Goal: Task Accomplishment & Management: Use online tool/utility

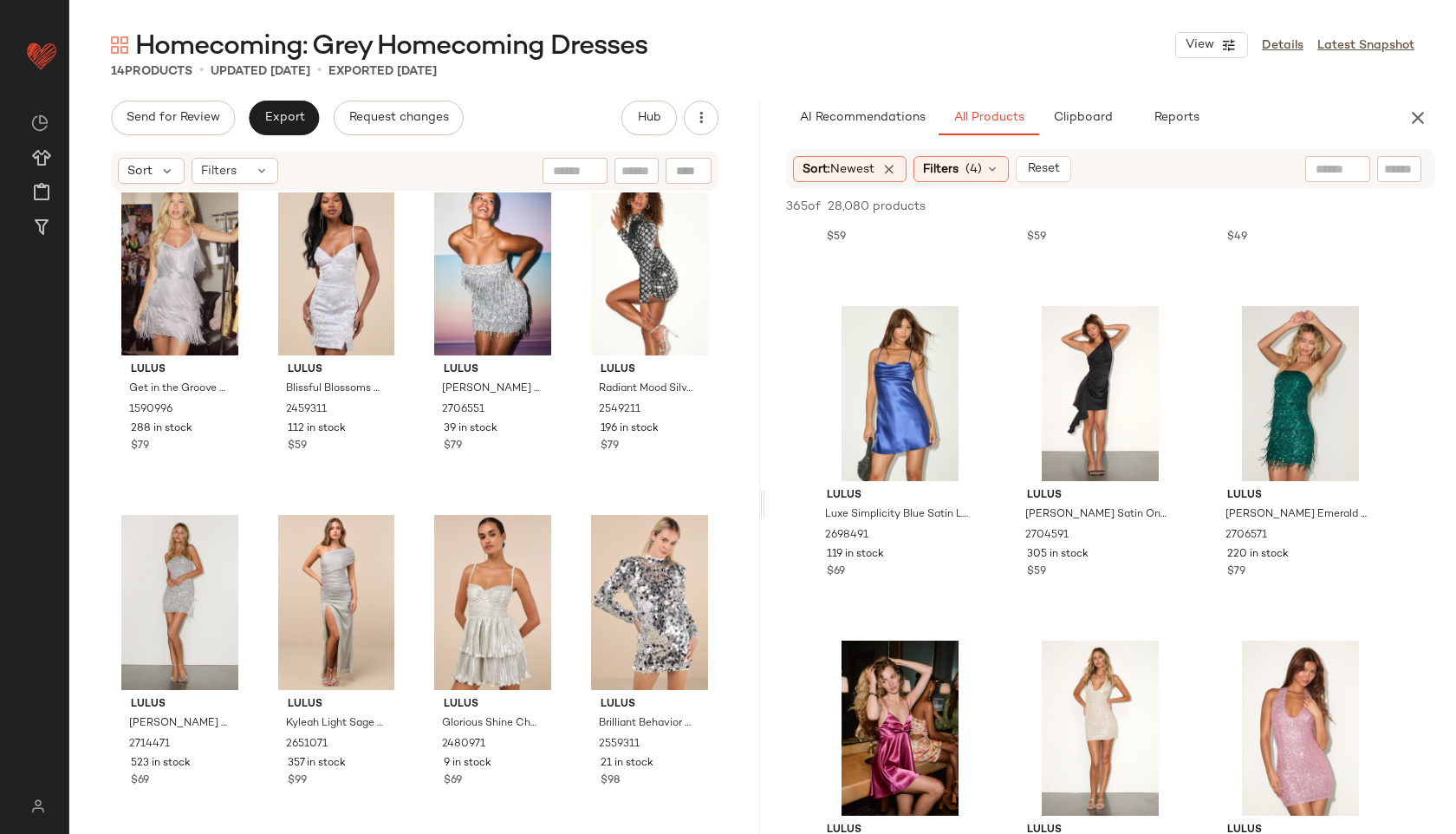
scroll to position [23, 0]
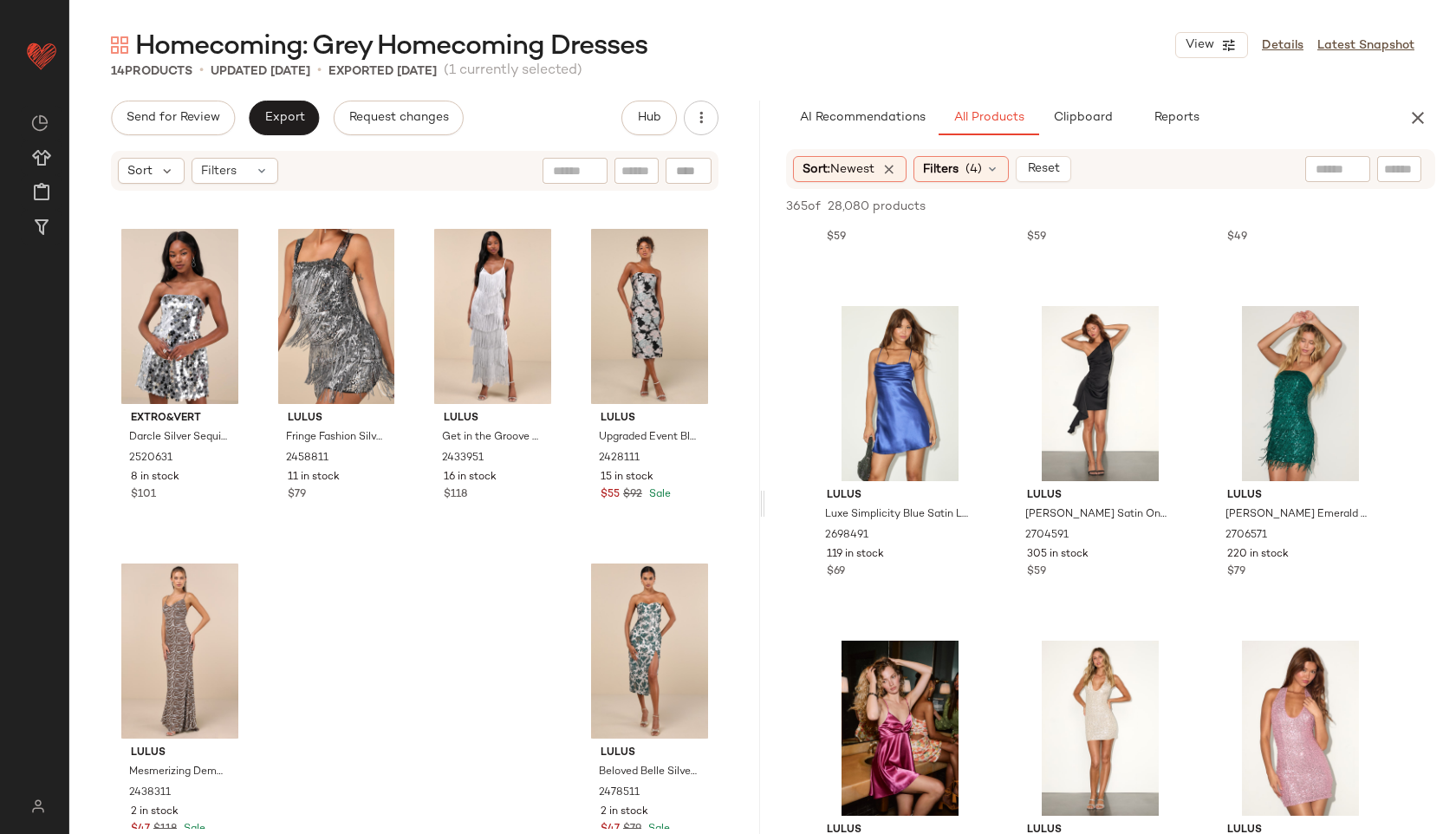
scroll to position [706, 0]
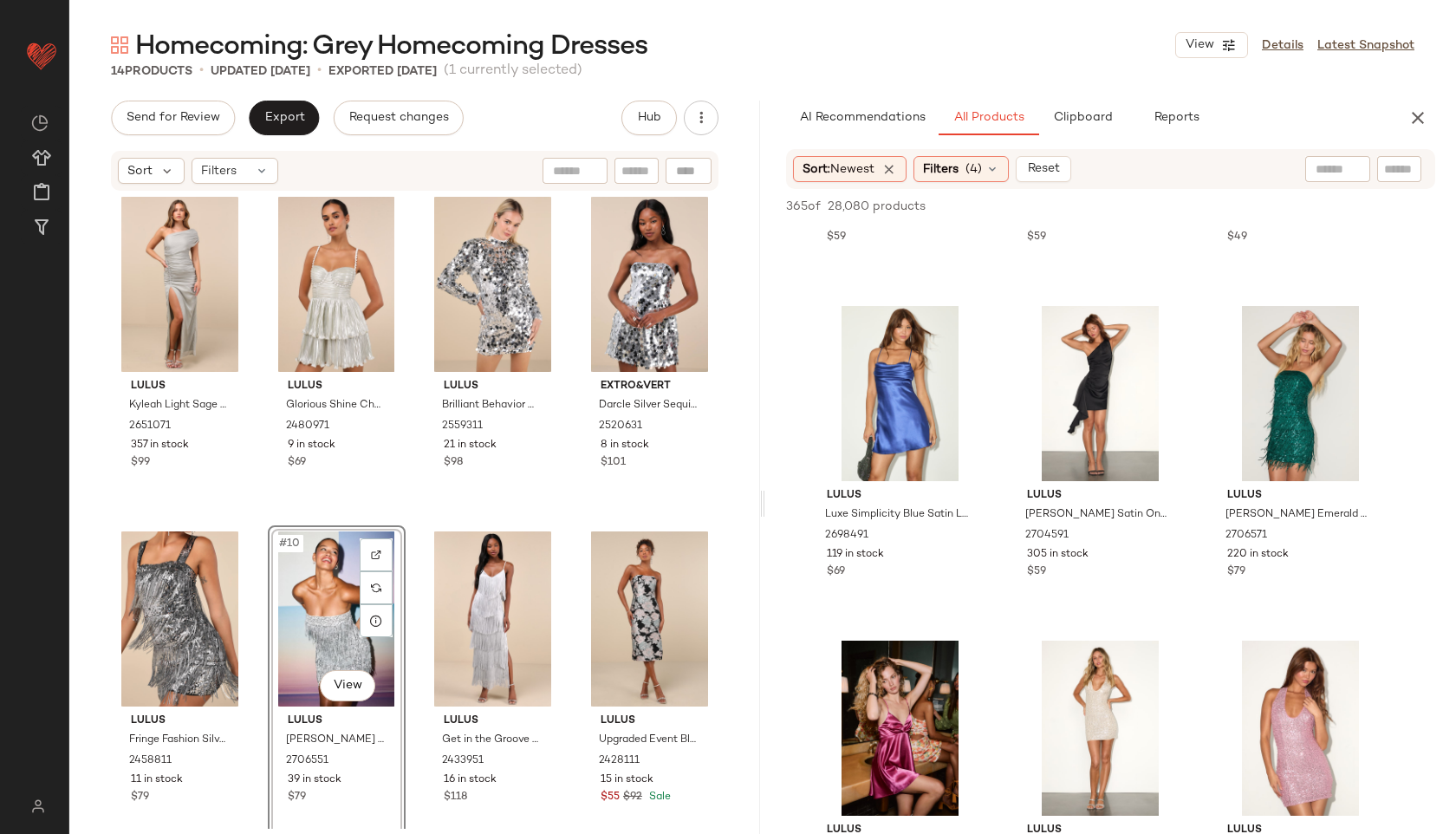
scroll to position [153, 0]
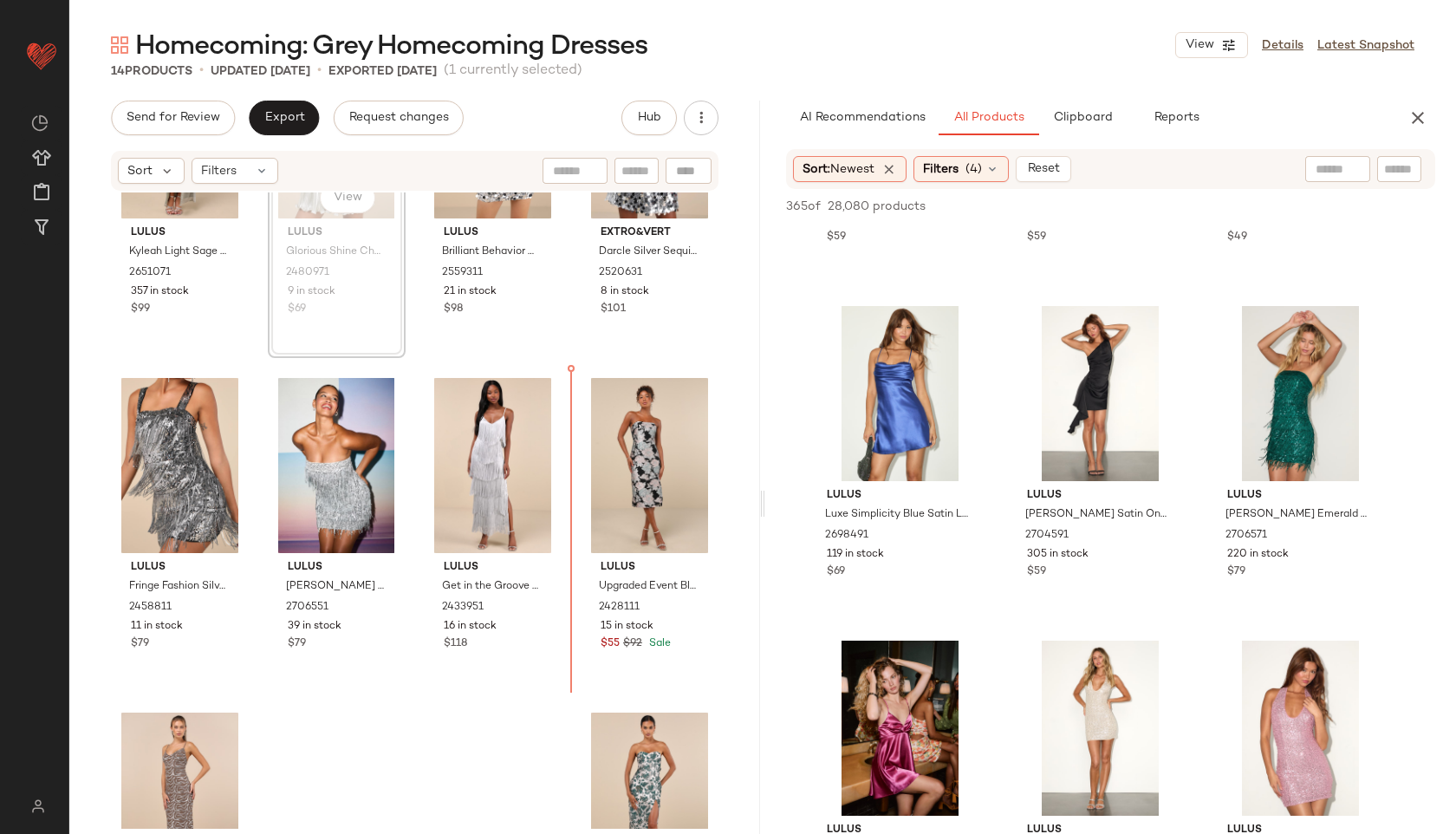
scroll to position [533, 0]
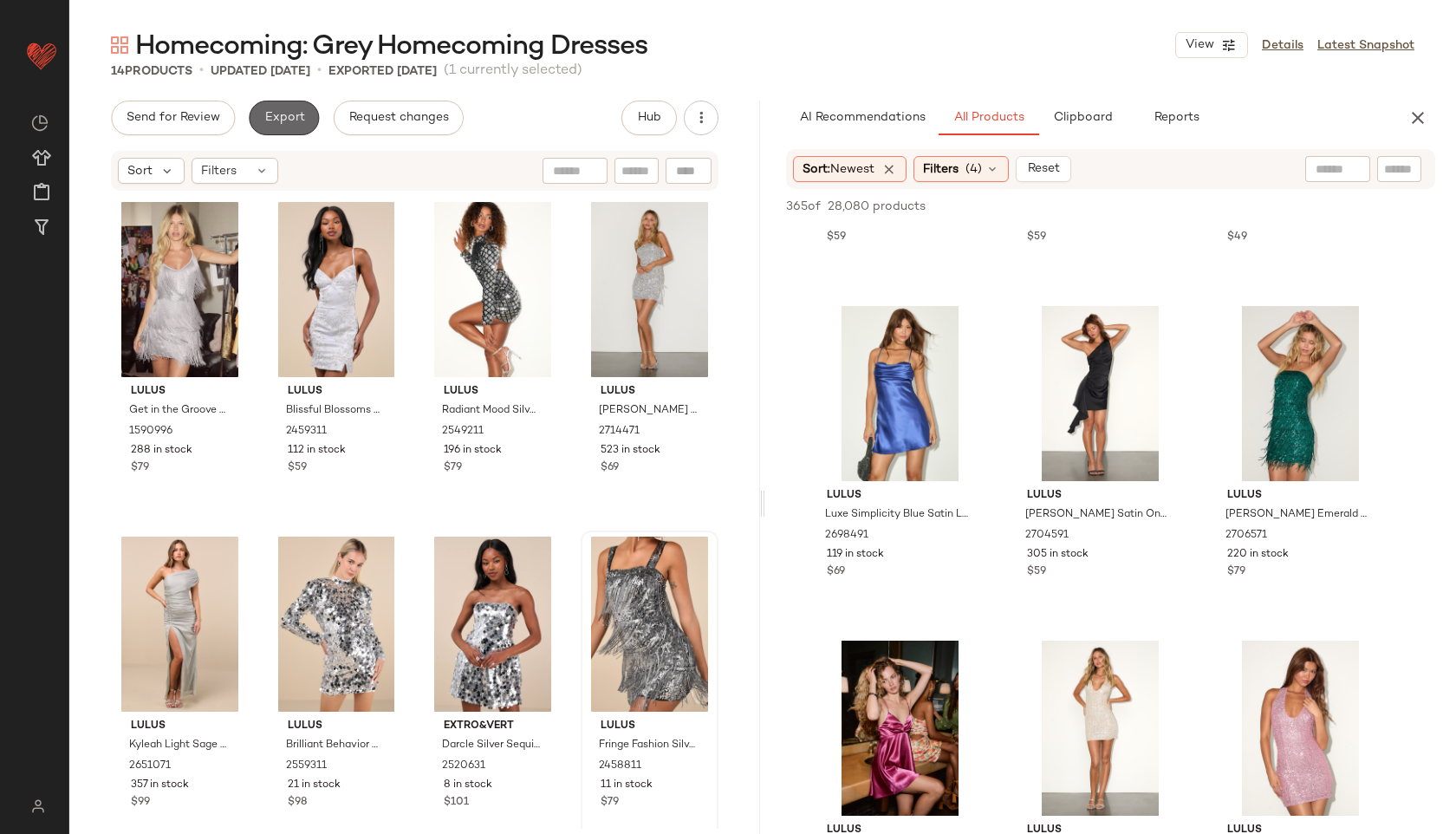
click at [273, 117] on span "Export" at bounding box center [284, 118] width 41 height 14
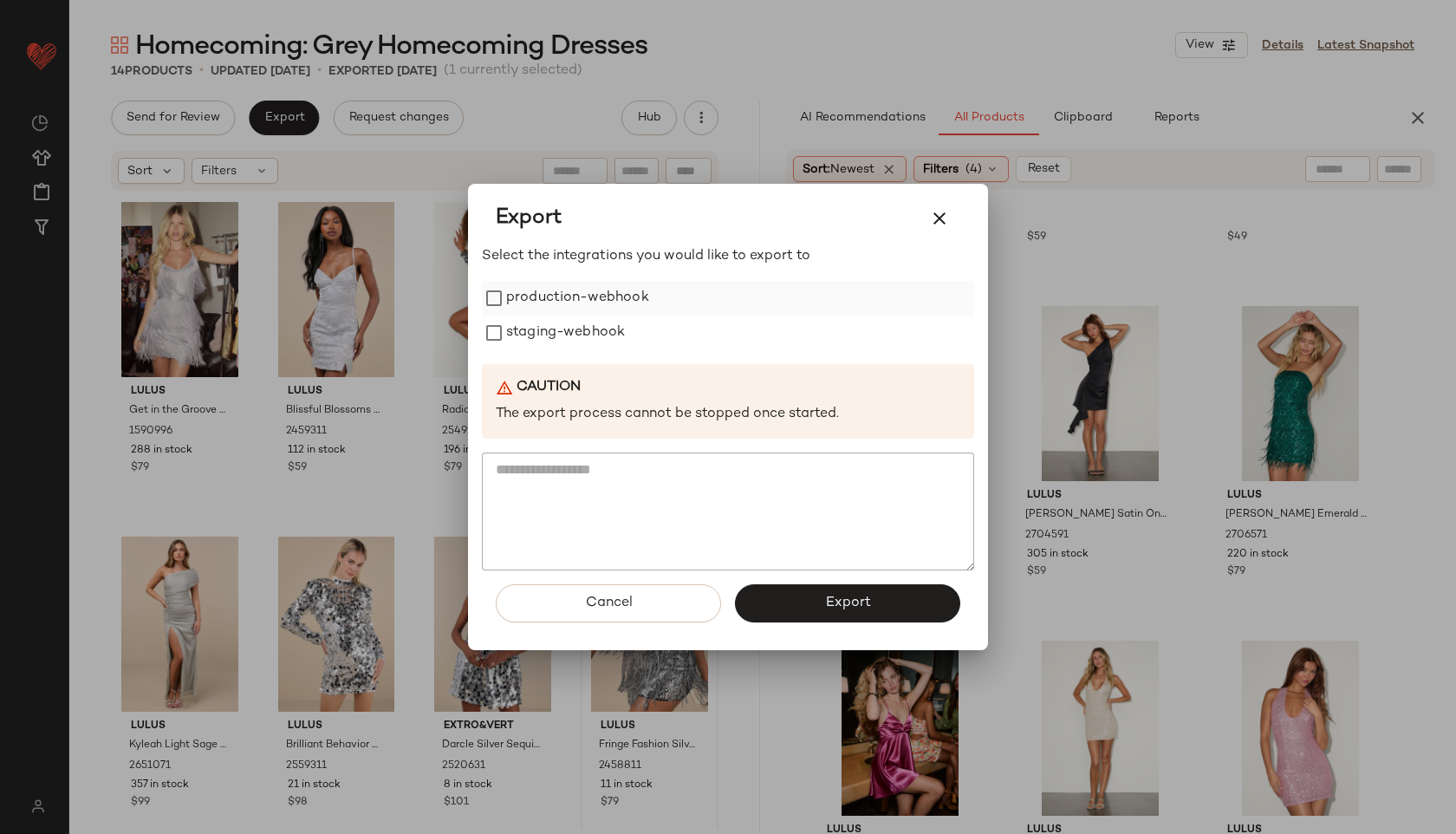
click at [613, 304] on label "production-webhook" at bounding box center [577, 299] width 143 height 35
click at [611, 320] on label "staging-webhook" at bounding box center [566, 333] width 119 height 35
click at [819, 605] on button "Export" at bounding box center [847, 604] width 225 height 39
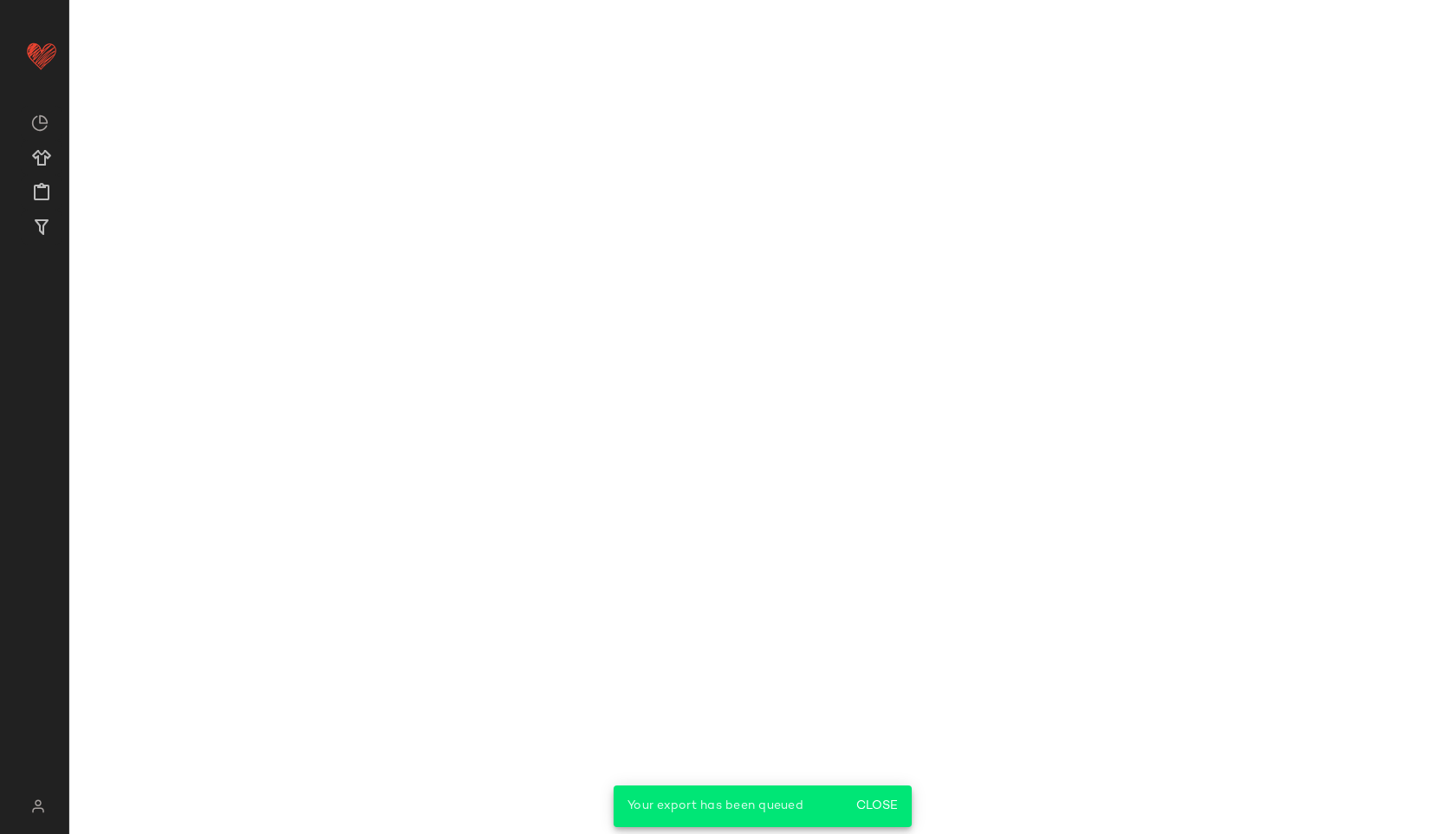
scroll to position [6621, 0]
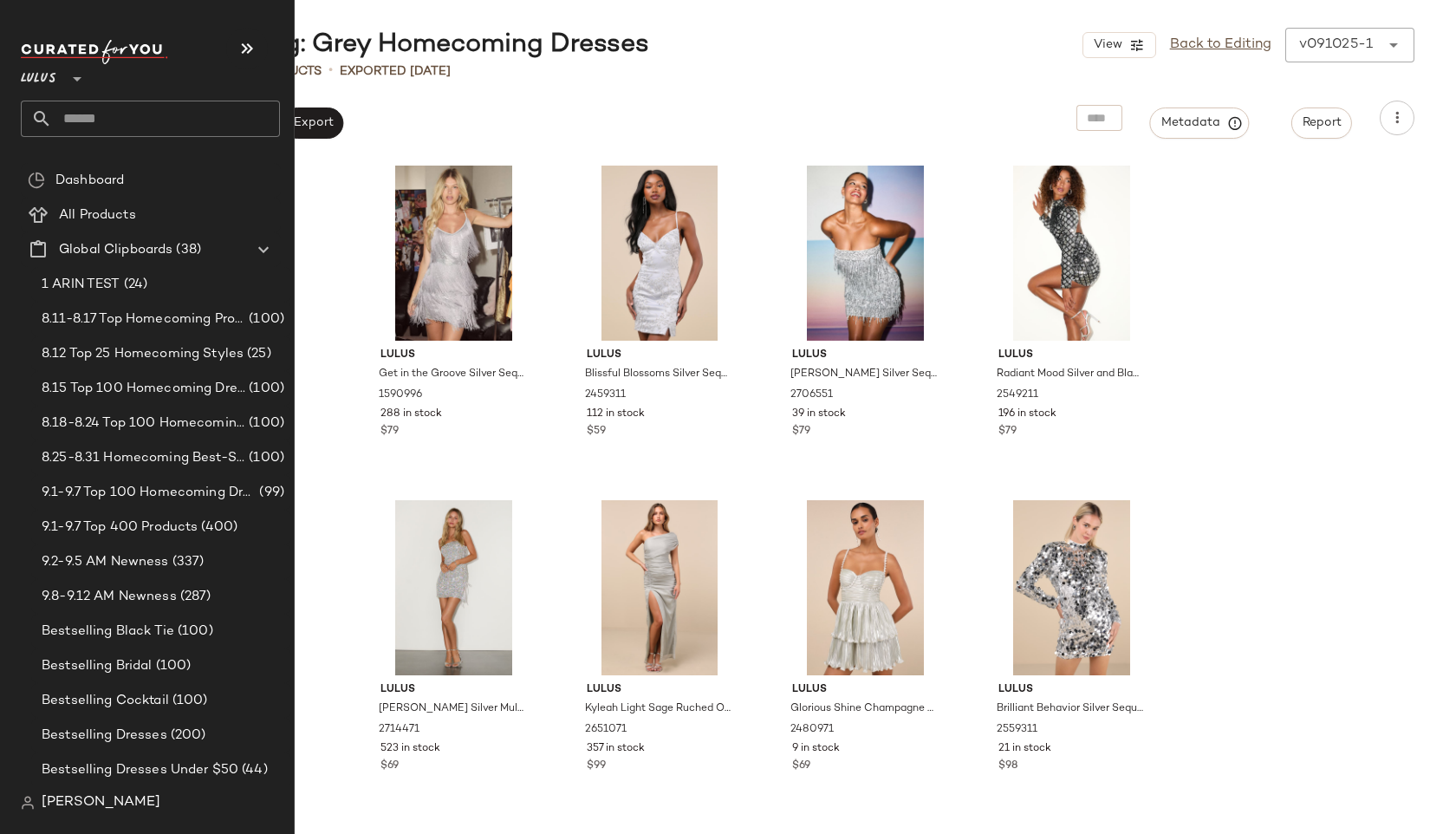
click at [89, 126] on input "text" at bounding box center [165, 119] width 228 height 37
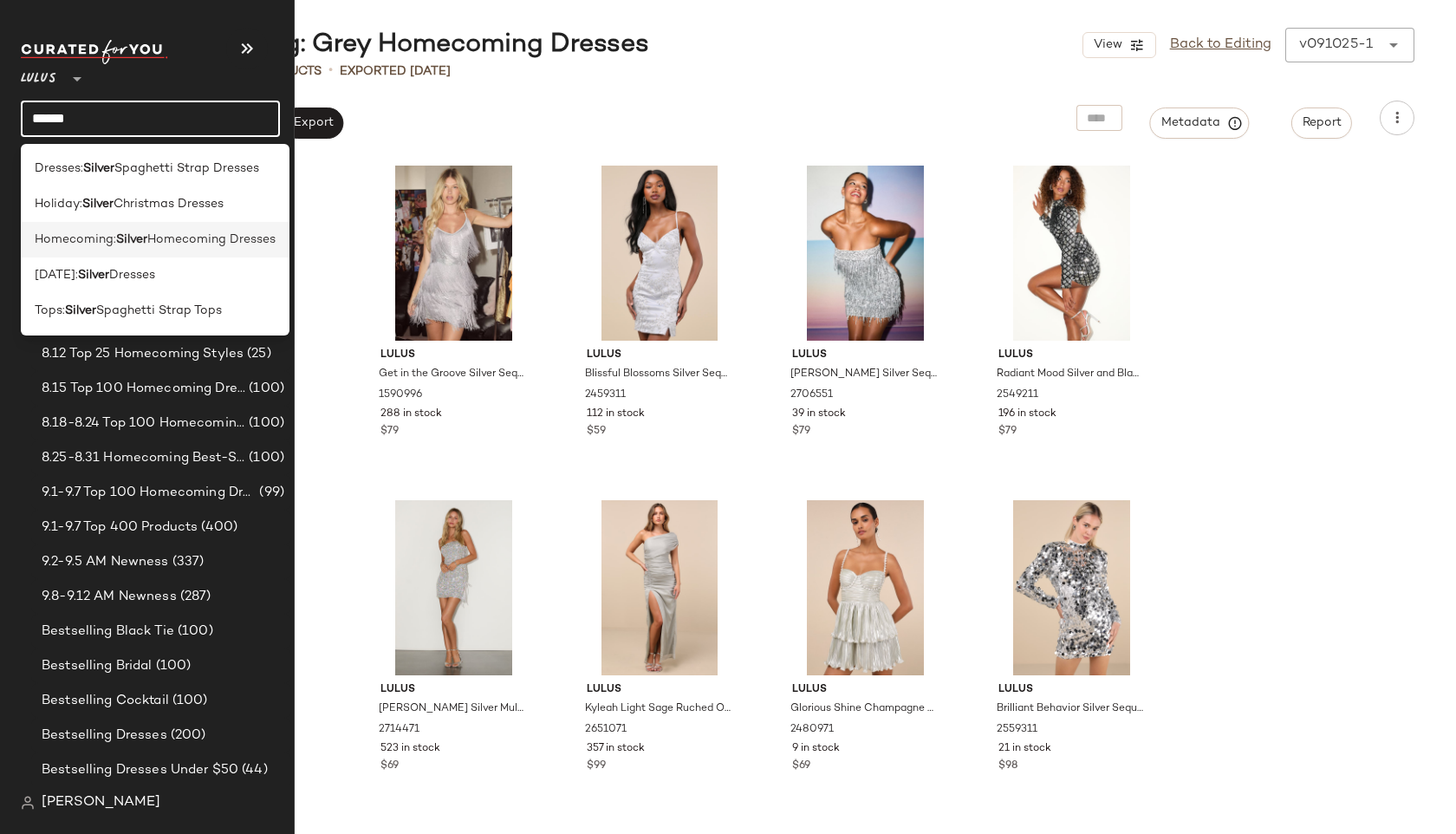
type input "******"
click at [84, 233] on span "Homecoming:" at bounding box center [75, 239] width 81 height 18
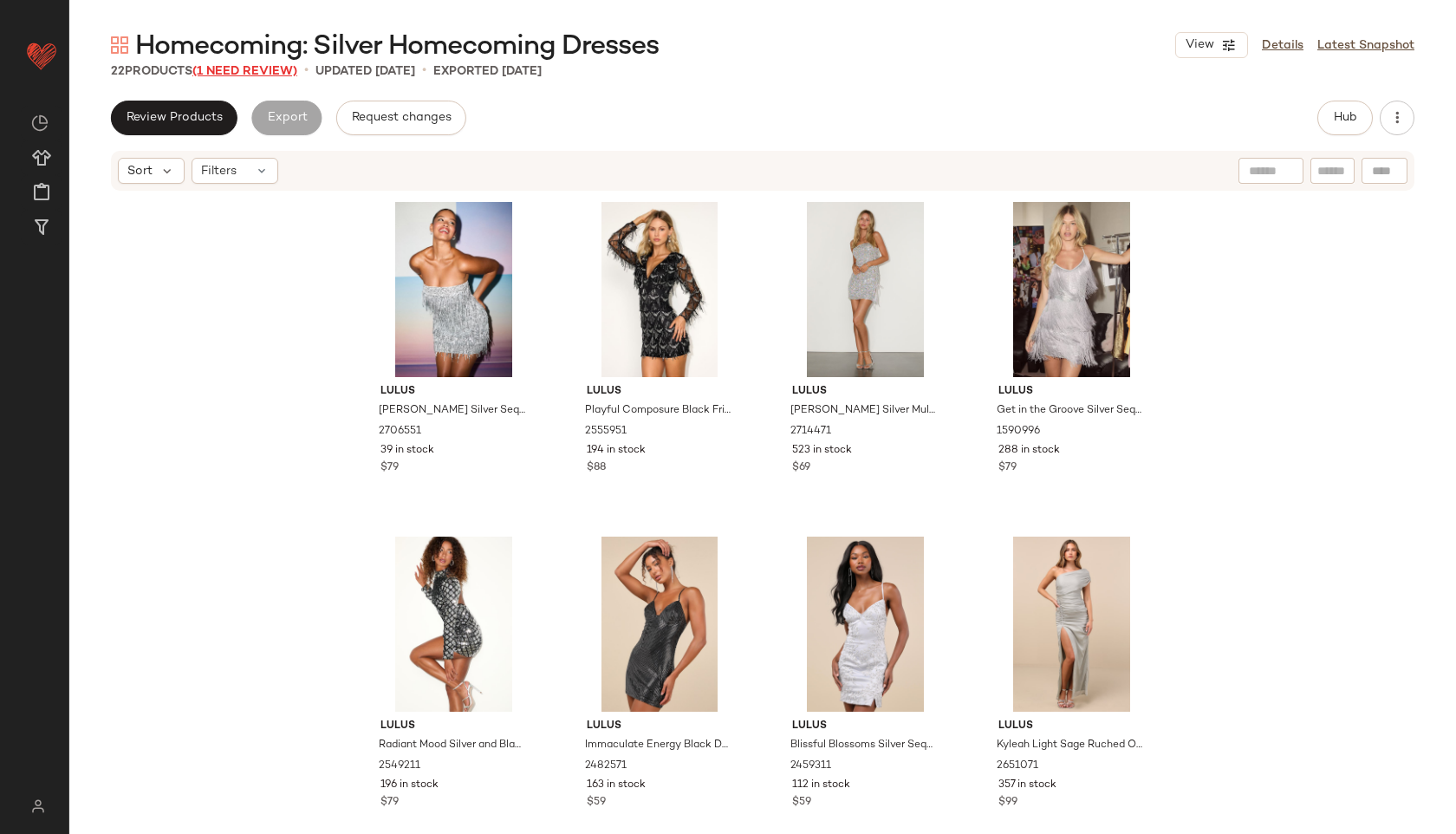
click at [246, 73] on span "(1 Need Review)" at bounding box center [245, 71] width 105 height 13
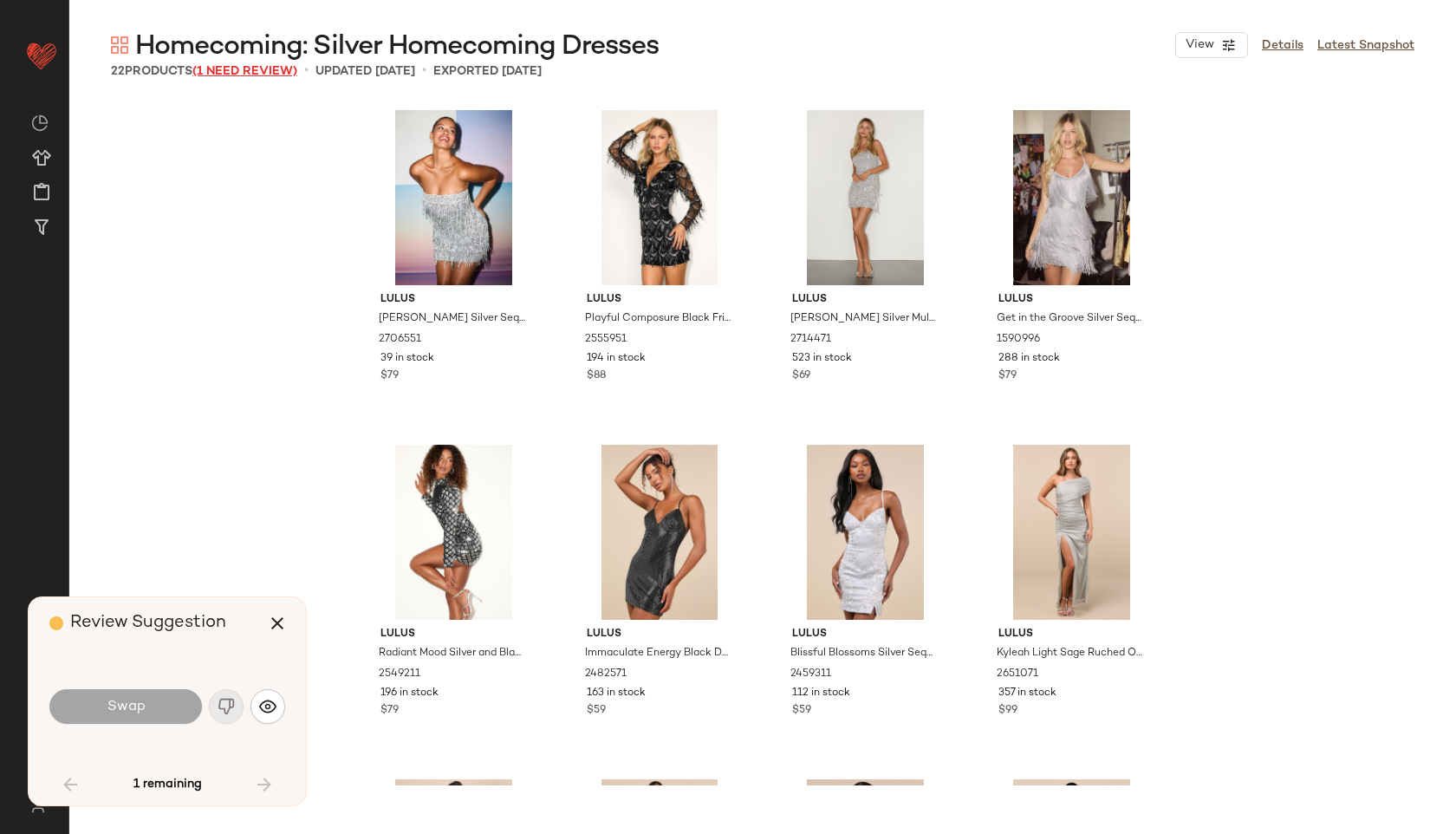
scroll to position [1326, 0]
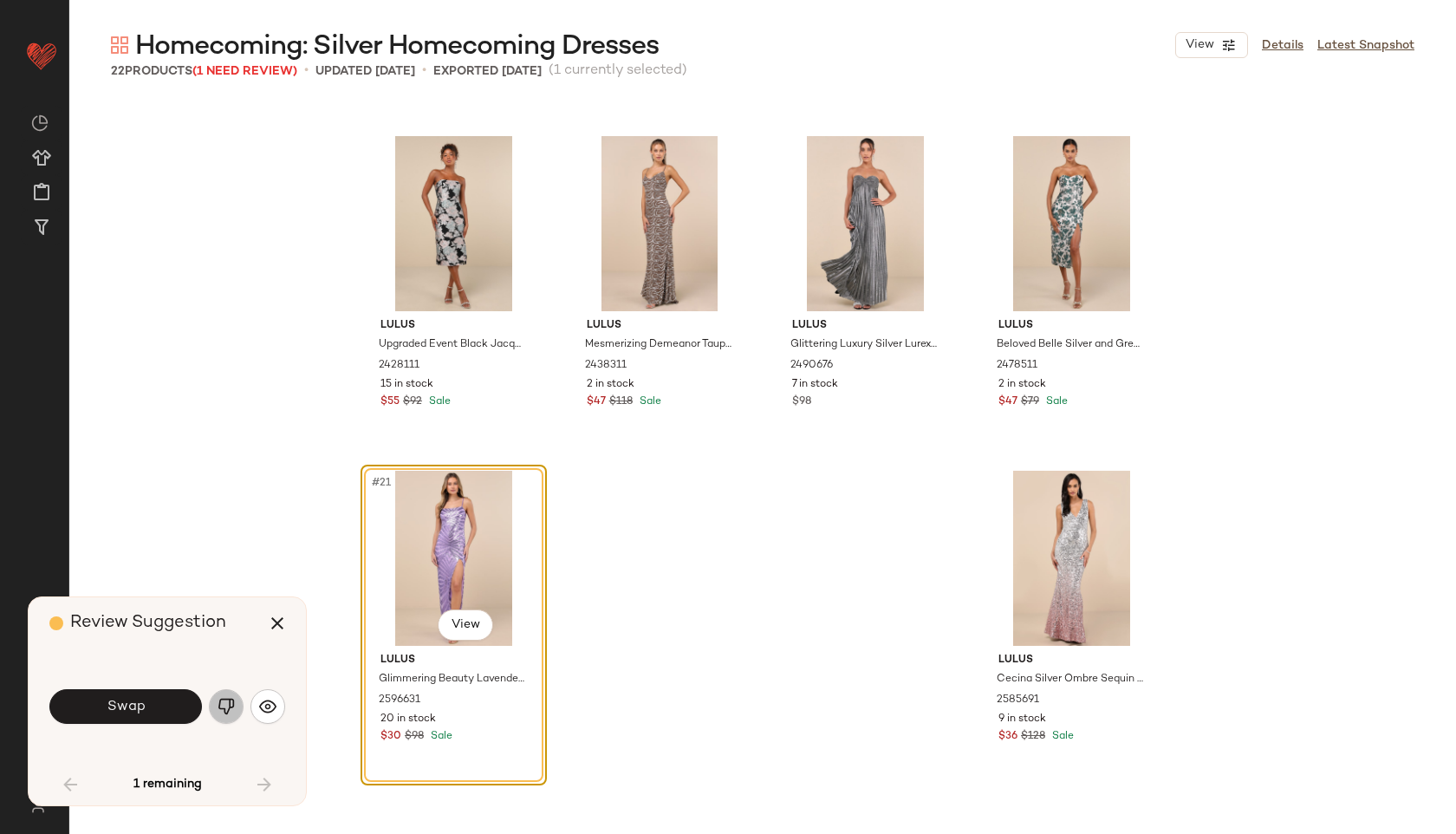
click at [221, 709] on img "button" at bounding box center [226, 707] width 18 height 18
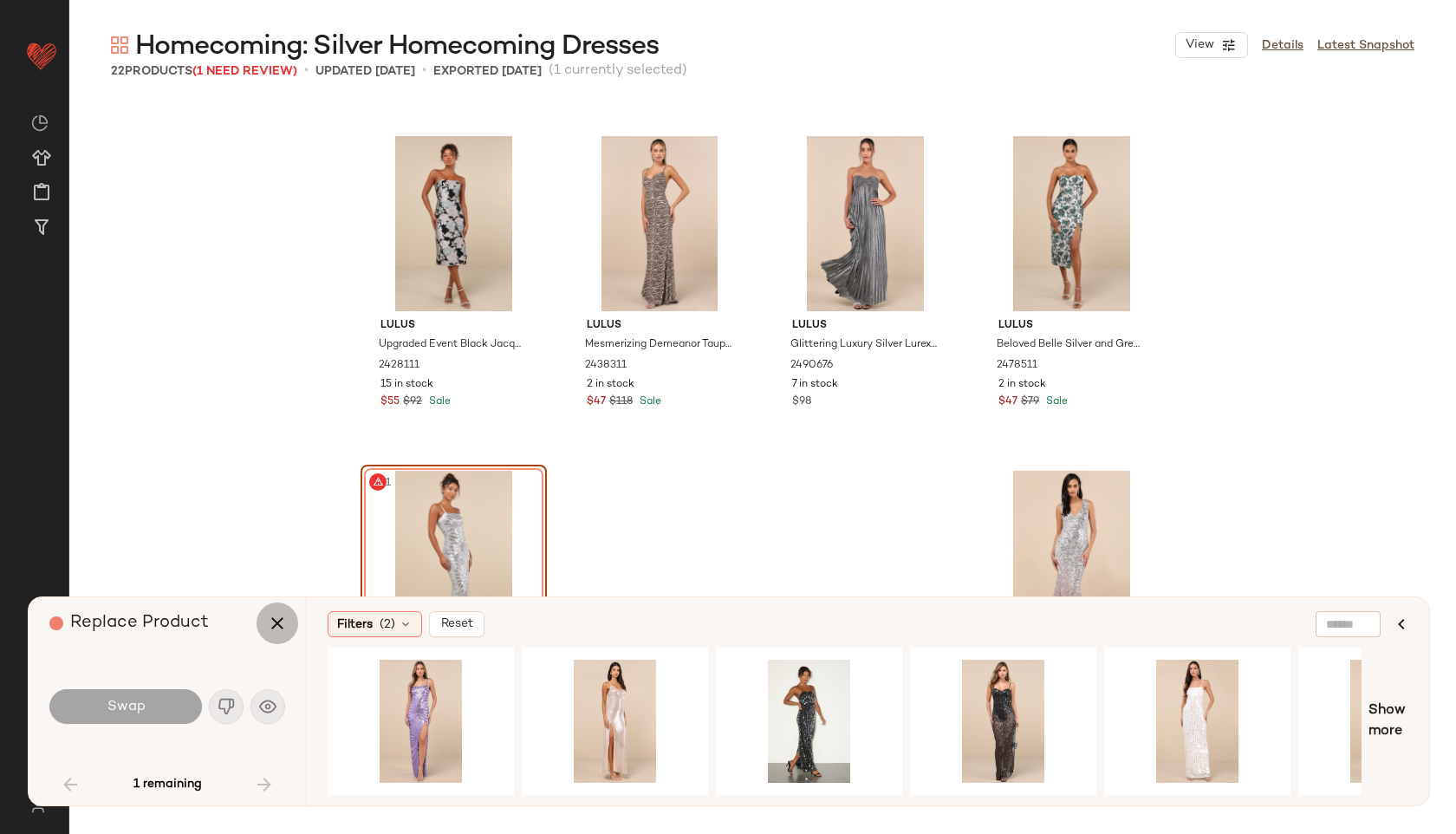
click at [276, 632] on icon "button" at bounding box center [278, 624] width 21 height 21
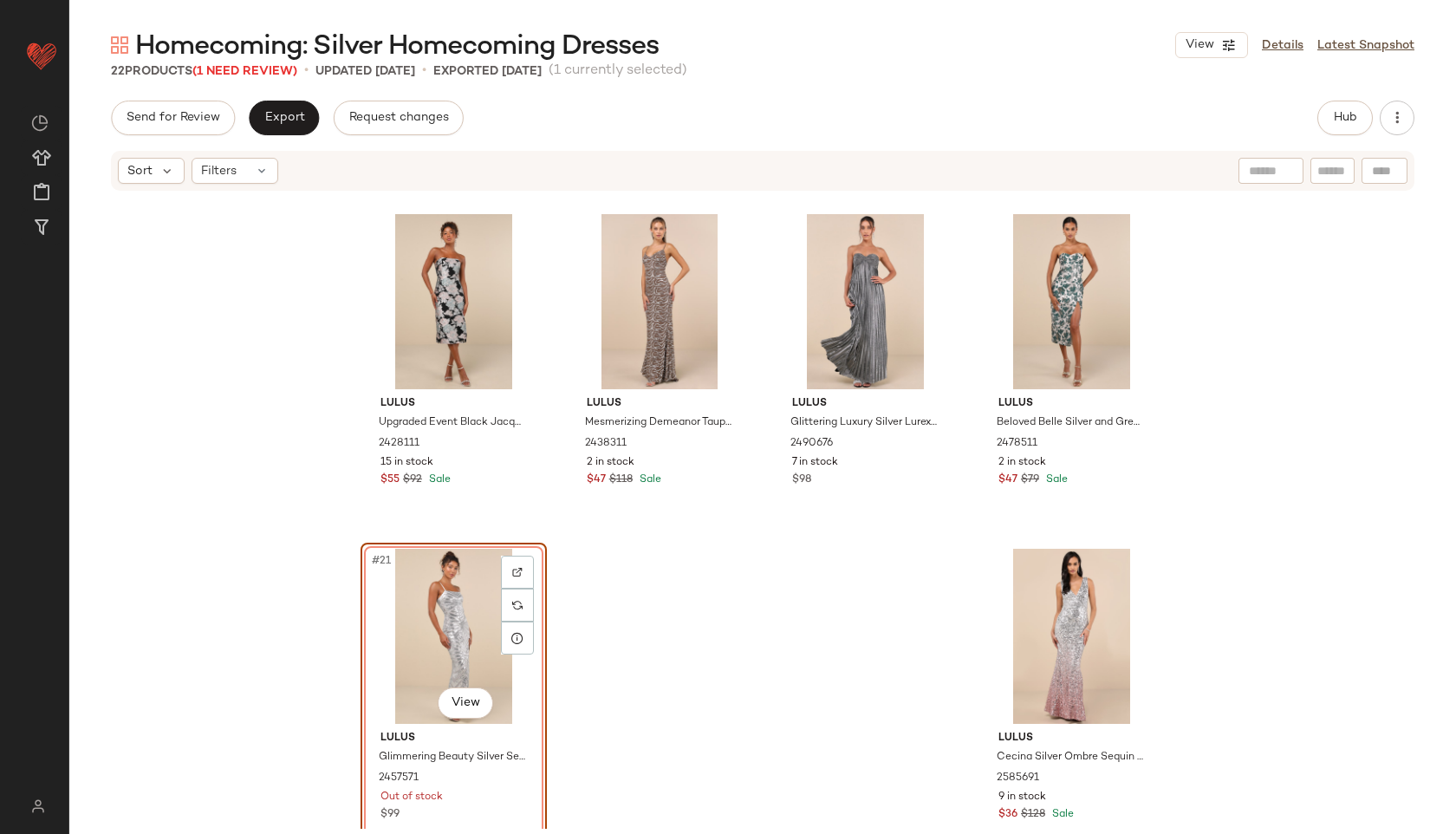
click at [415, 608] on div "#21 View" at bounding box center [454, 637] width 174 height 175
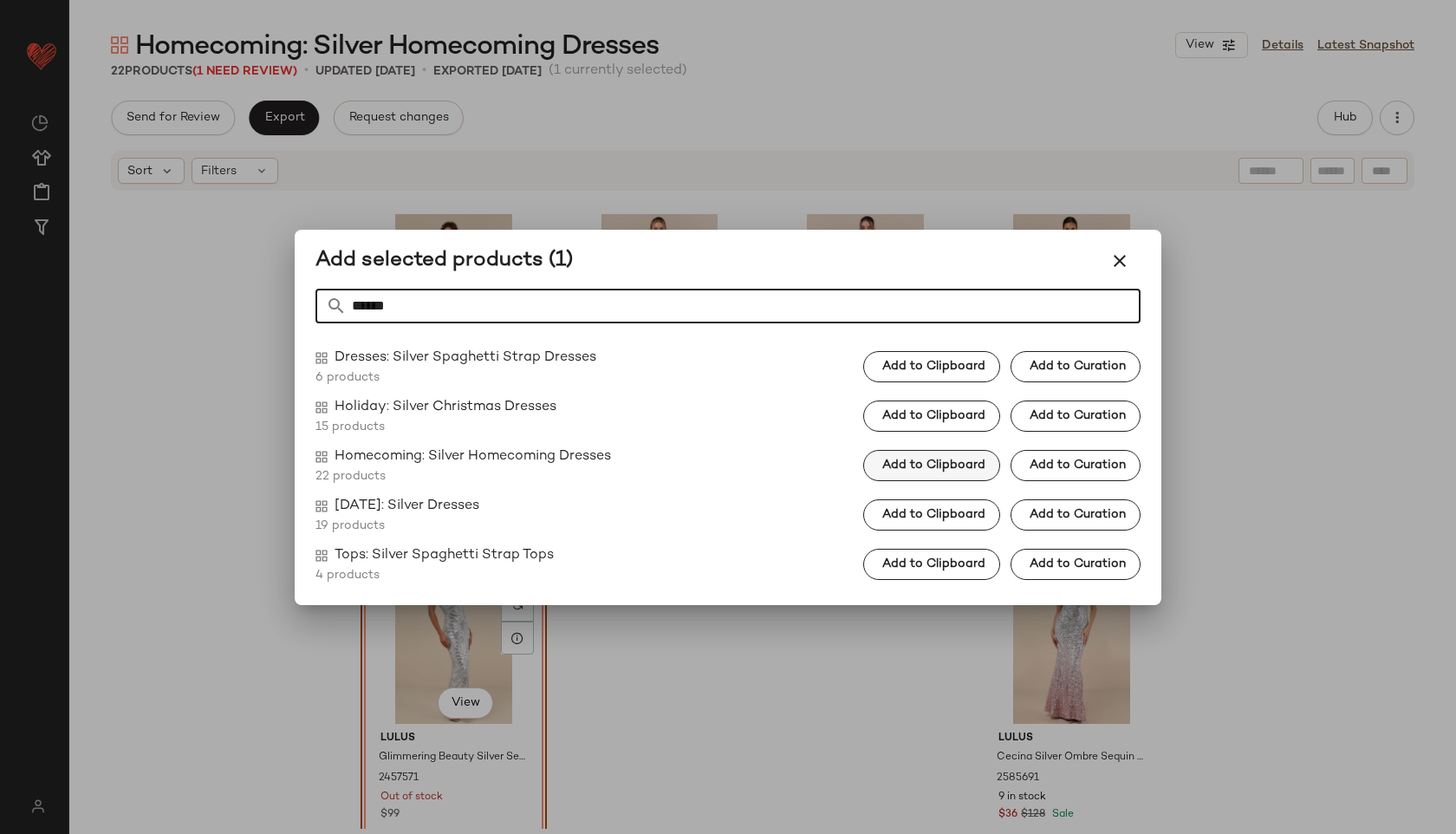
type input "******"
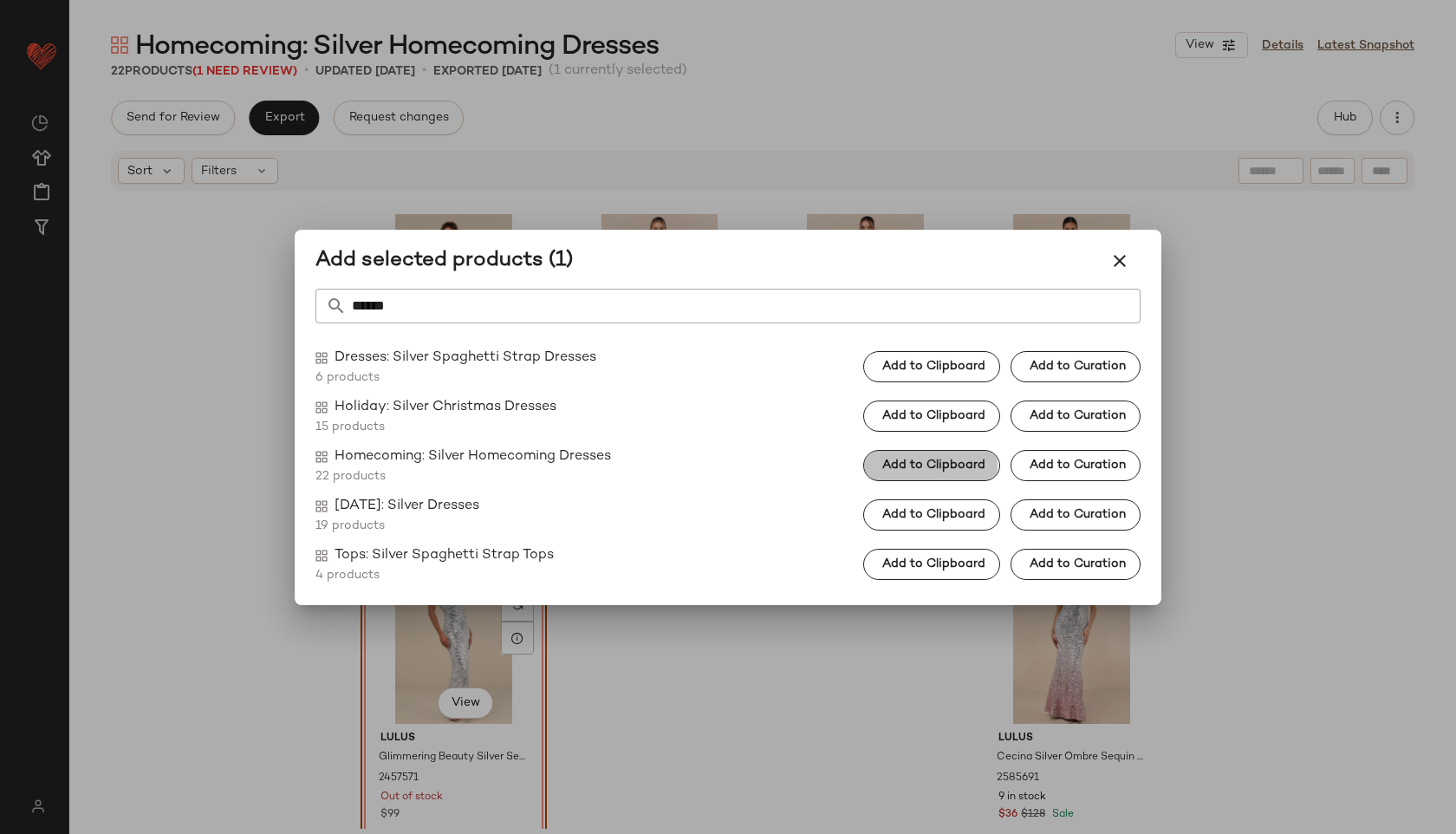
click at [919, 467] on span "Add to Clipboard" at bounding box center [933, 466] width 104 height 14
click at [1124, 260] on icon "button" at bounding box center [1120, 261] width 21 height 21
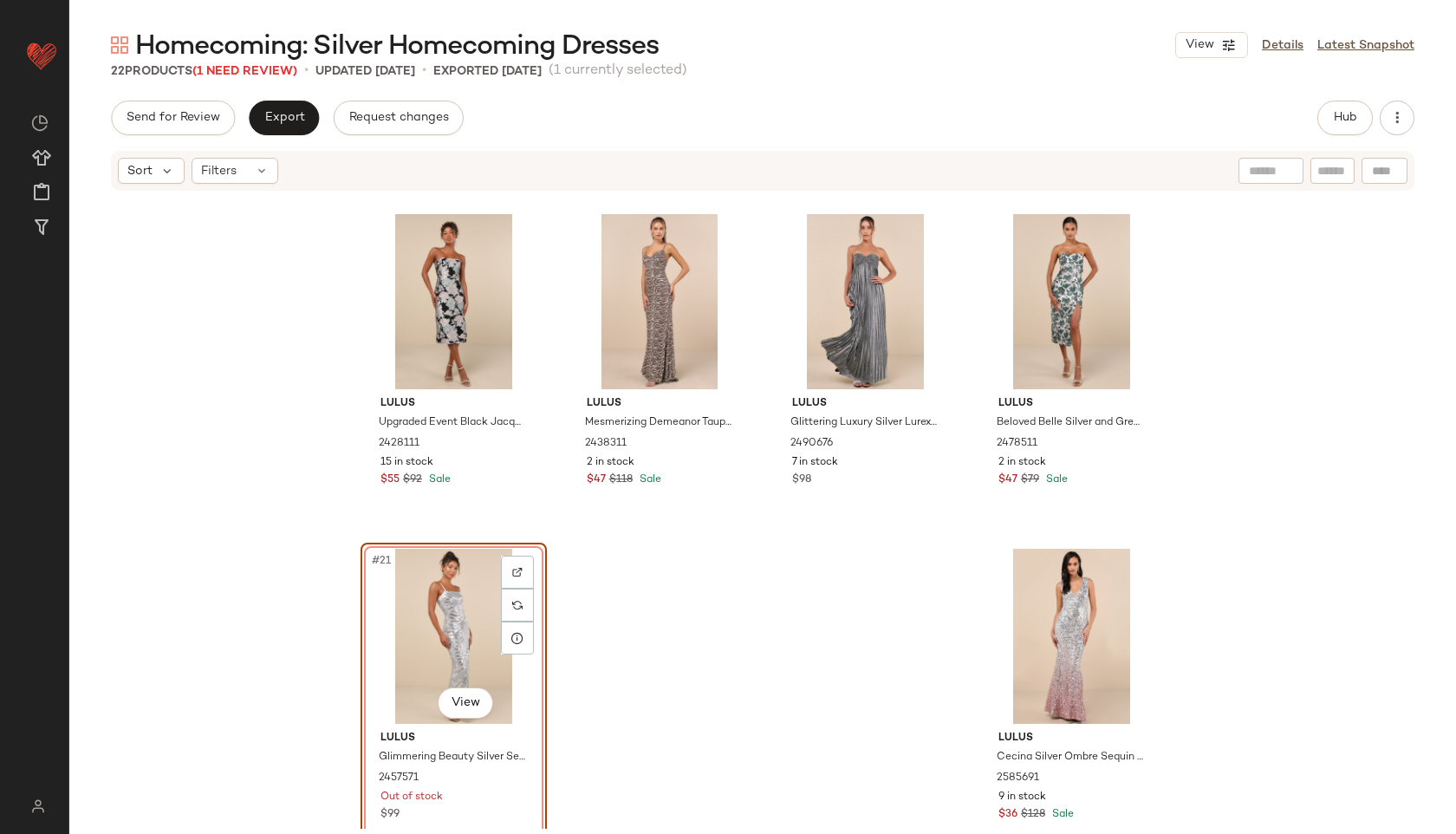
click at [580, 601] on div "Lulus Upgraded Event Black Jacquard Strapless Bustier Midi Dress 2428111 15 in …" at bounding box center [763, 511] width 1387 height 636
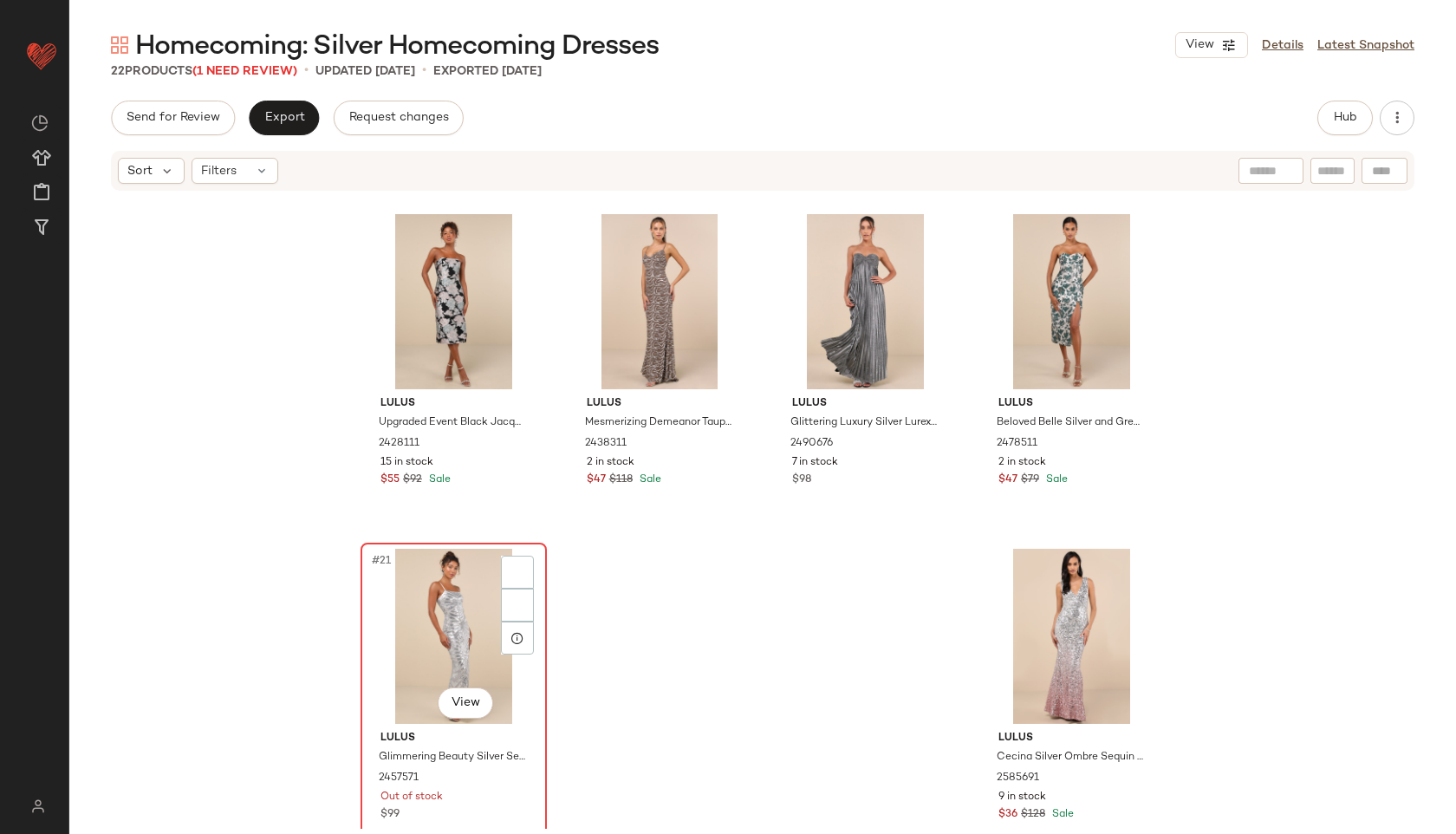
click at [457, 629] on div "#21 View" at bounding box center [454, 637] width 174 height 175
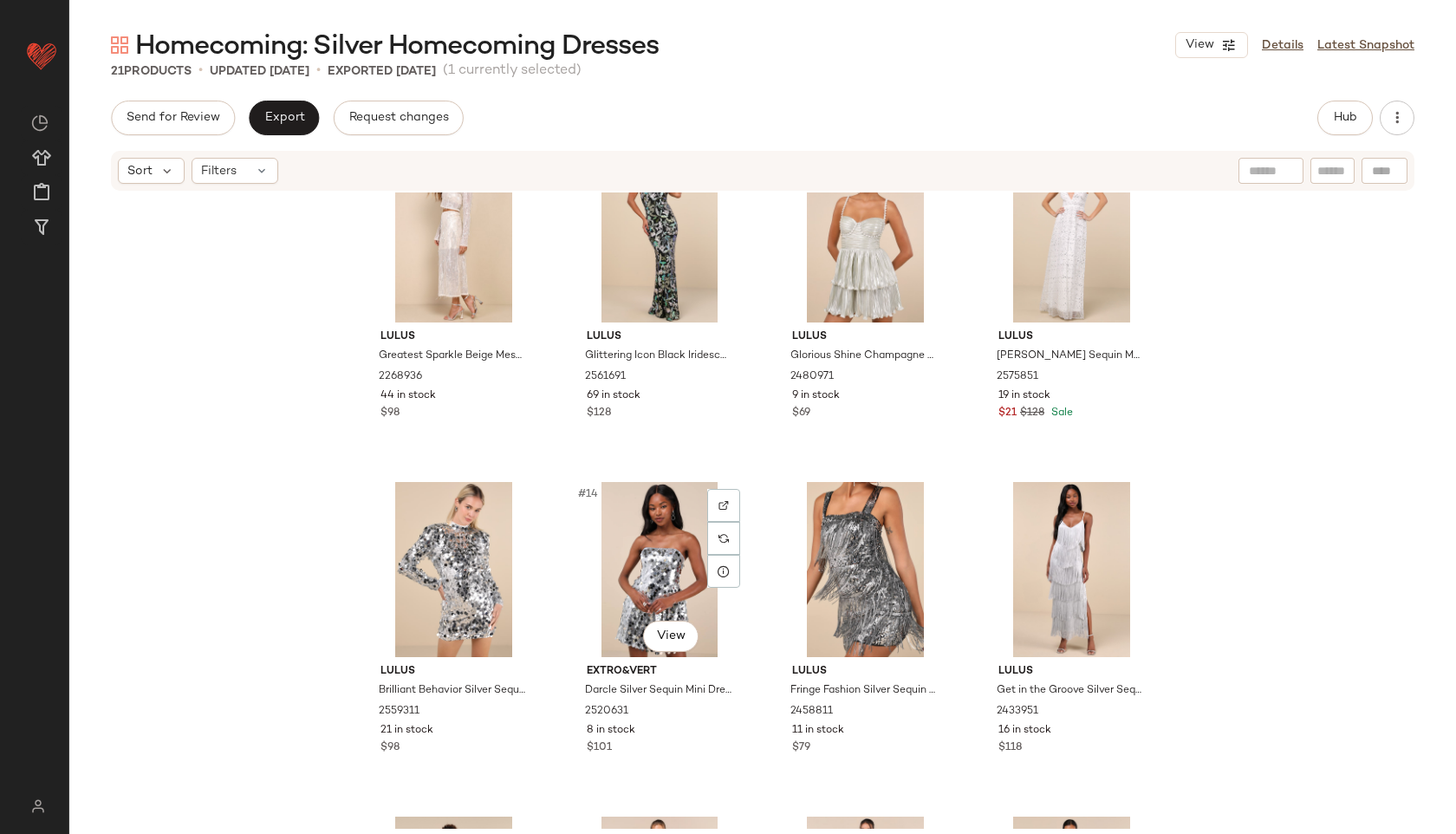
scroll to position [739, 0]
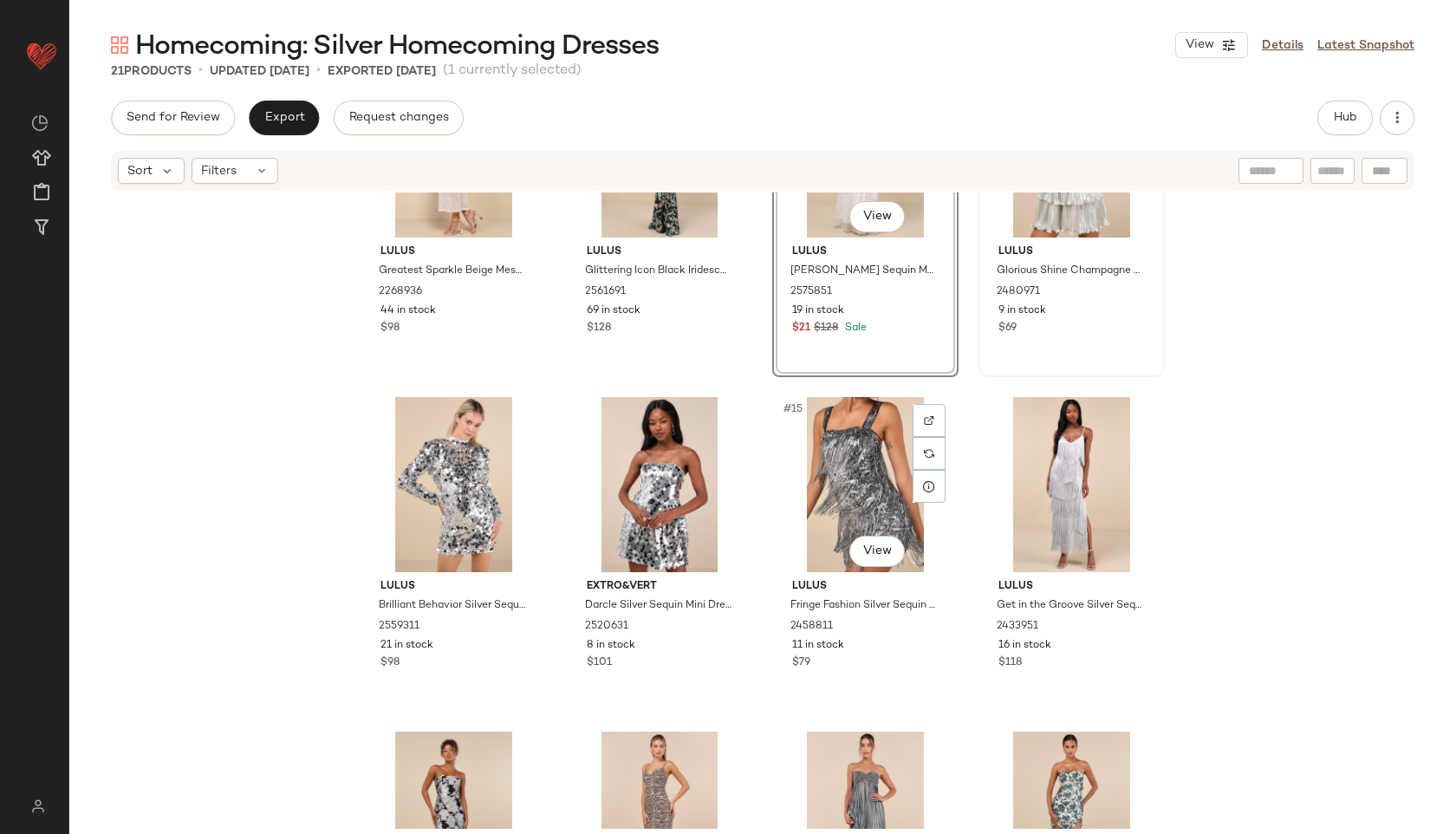
scroll to position [824, 0]
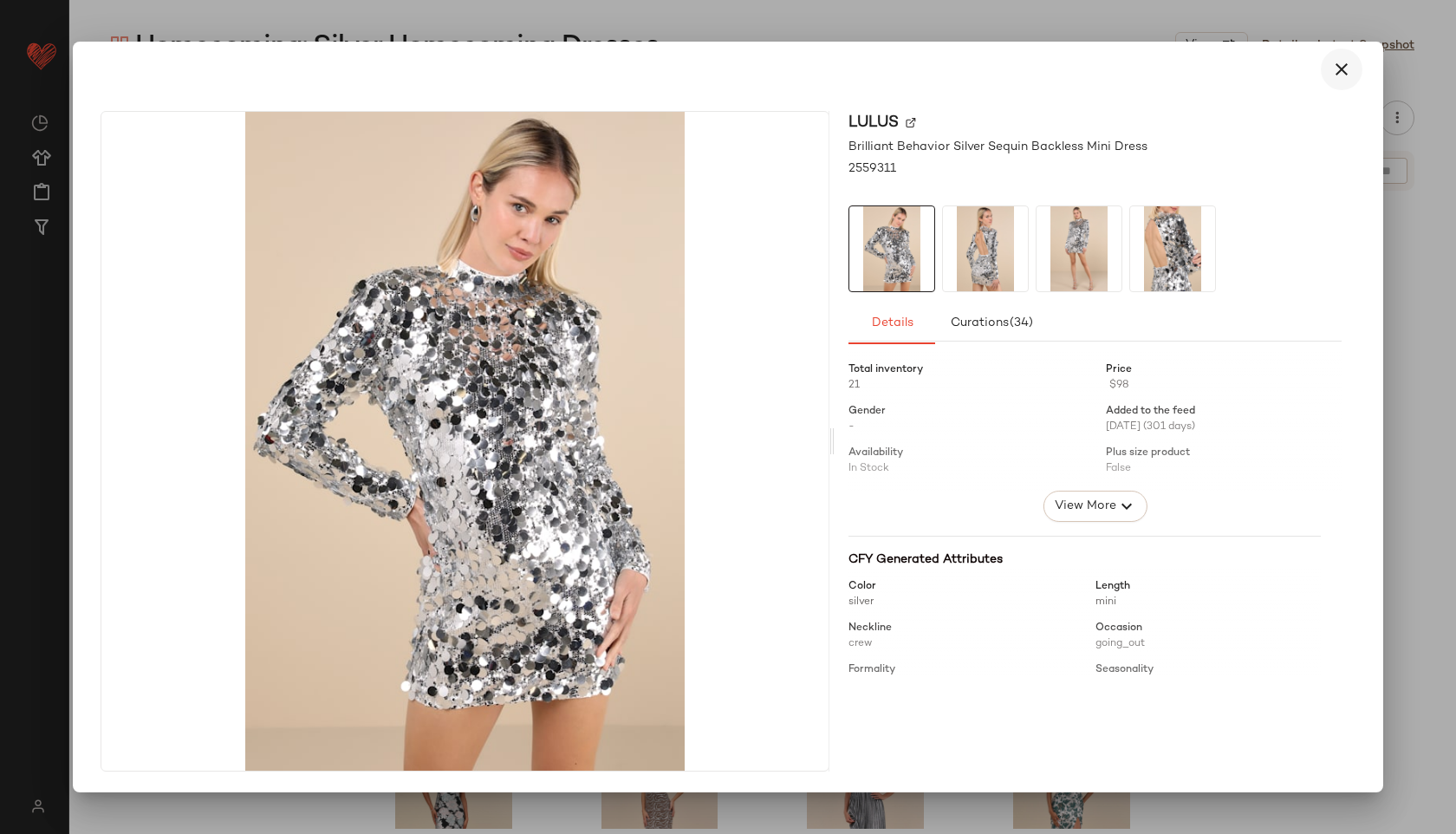
click at [1336, 72] on icon "button" at bounding box center [1341, 69] width 21 height 21
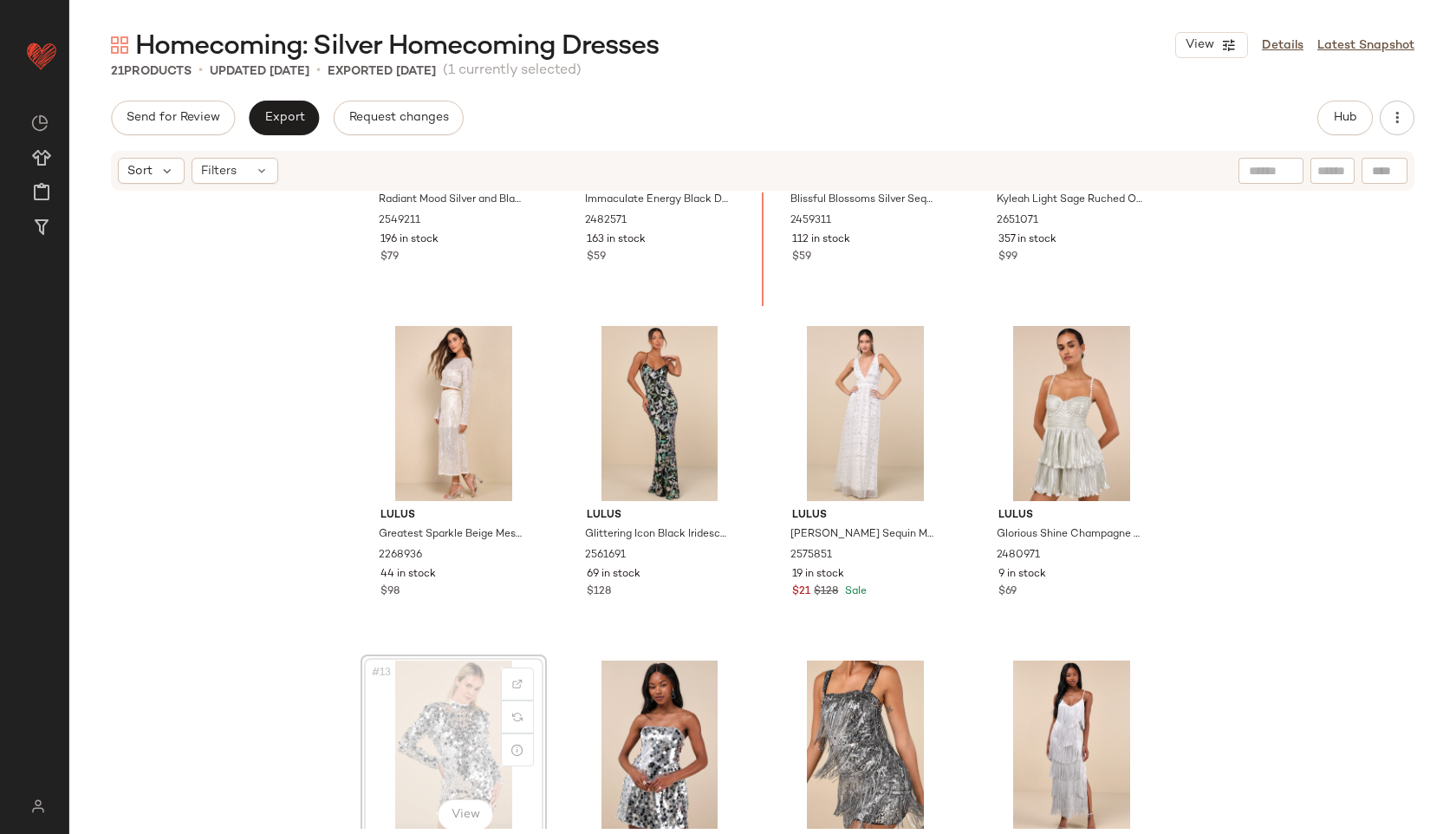
scroll to position [492, 0]
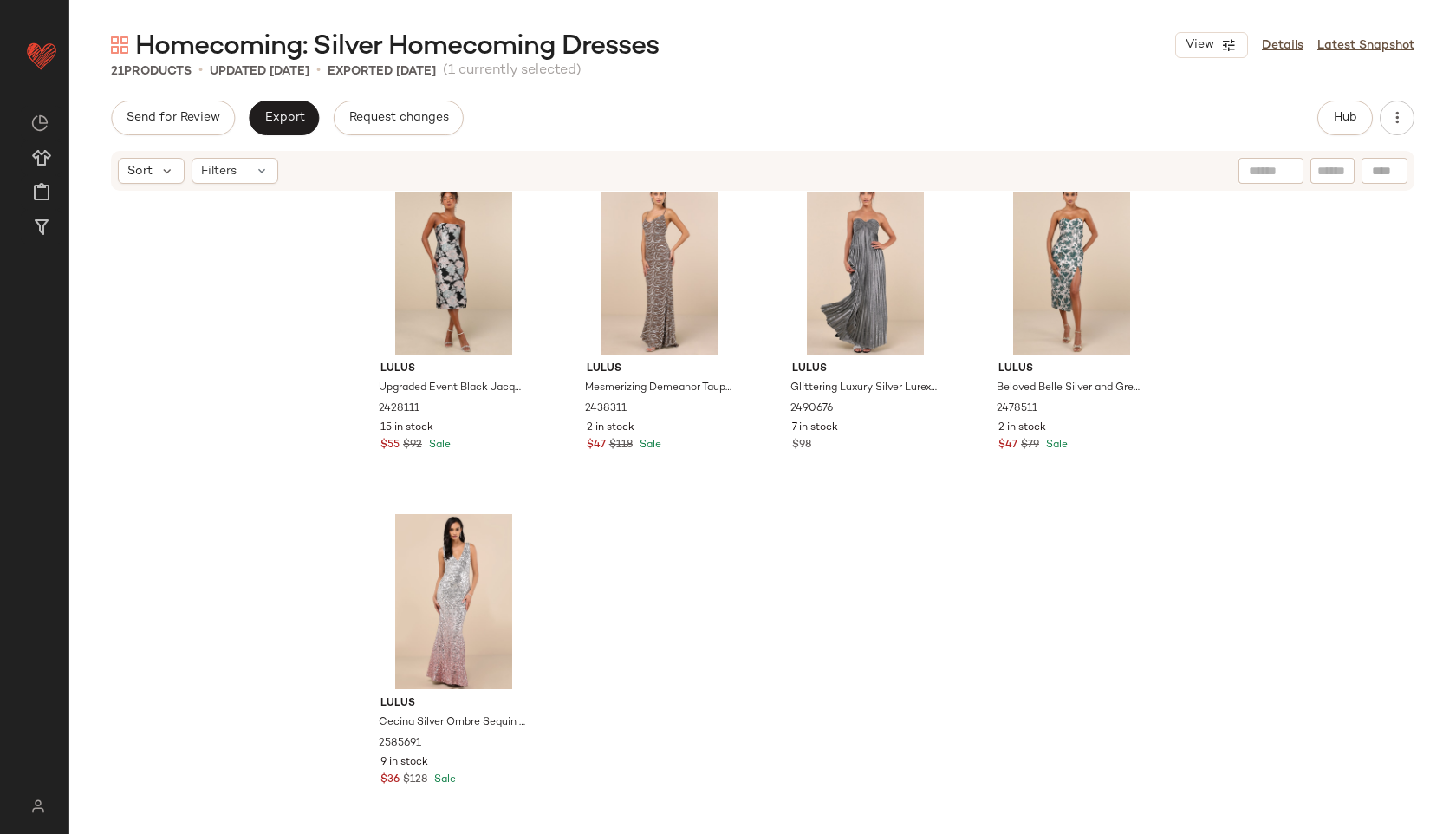
scroll to position [1372, 0]
click at [296, 132] on button "Export" at bounding box center [284, 118] width 70 height 35
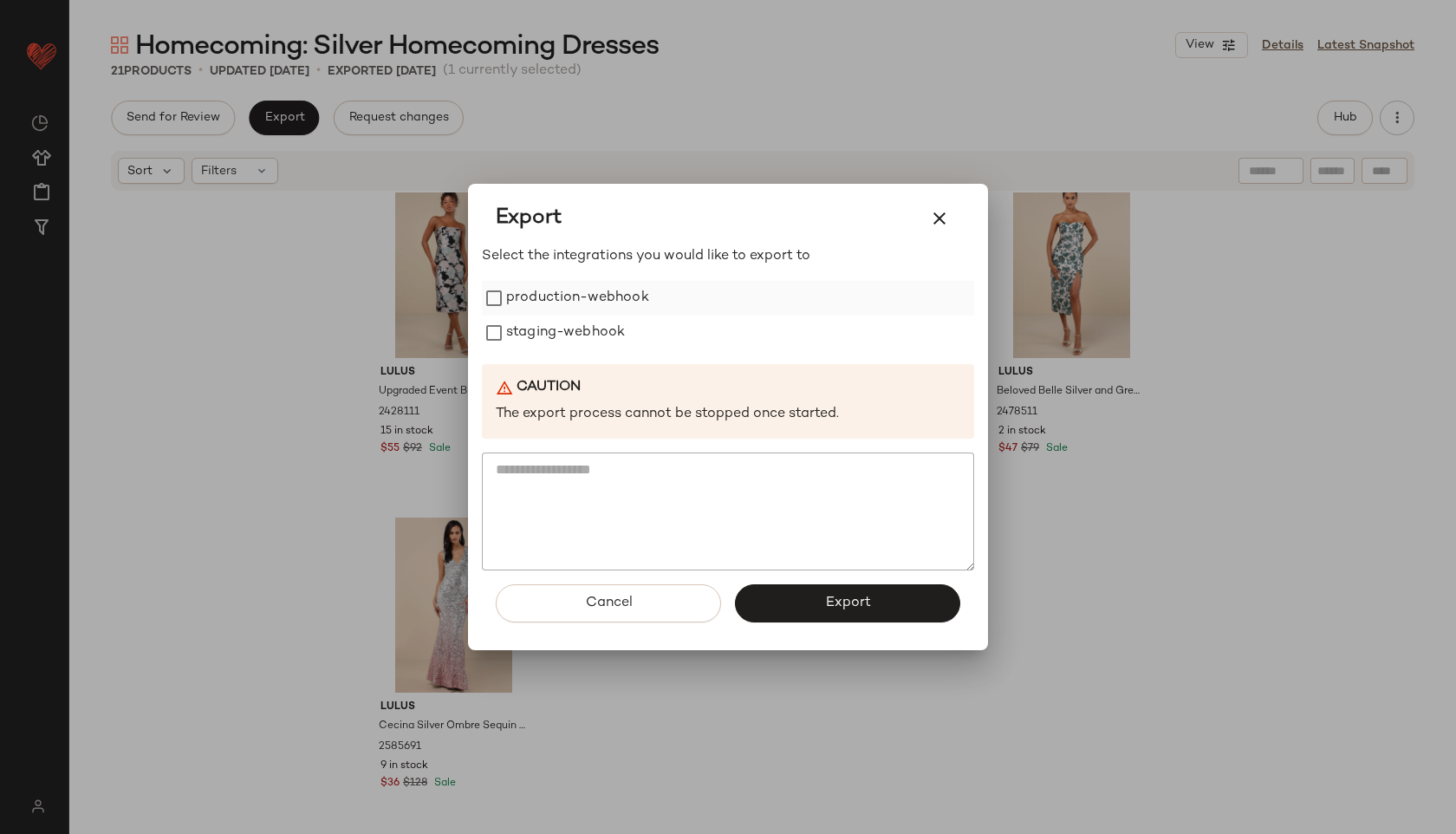
click at [579, 286] on label "production-webhook" at bounding box center [577, 299] width 143 height 35
click at [580, 329] on label "staging-webhook" at bounding box center [566, 333] width 119 height 35
click at [829, 617] on button "Export" at bounding box center [847, 604] width 225 height 39
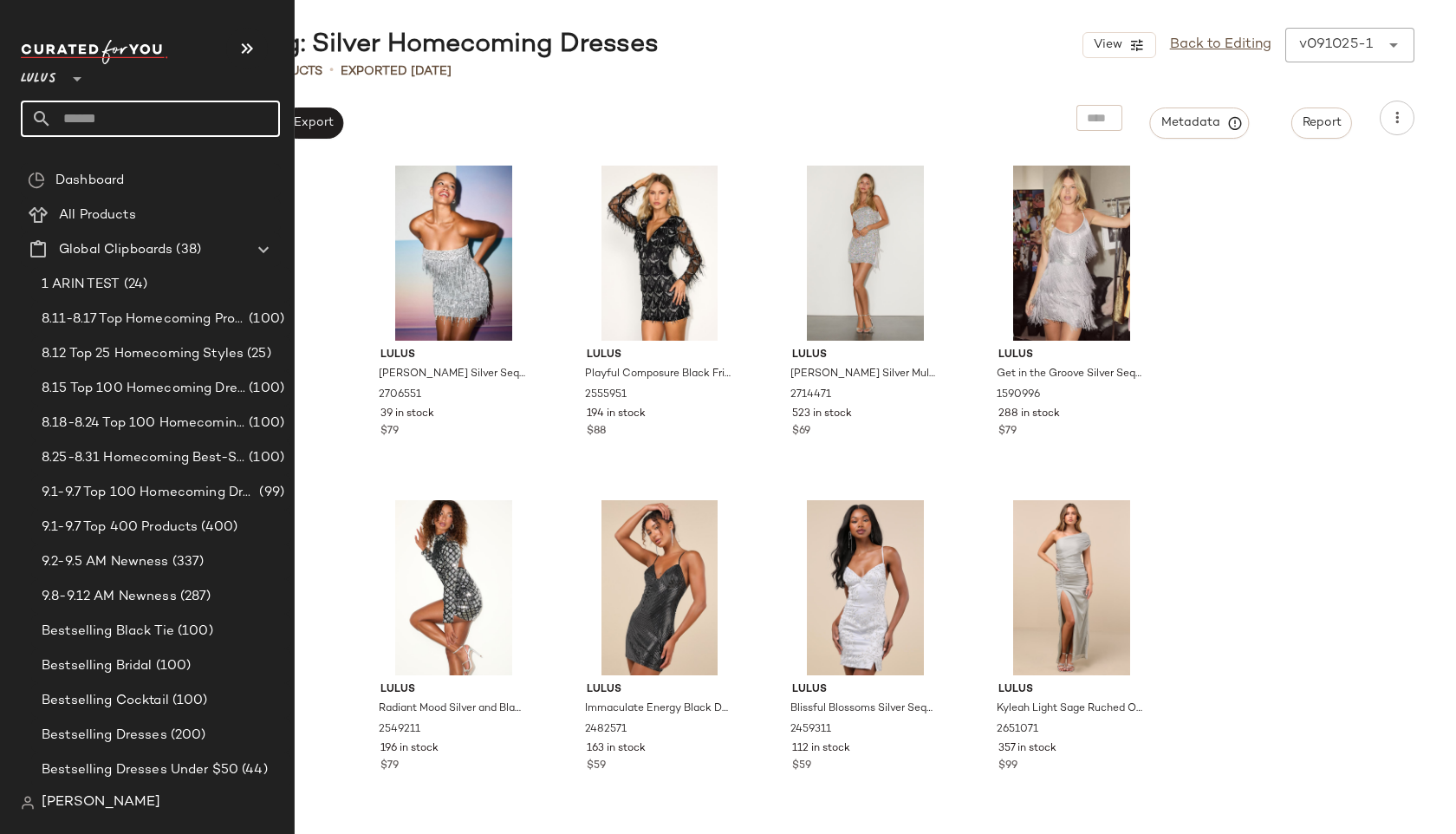
click at [115, 117] on input "text" at bounding box center [165, 119] width 228 height 37
type input "******"
click at [116, 124] on input "text" at bounding box center [165, 119] width 228 height 37
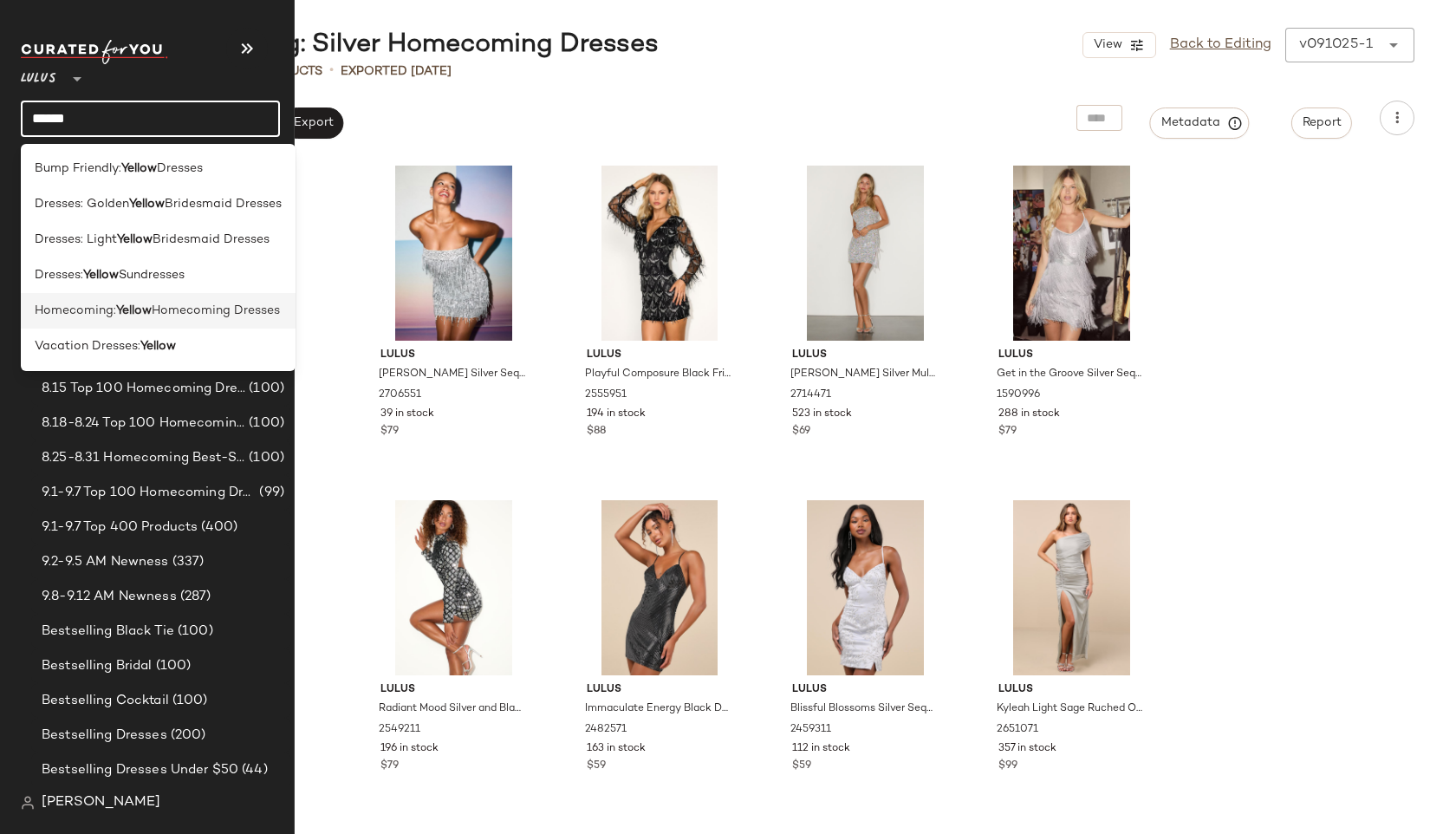
type input "******"
click at [98, 310] on span "Homecoming:" at bounding box center [75, 310] width 81 height 18
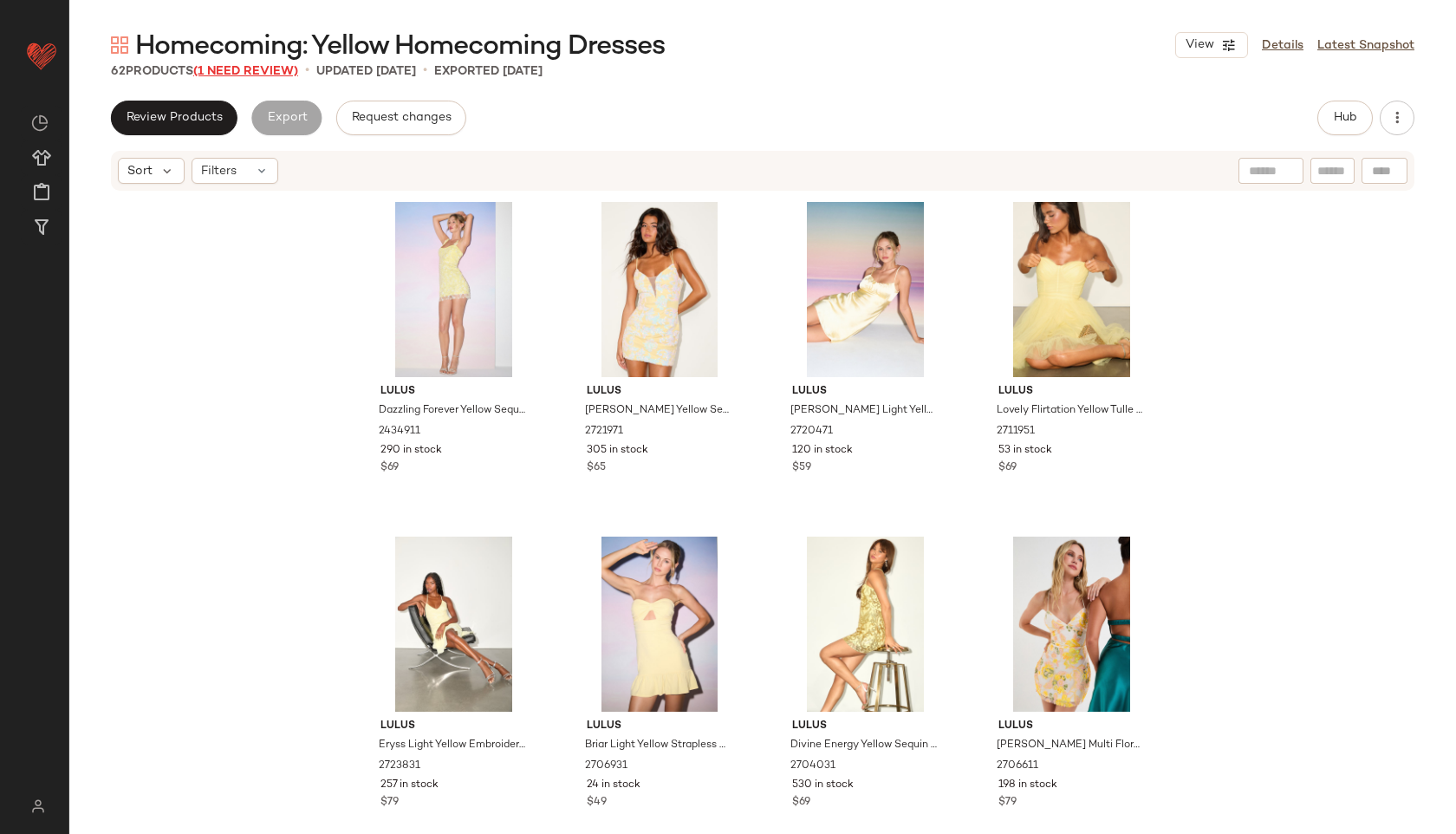
click at [263, 67] on span "(1 Need Review)" at bounding box center [246, 71] width 105 height 13
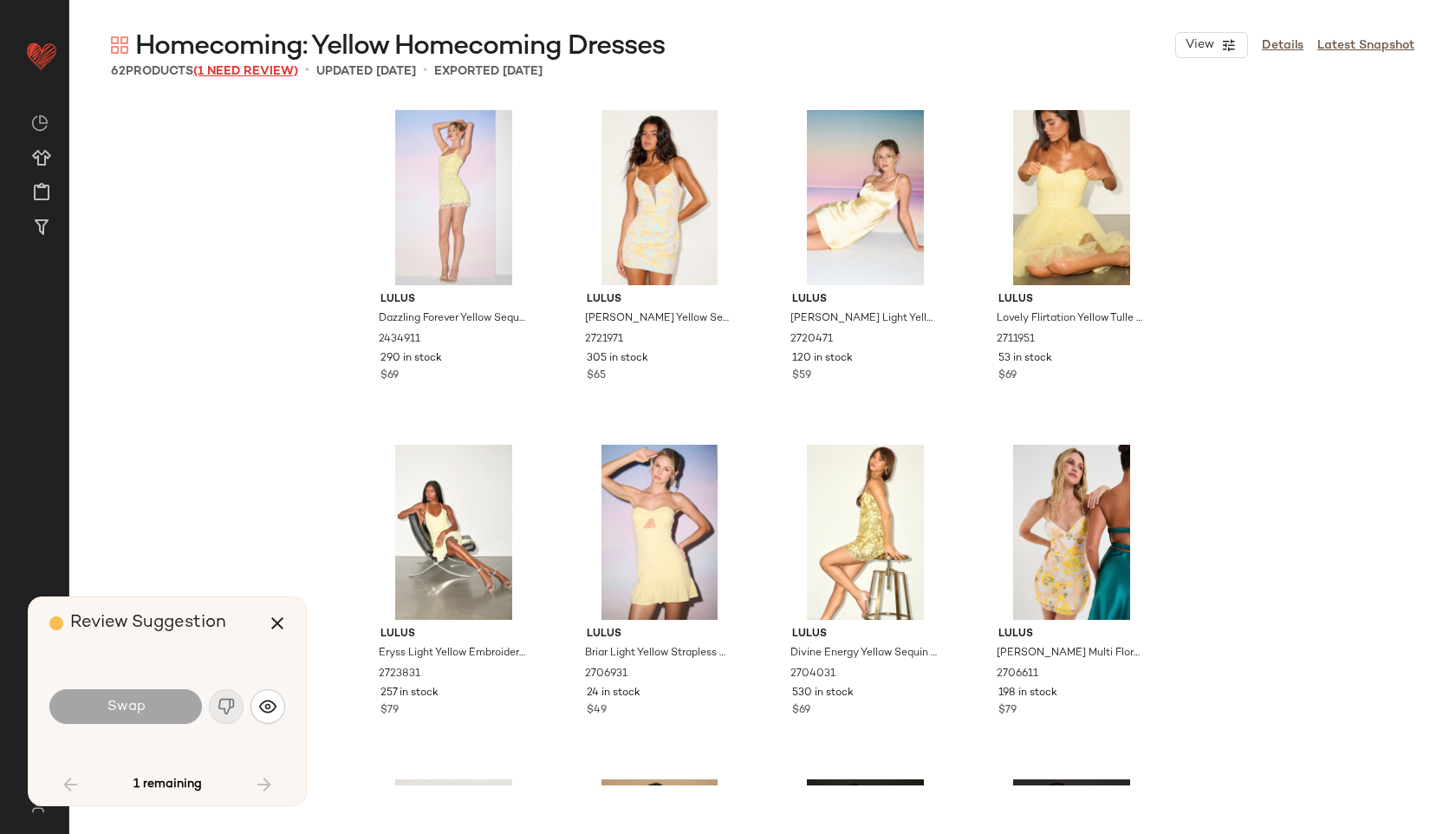
scroll to position [4674, 0]
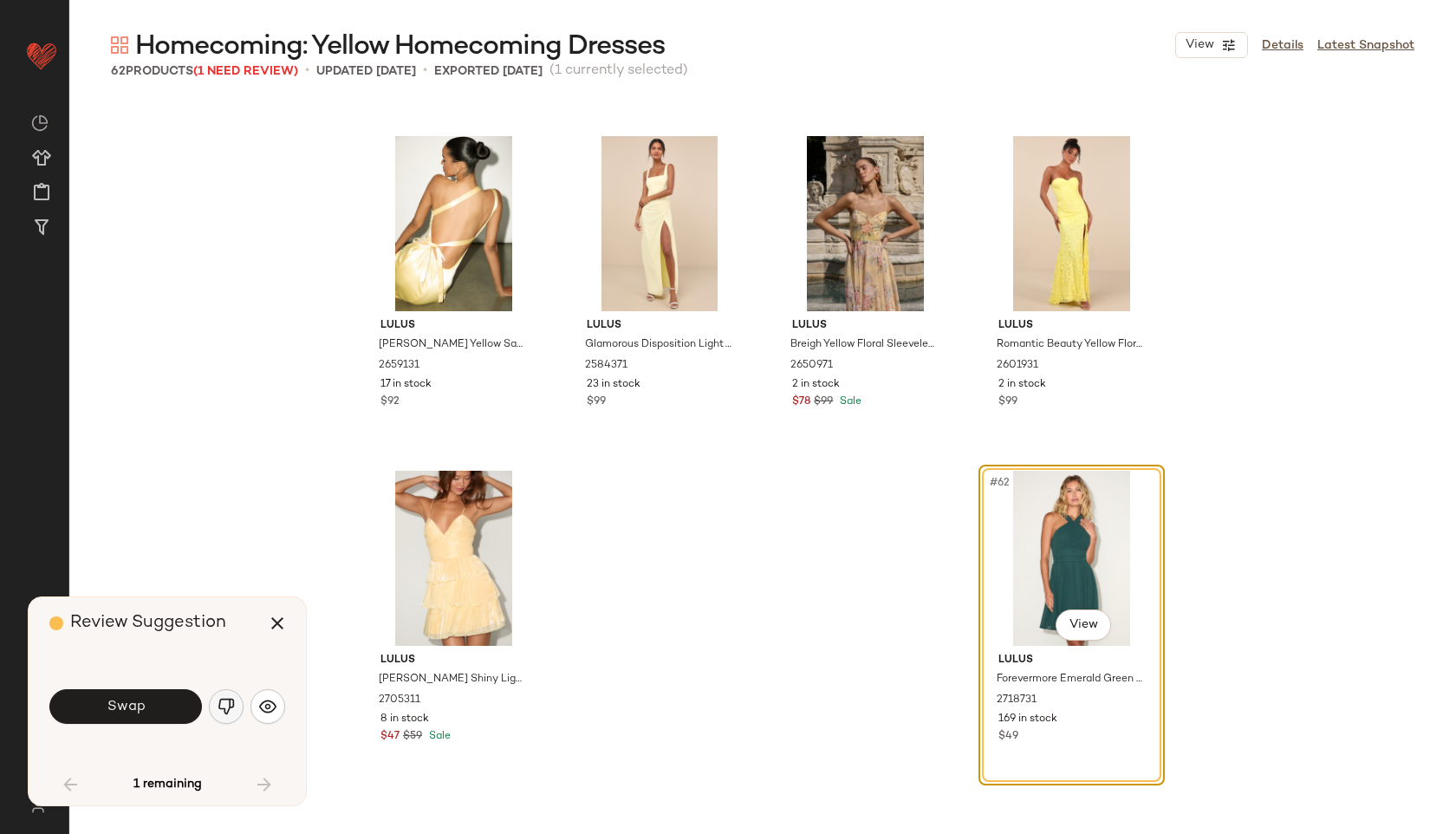
click at [220, 707] on img "button" at bounding box center [226, 707] width 18 height 18
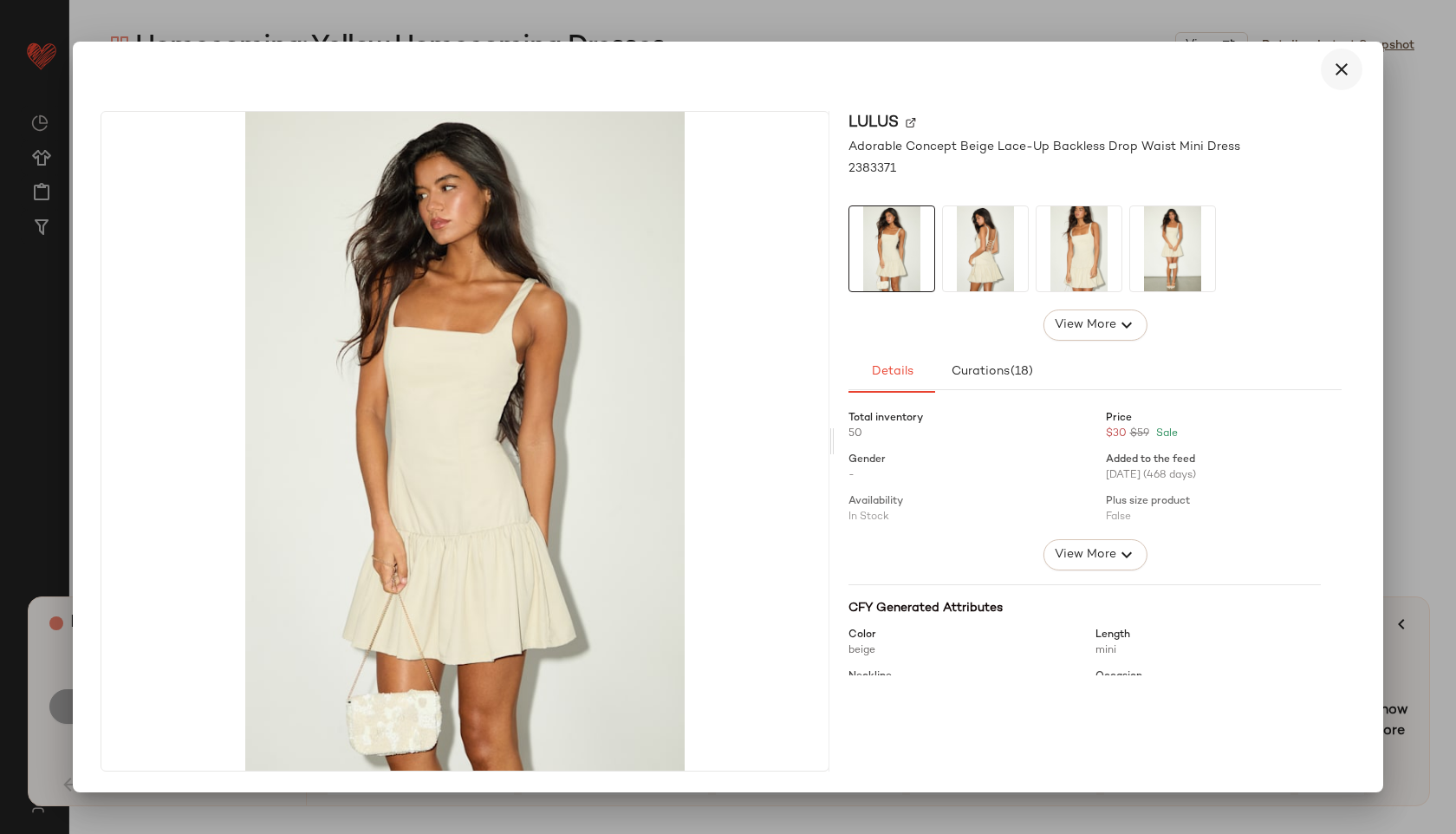
click at [1338, 66] on icon "button" at bounding box center [1341, 69] width 21 height 21
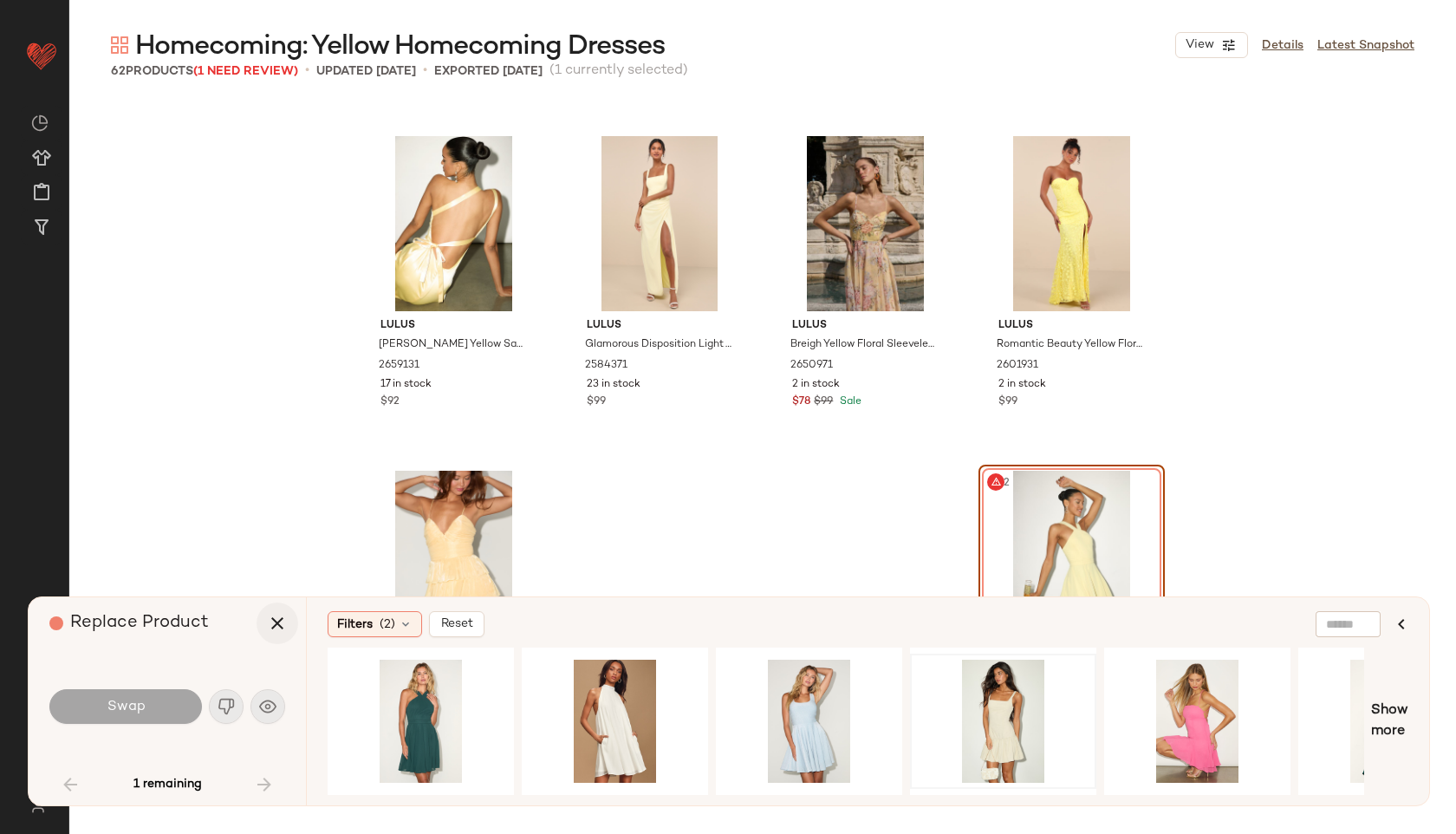
click at [267, 631] on icon "button" at bounding box center [278, 624] width 21 height 21
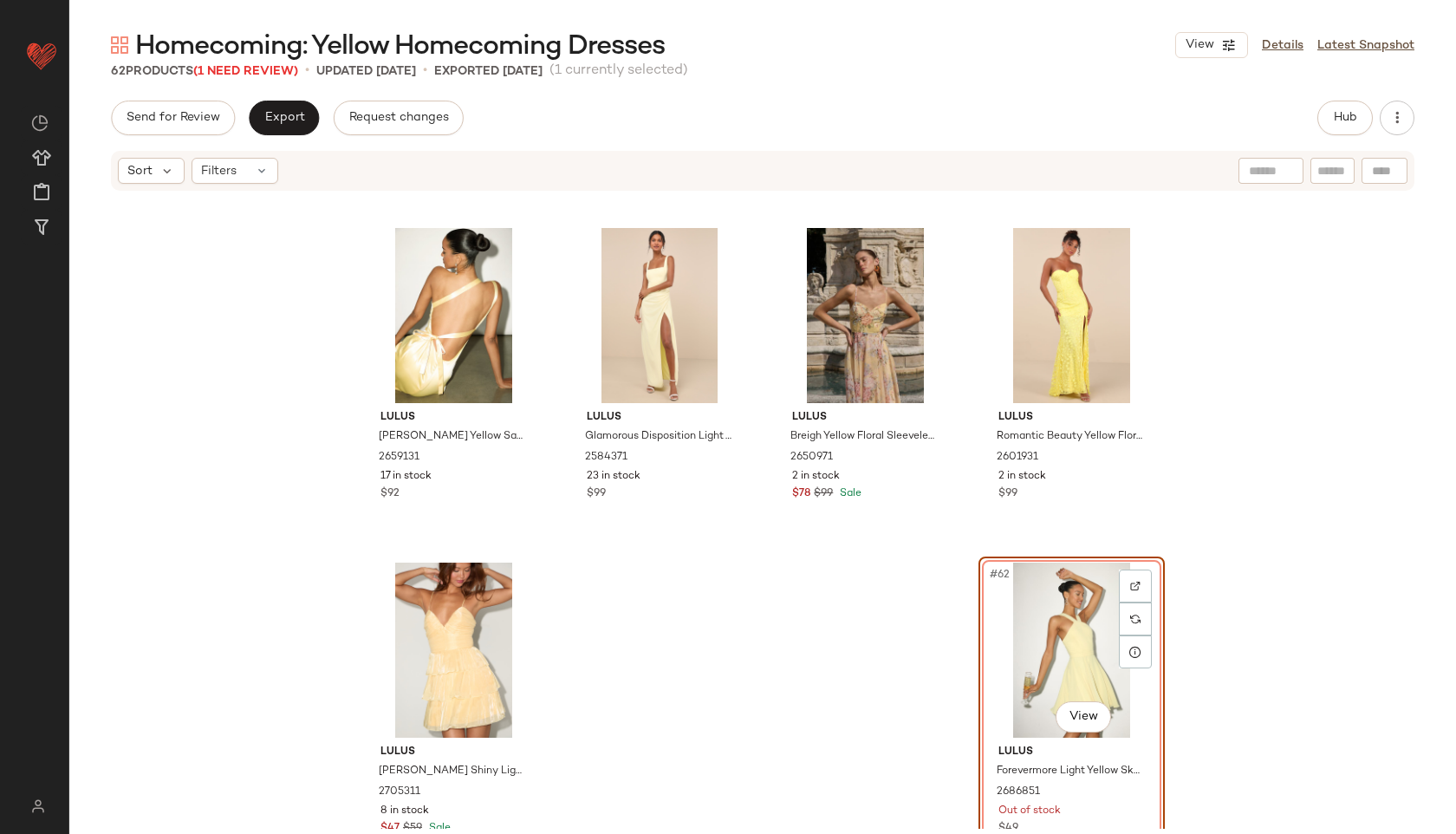
click at [833, 597] on div "Lulus Yvonne Light Yellow Satin One-Shoulder Midi Dress 2659131 17 in stock $92…" at bounding box center [763, 511] width 1387 height 636
click at [1054, 634] on div "#62 View" at bounding box center [1071, 650] width 174 height 175
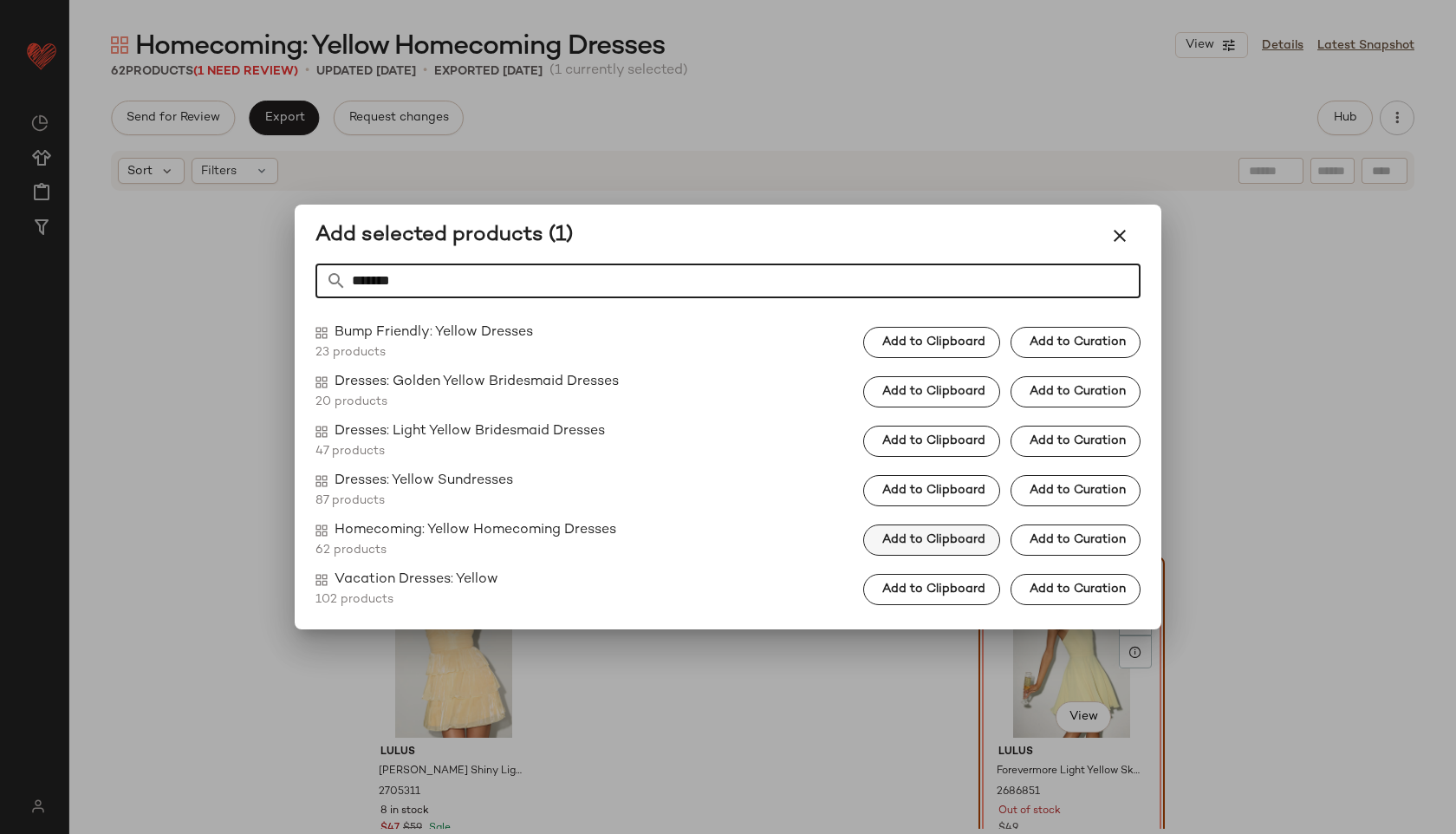
type input "******"
click at [901, 540] on span "Add to Clipboard" at bounding box center [933, 541] width 104 height 14
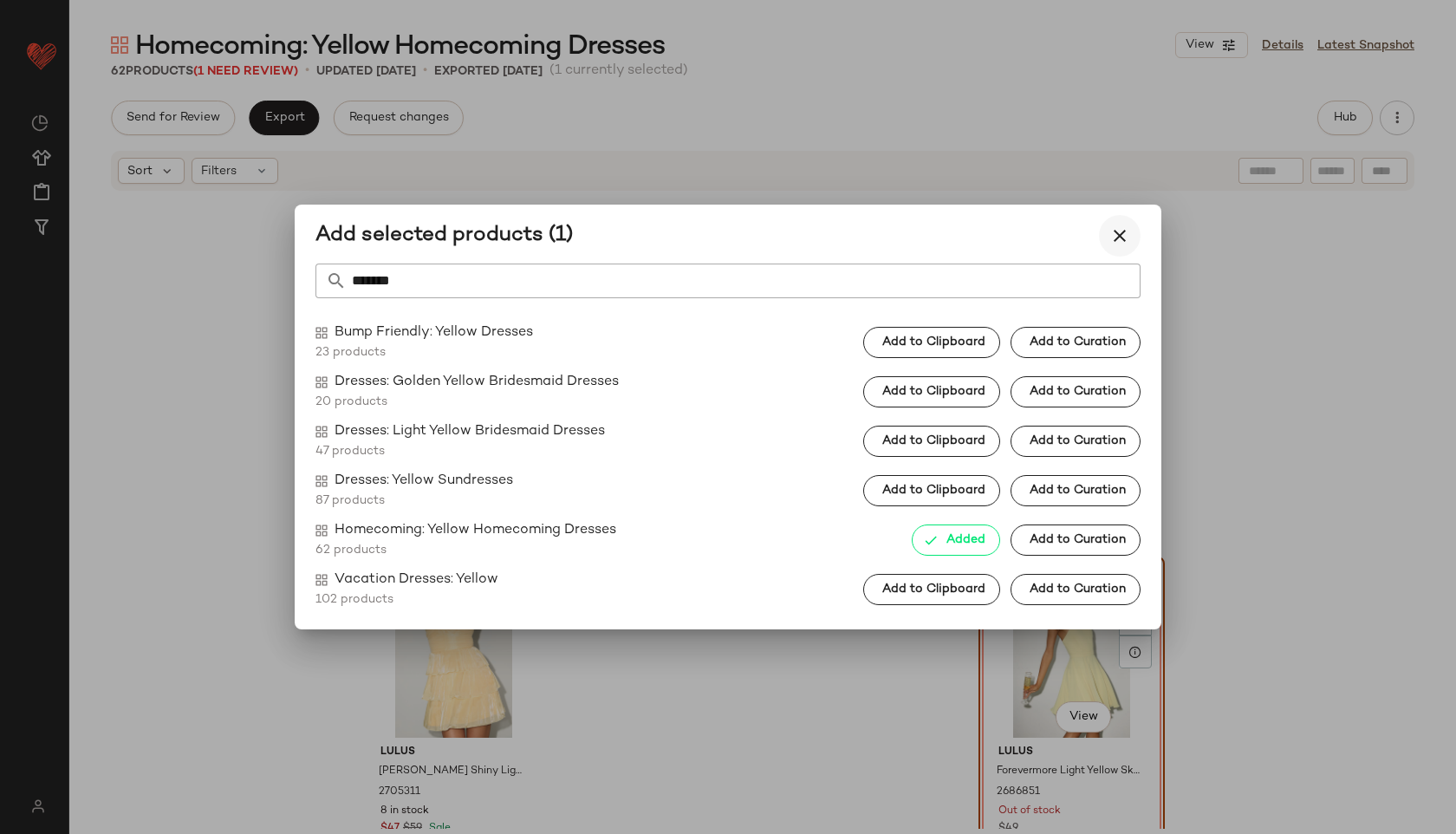
click at [1104, 249] on button "button" at bounding box center [1120, 236] width 42 height 42
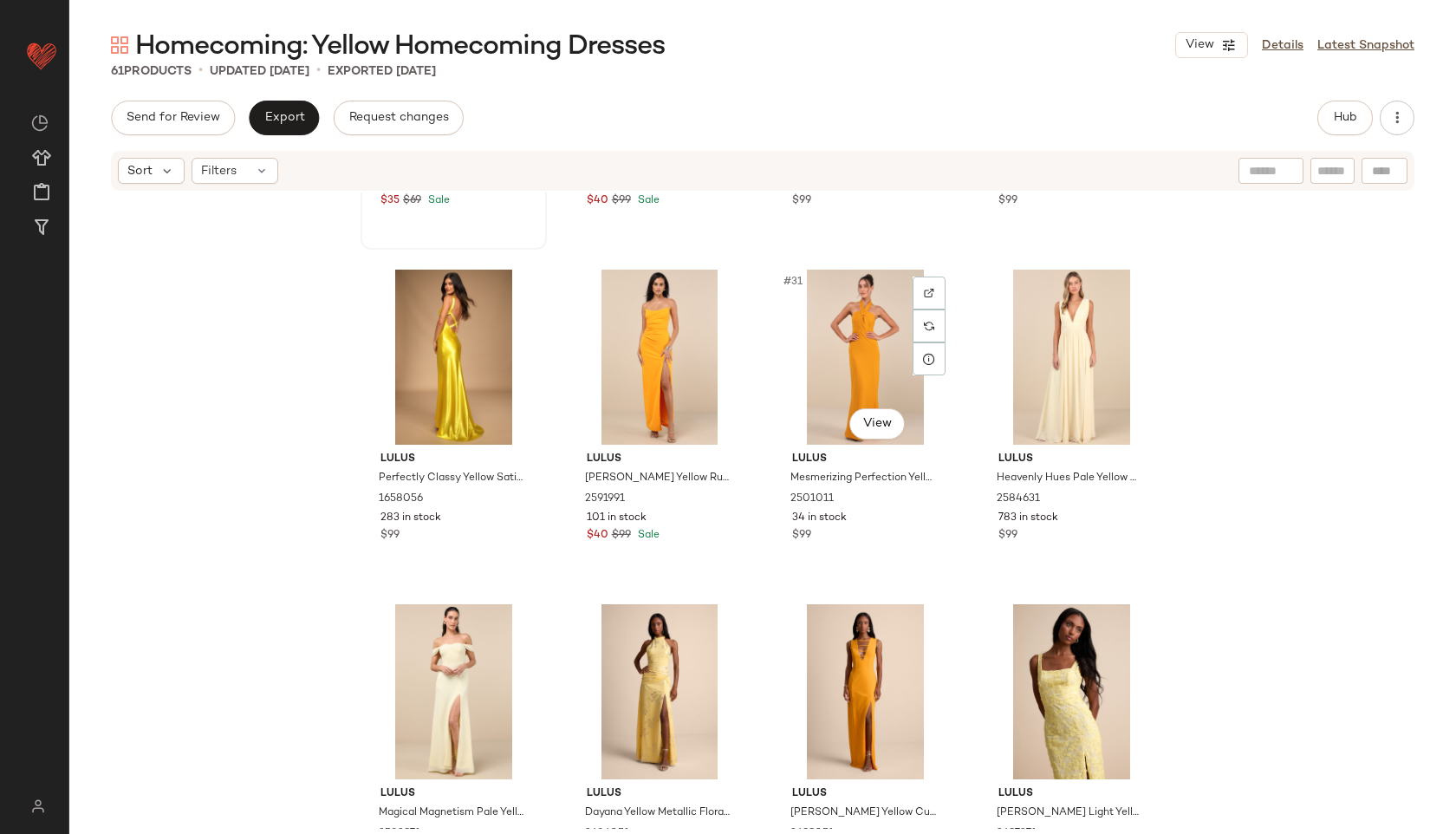
scroll to position [2062, 0]
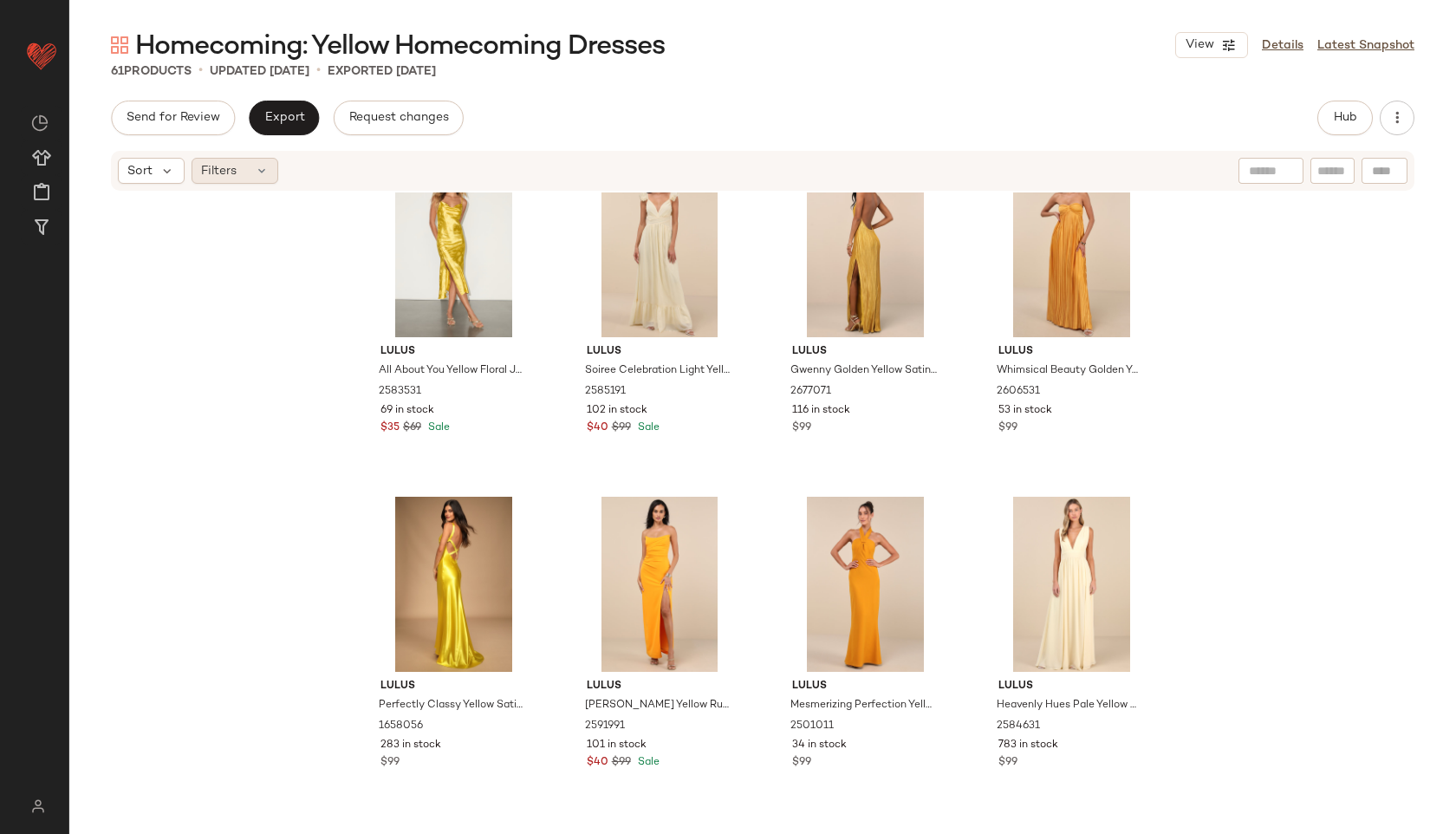
click at [255, 179] on div "Filters" at bounding box center [235, 171] width 87 height 26
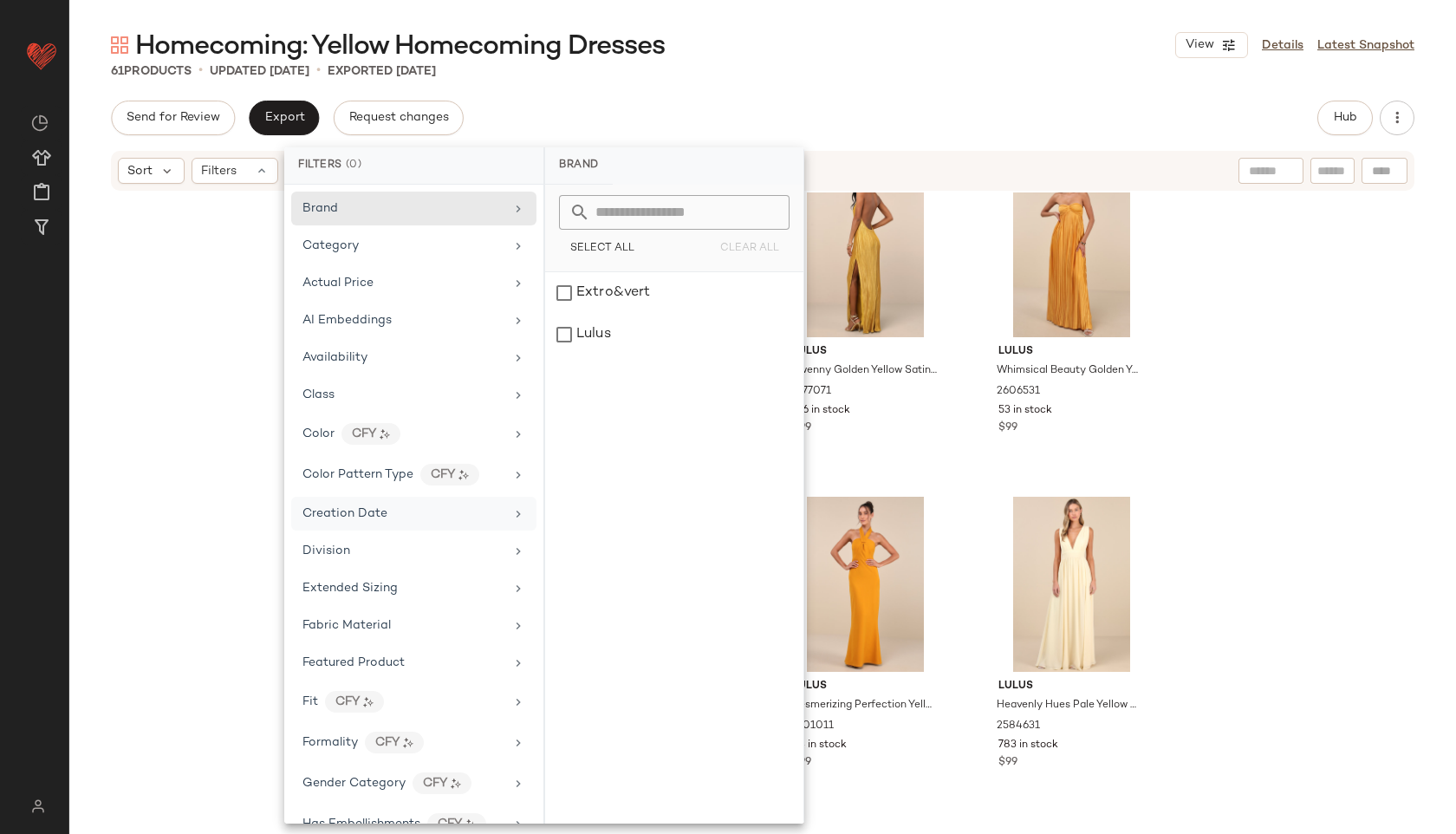
scroll to position [888, 0]
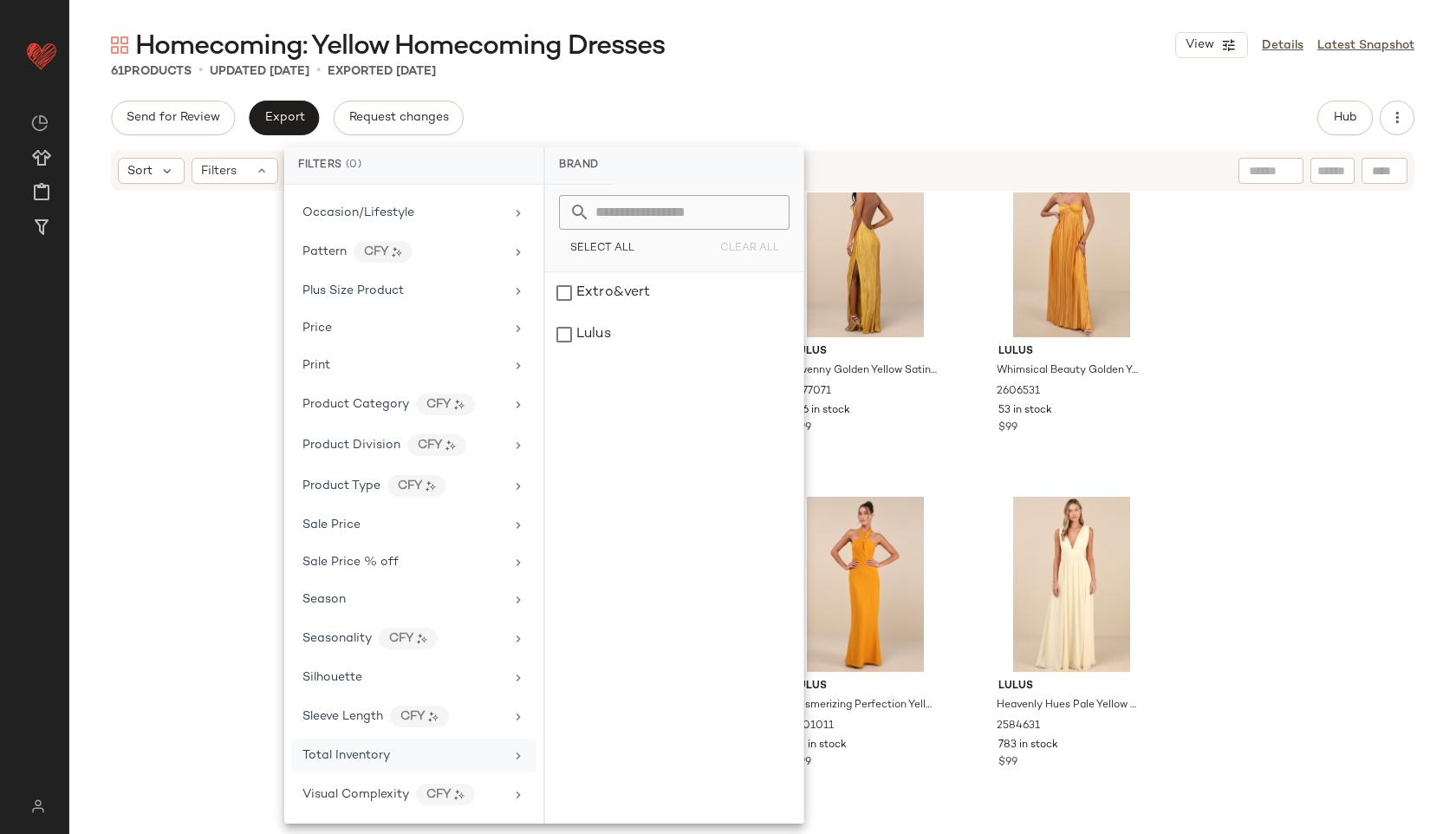
click at [360, 759] on span "Total Inventory" at bounding box center [346, 755] width 88 height 13
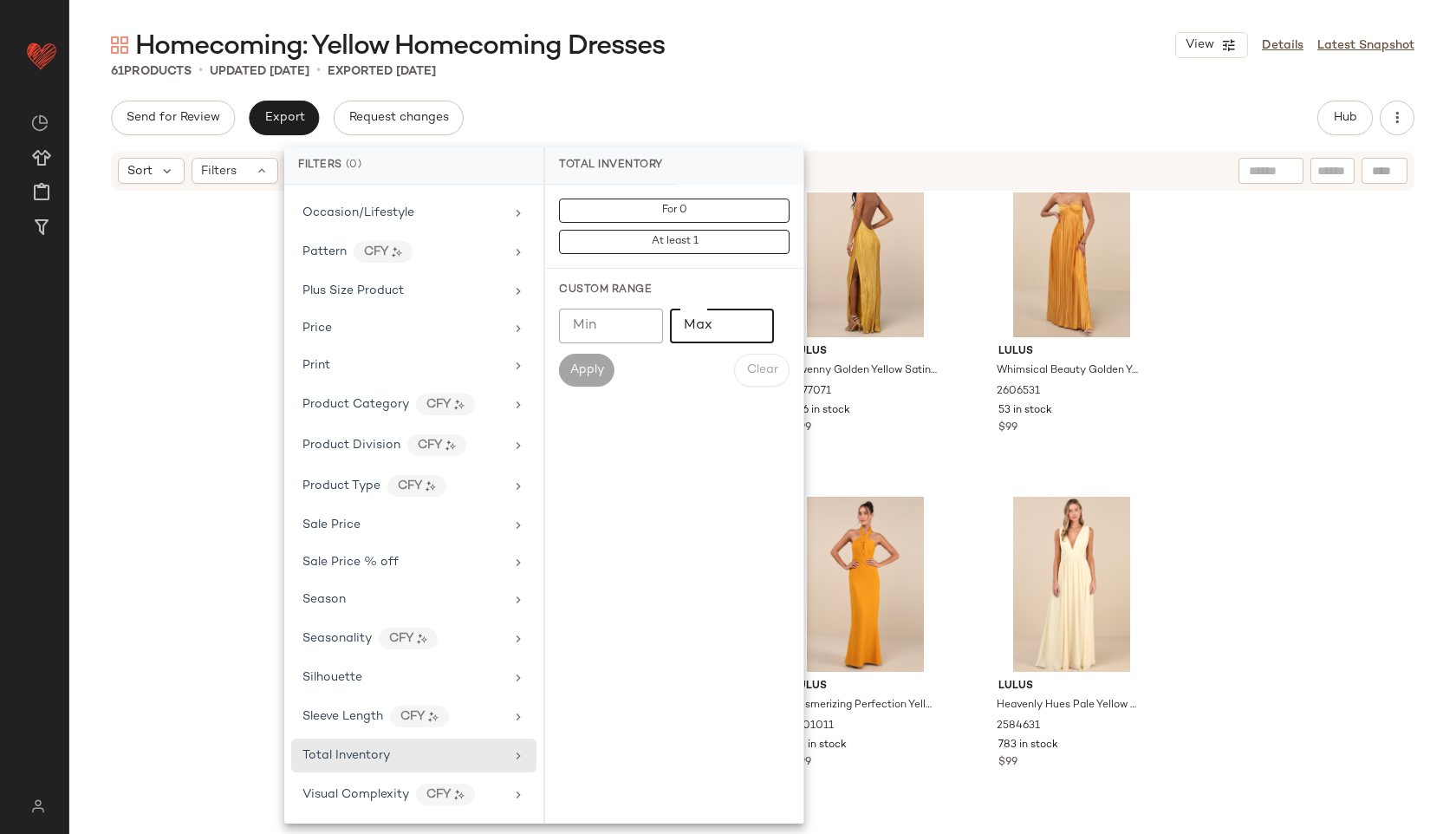
click at [725, 331] on input "Max" at bounding box center [721, 326] width 104 height 35
type input "**"
click at [575, 378] on button "Apply" at bounding box center [586, 371] width 55 height 33
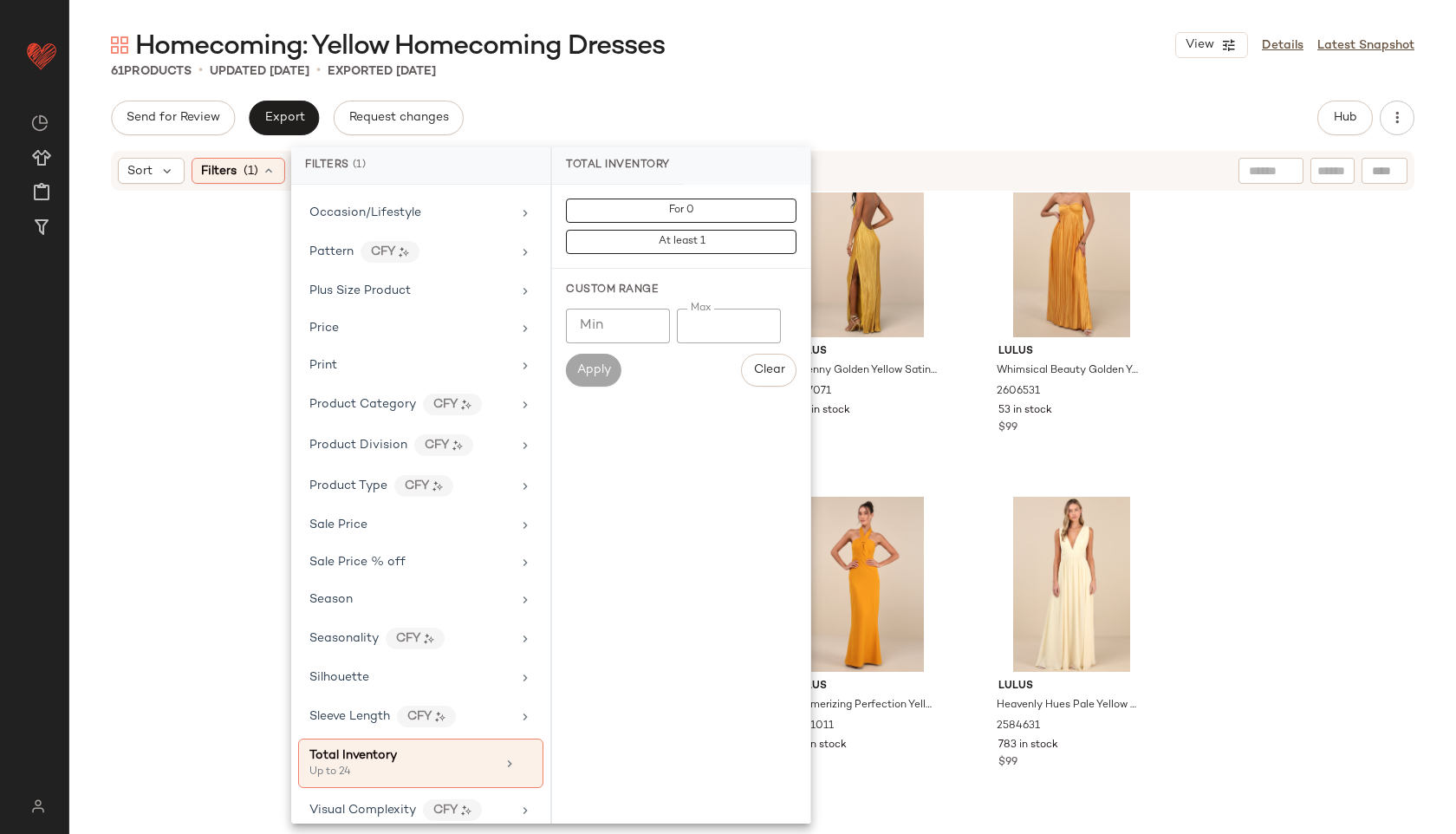
click at [877, 81] on div "Homecoming: Yellow Homecoming Dresses View Details Latest Snapshot 61 Products …" at bounding box center [763, 431] width 1387 height 806
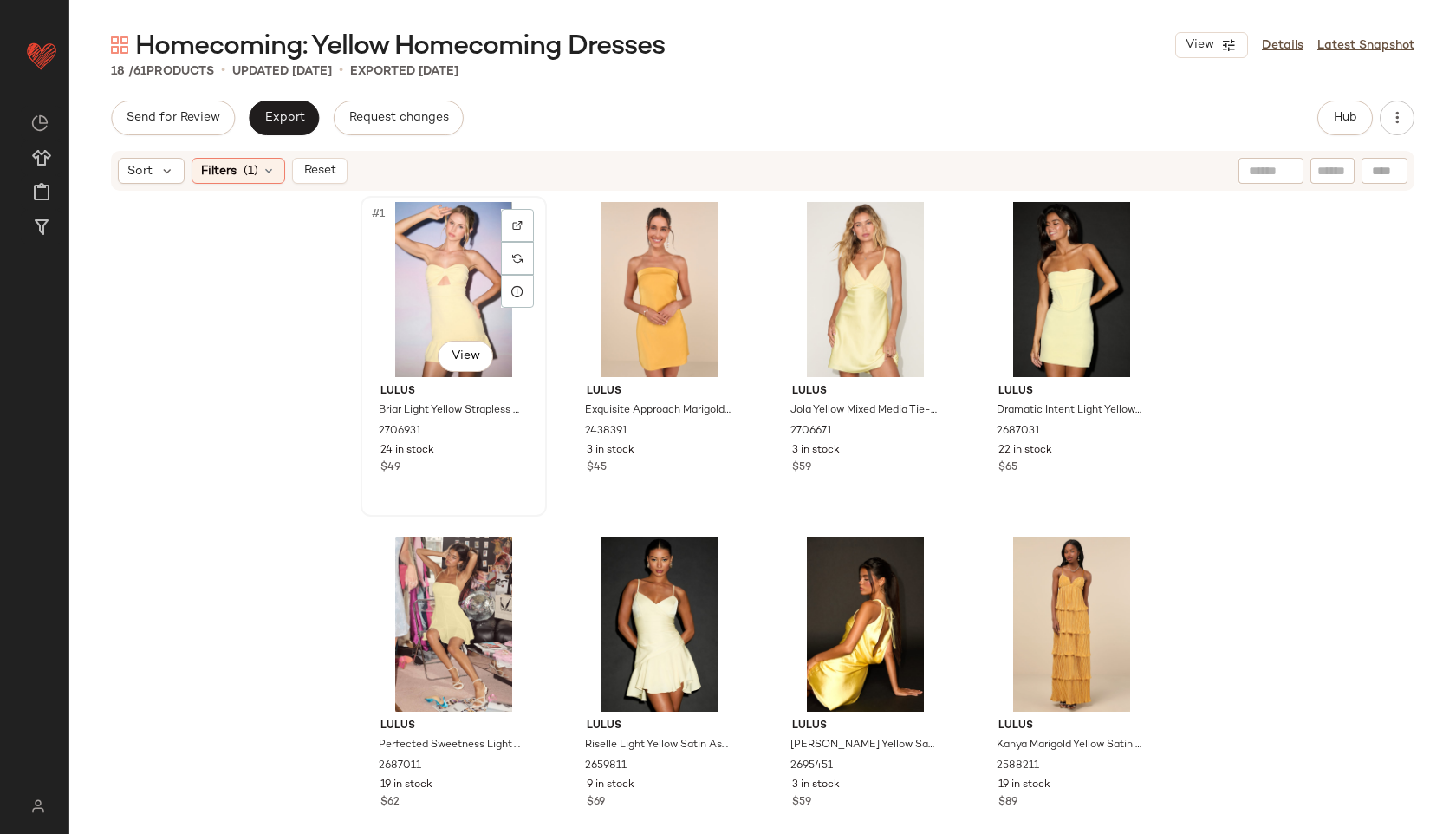
click at [447, 257] on div "#1 View" at bounding box center [454, 290] width 174 height 175
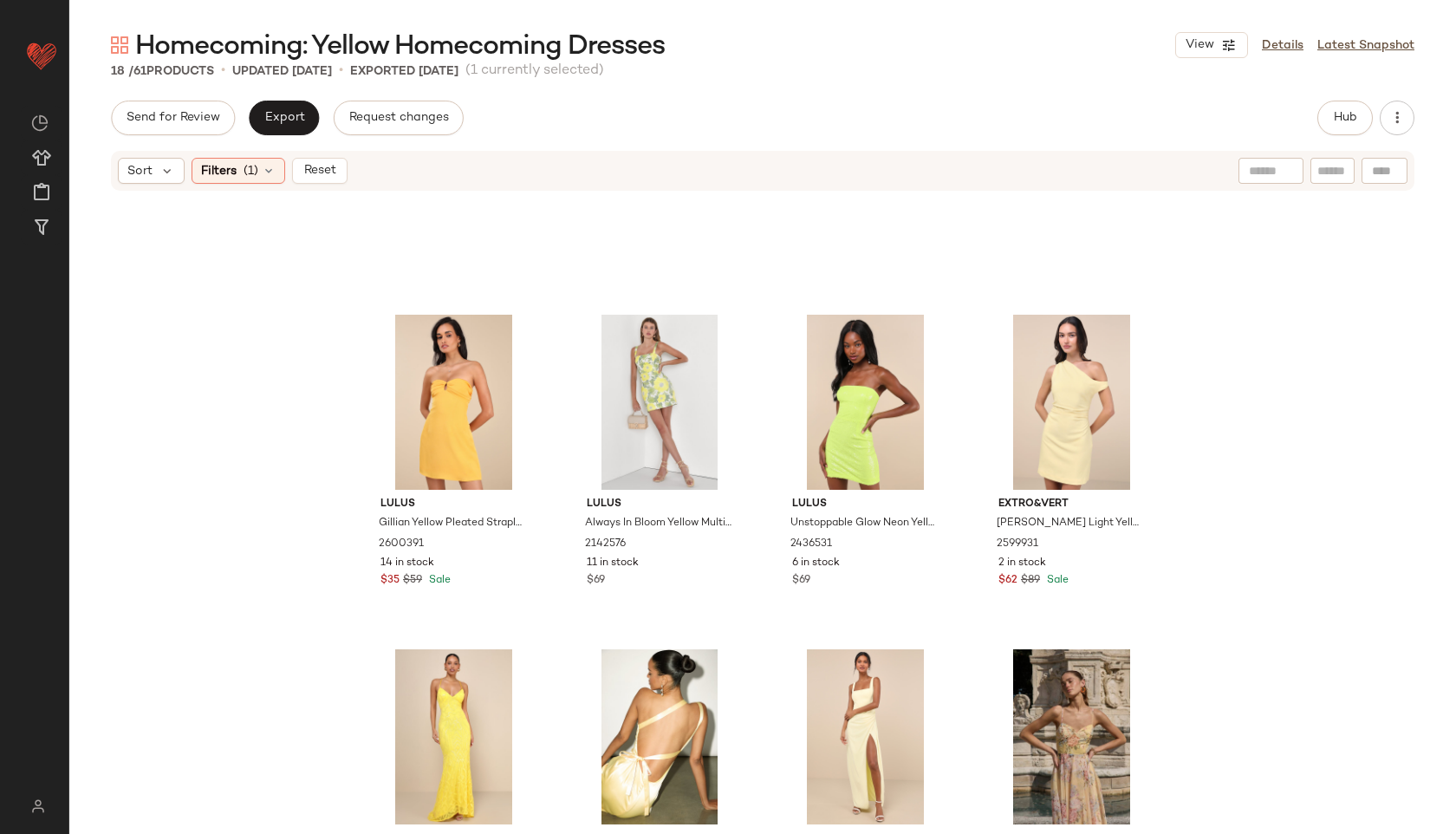
scroll to position [1041, 0]
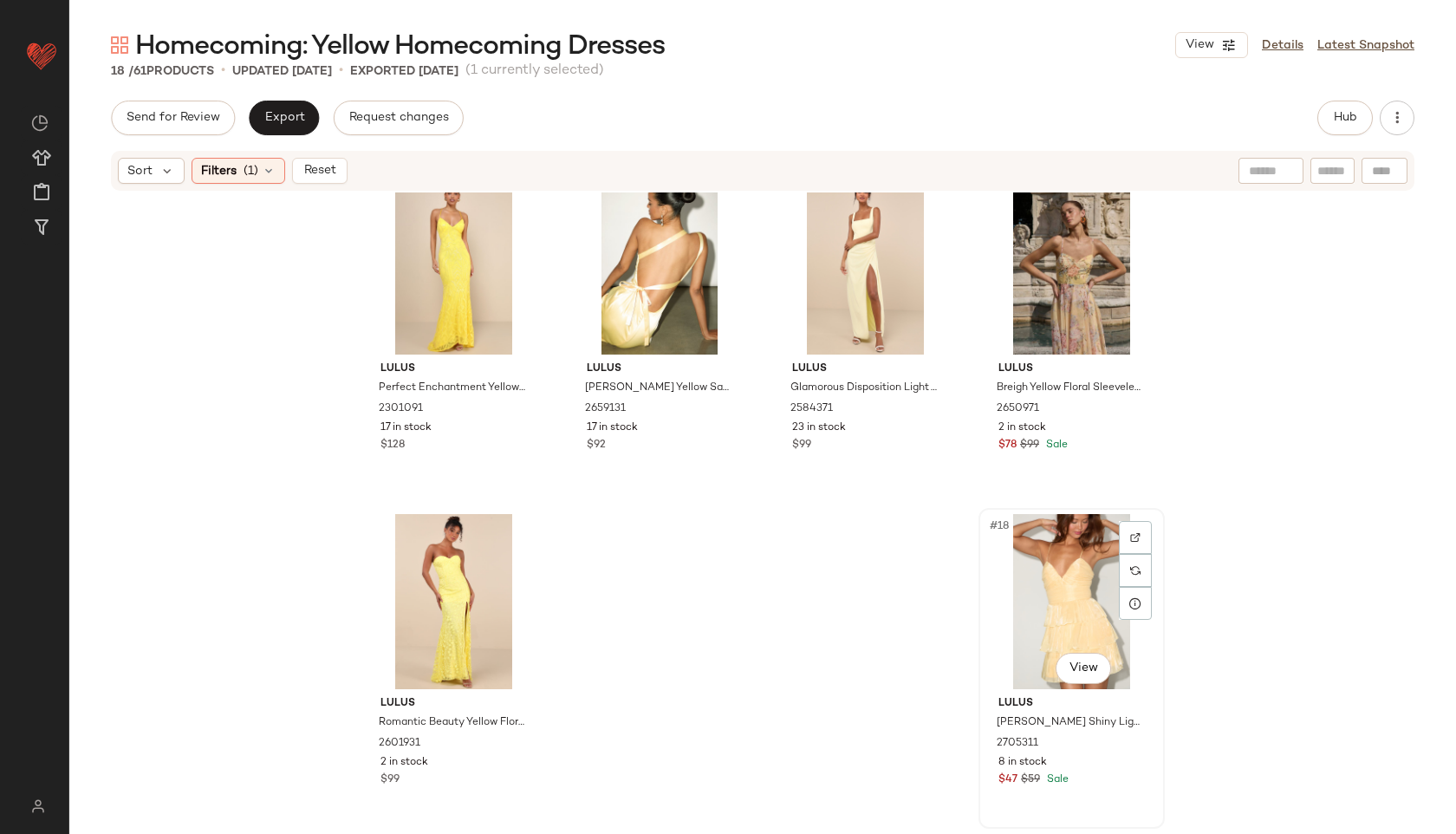
click at [1052, 578] on div "#18 View" at bounding box center [1071, 602] width 174 height 175
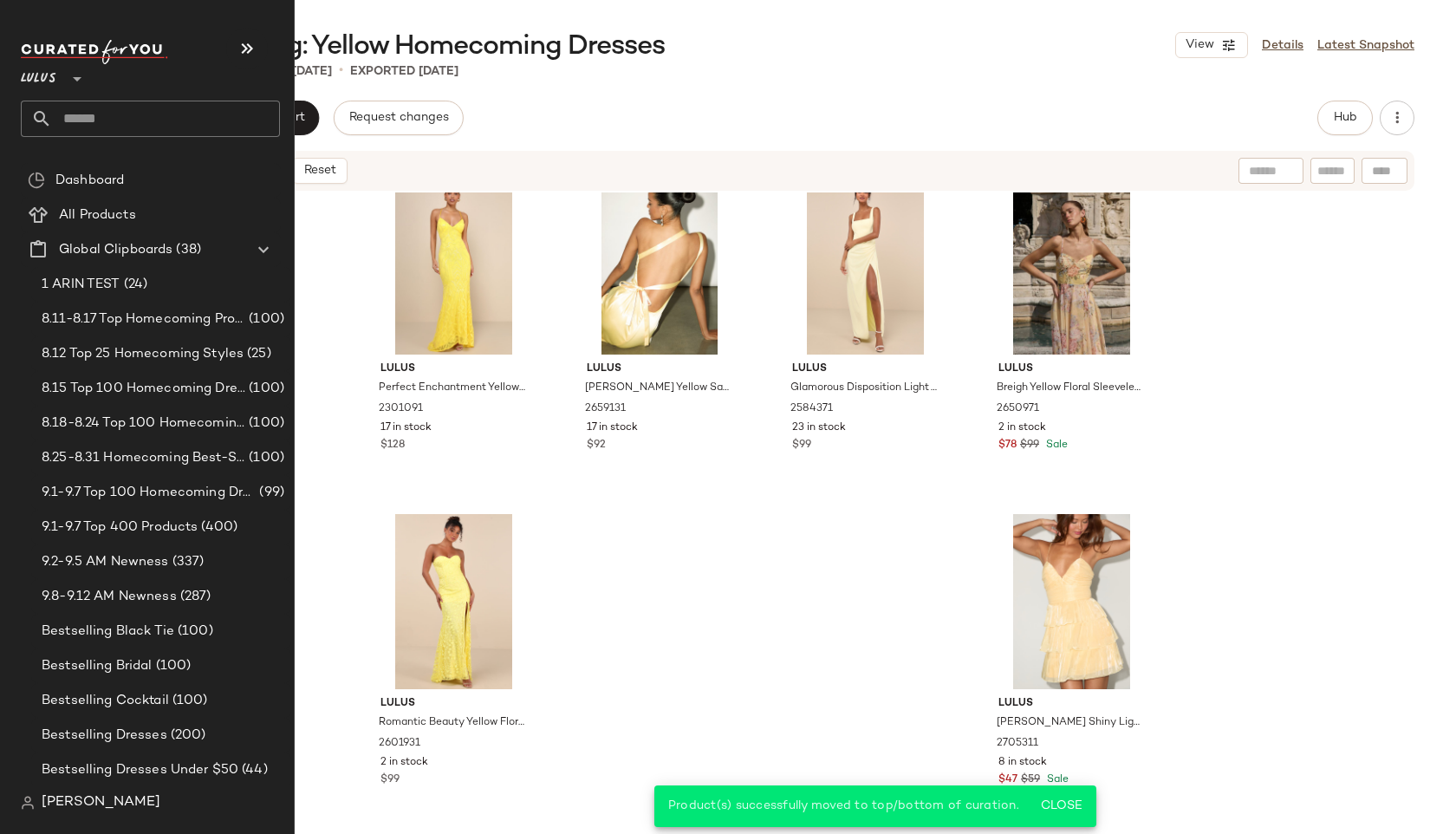
click at [102, 127] on input "text" at bounding box center [165, 119] width 228 height 37
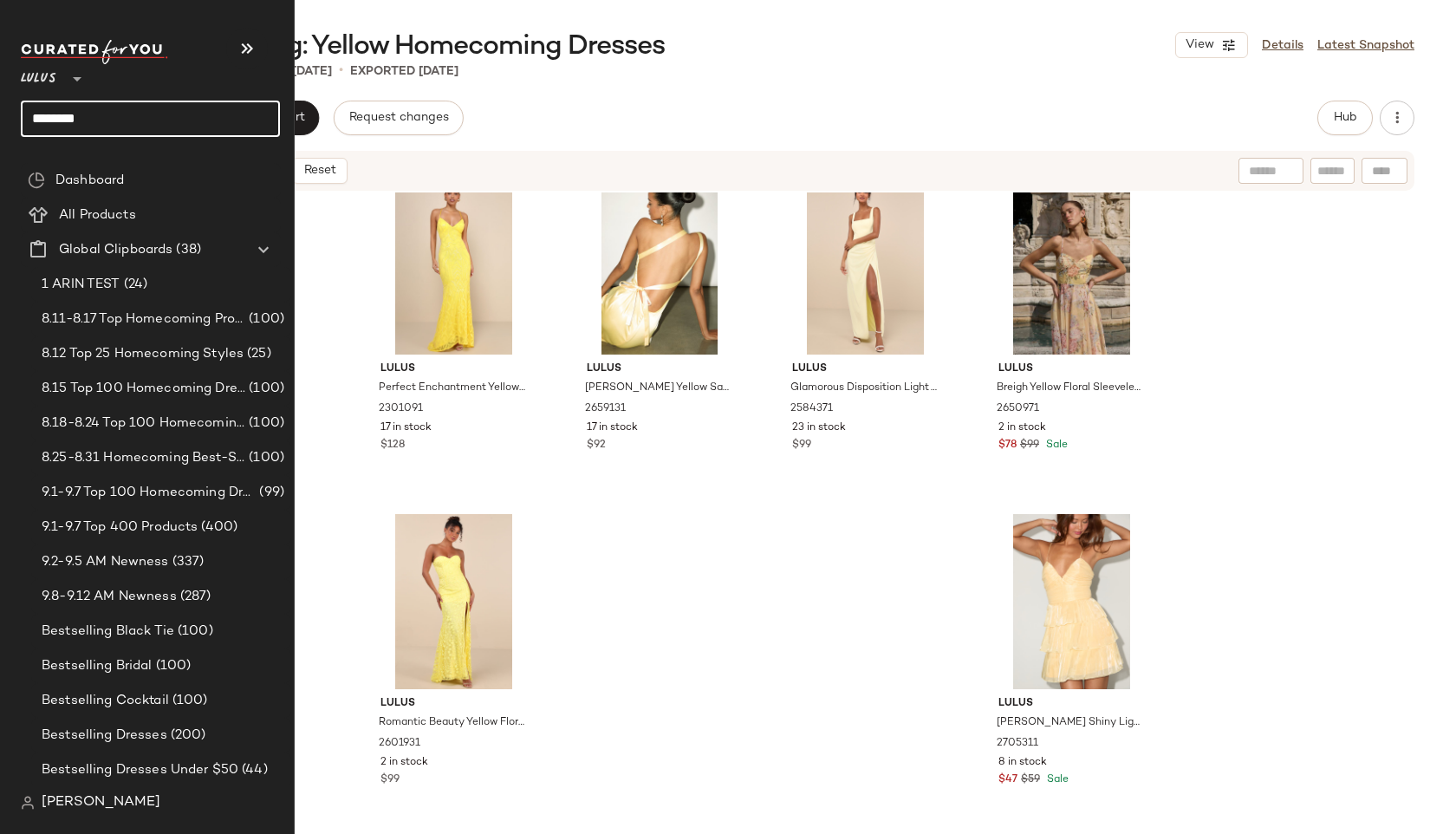
click at [111, 116] on input "********" at bounding box center [151, 119] width 259 height 37
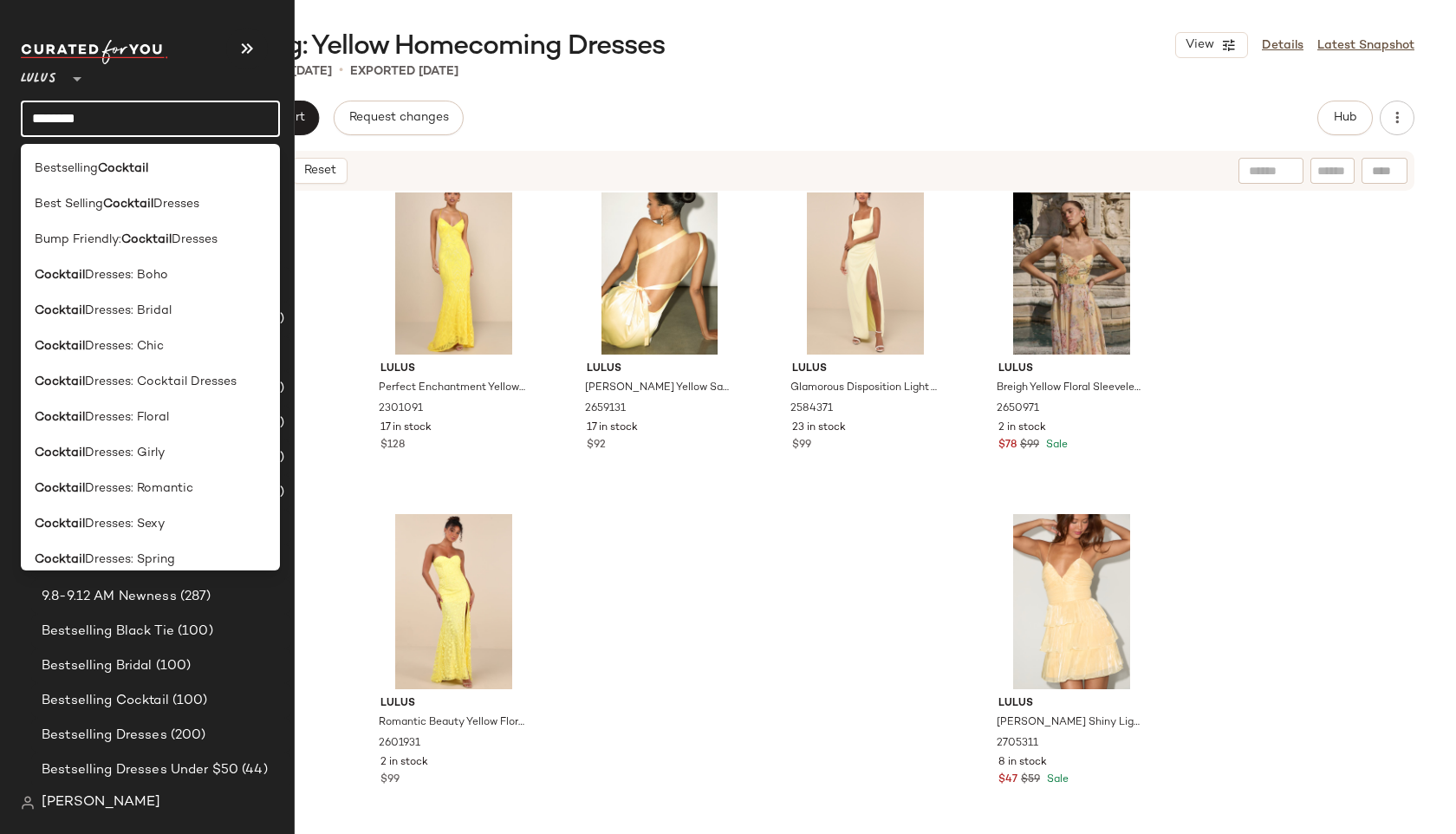
drag, startPoint x: 133, startPoint y: 116, endPoint x: 96, endPoint y: 115, distance: 37.0
click at [96, 115] on input "********" at bounding box center [151, 119] width 259 height 37
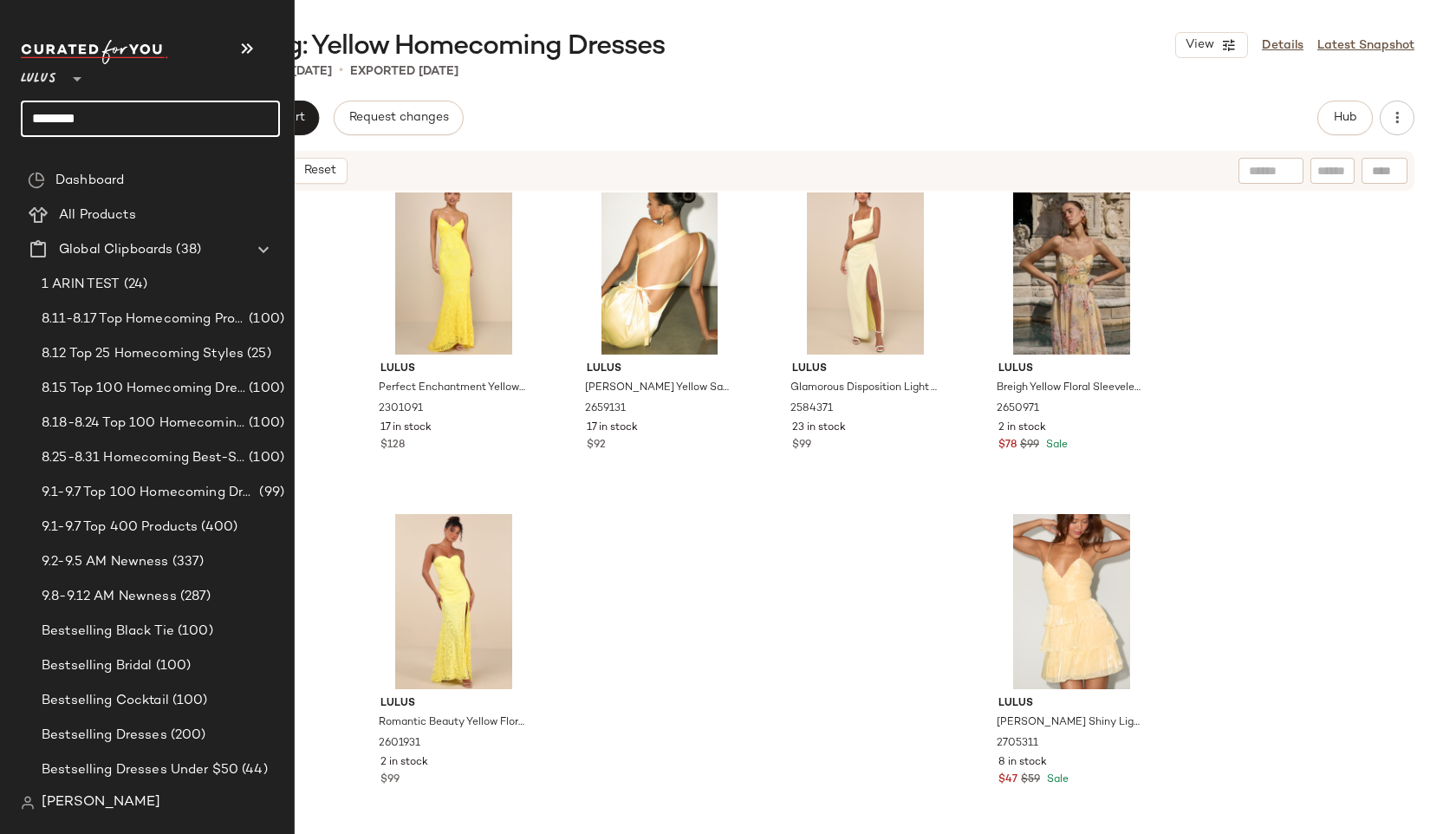
click at [107, 115] on input "********" at bounding box center [151, 119] width 259 height 37
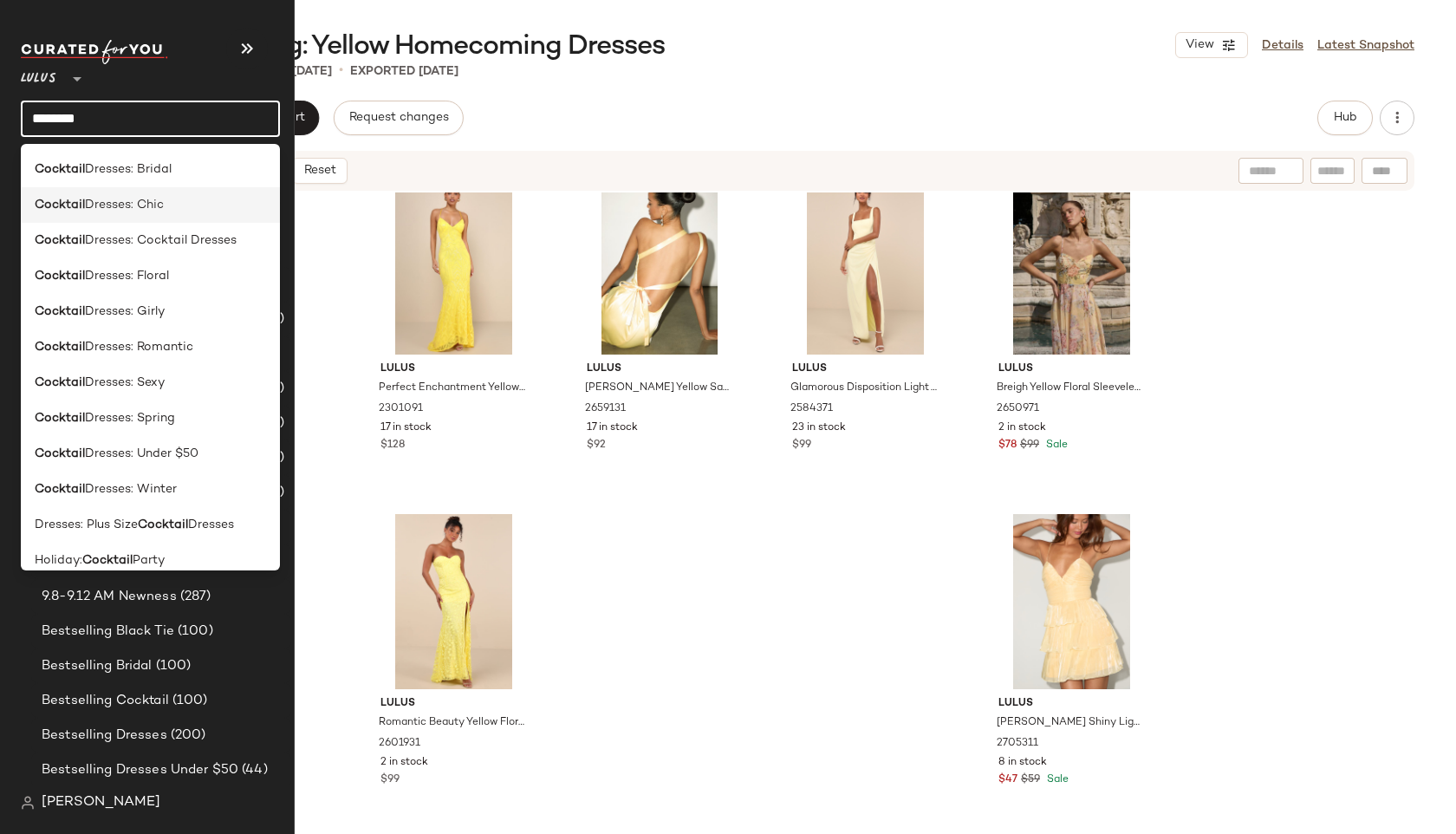
scroll to position [192, 0]
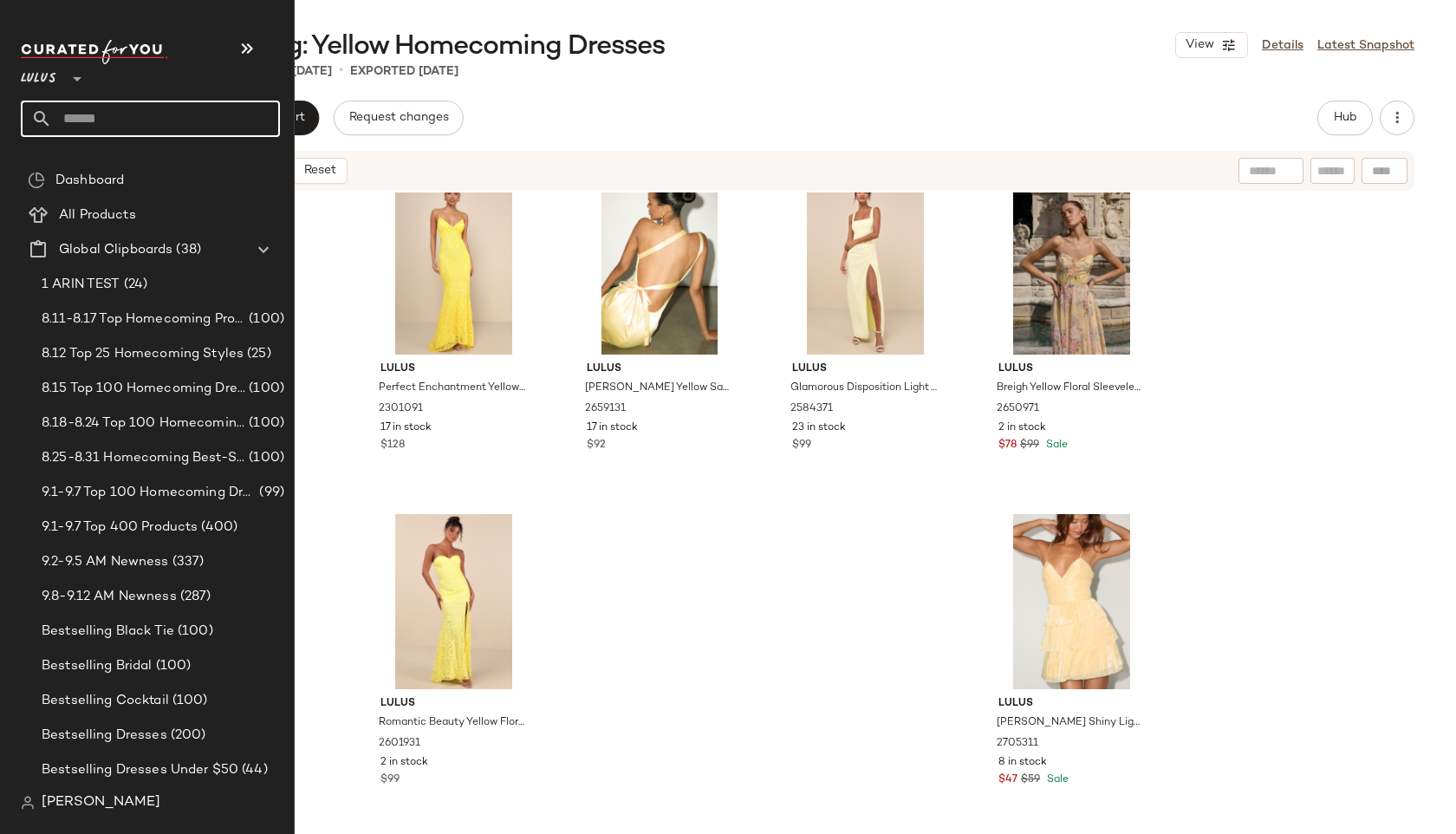
click at [107, 124] on input "text" at bounding box center [165, 119] width 228 height 37
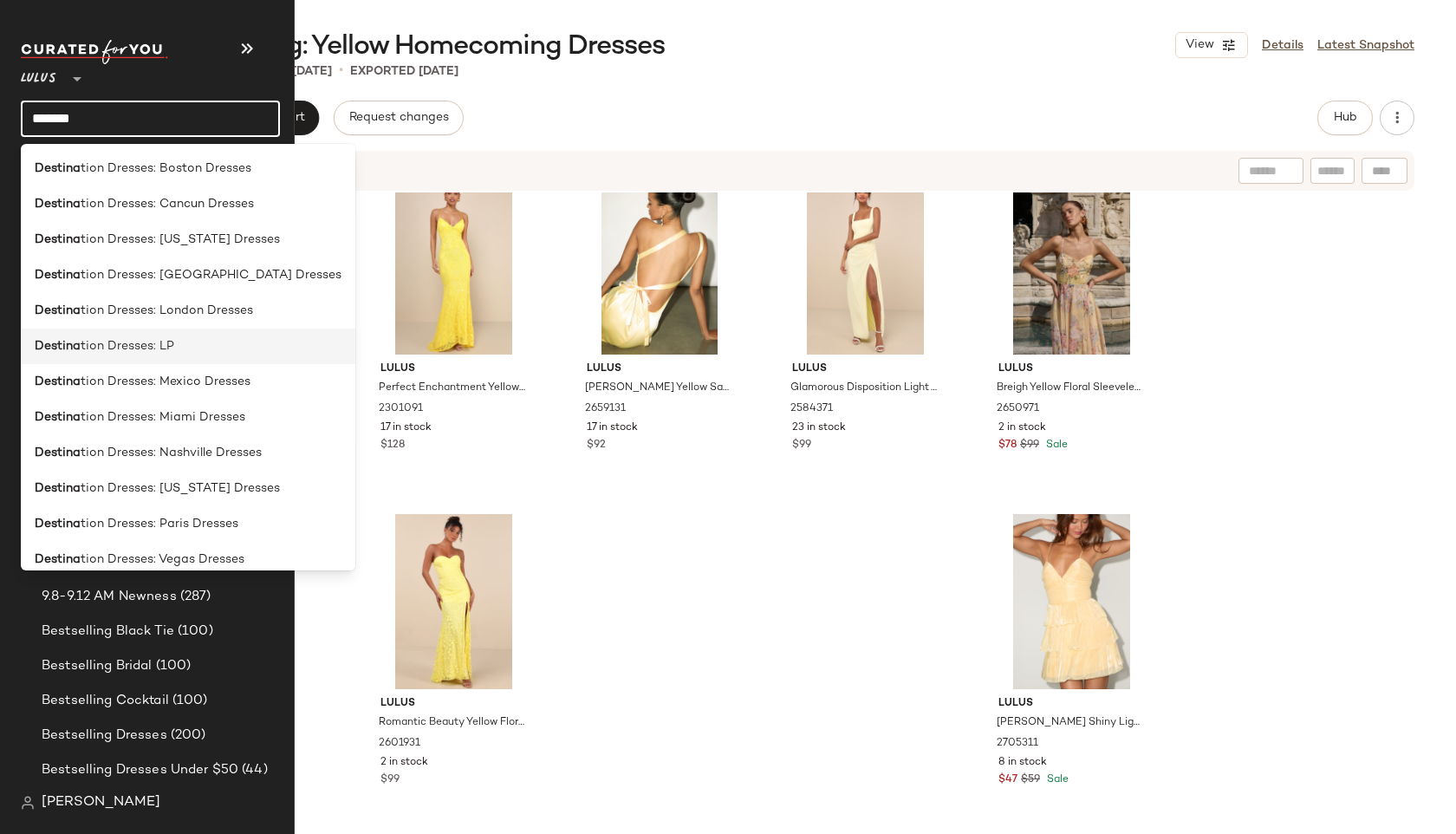
type input "*******"
click at [104, 335] on div "Destina tion Dresses: LP" at bounding box center [188, 346] width 334 height 36
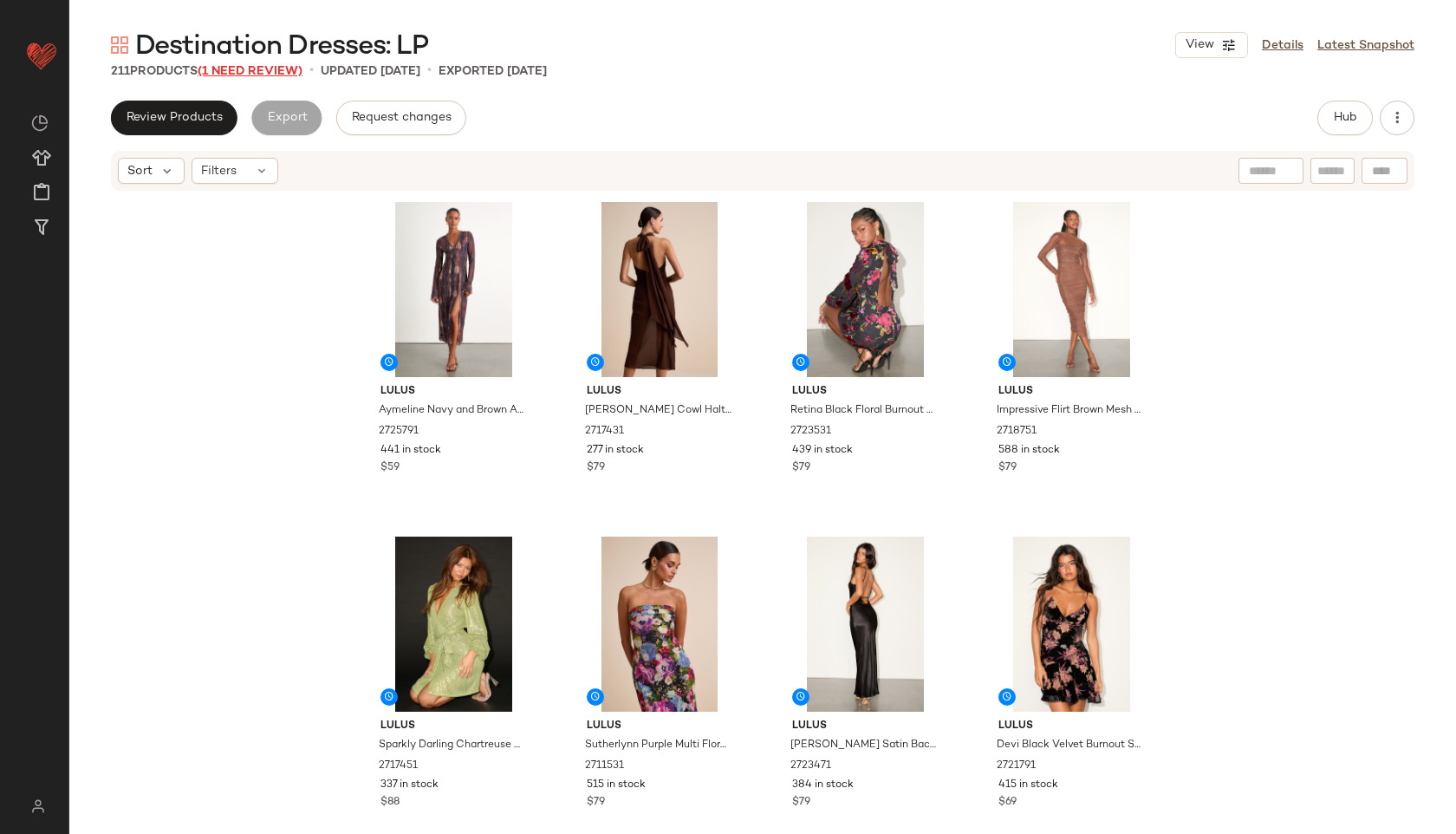
click at [252, 66] on span "(1 Need Review)" at bounding box center [250, 71] width 105 height 13
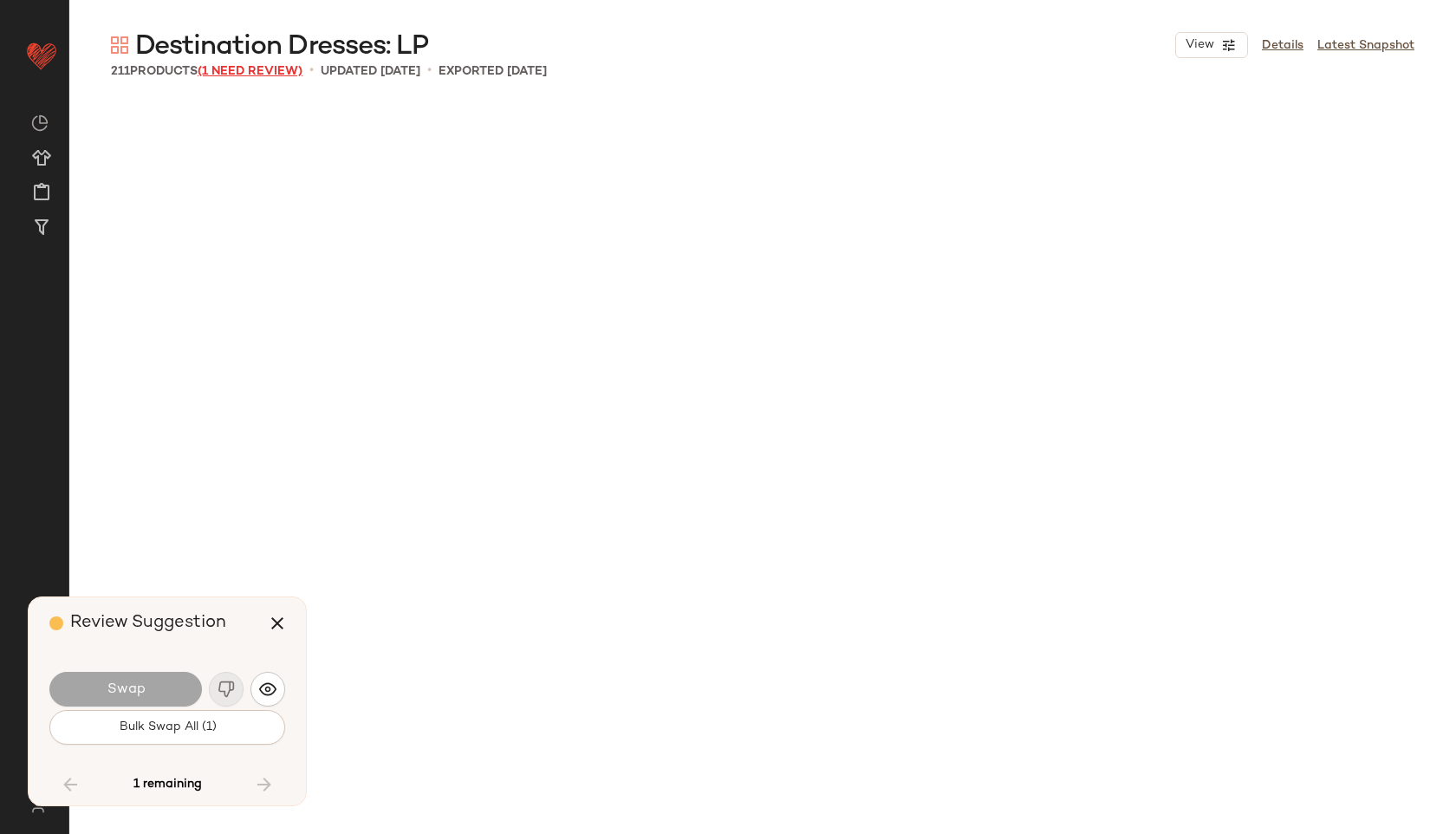
scroll to position [15730, 0]
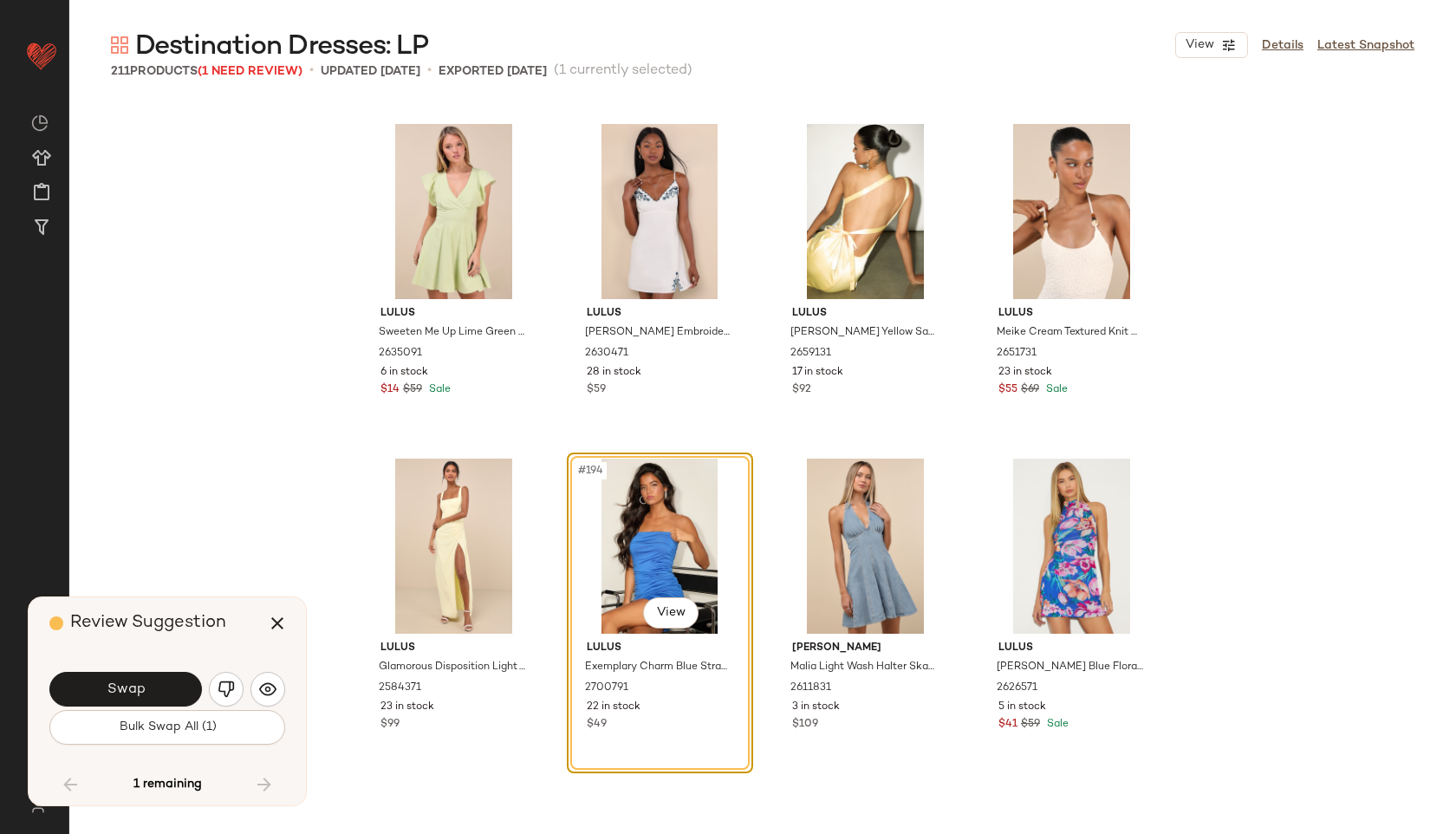
click at [207, 692] on div "Swap" at bounding box center [166, 689] width 236 height 42
click at [240, 692] on button "button" at bounding box center [227, 689] width 35 height 35
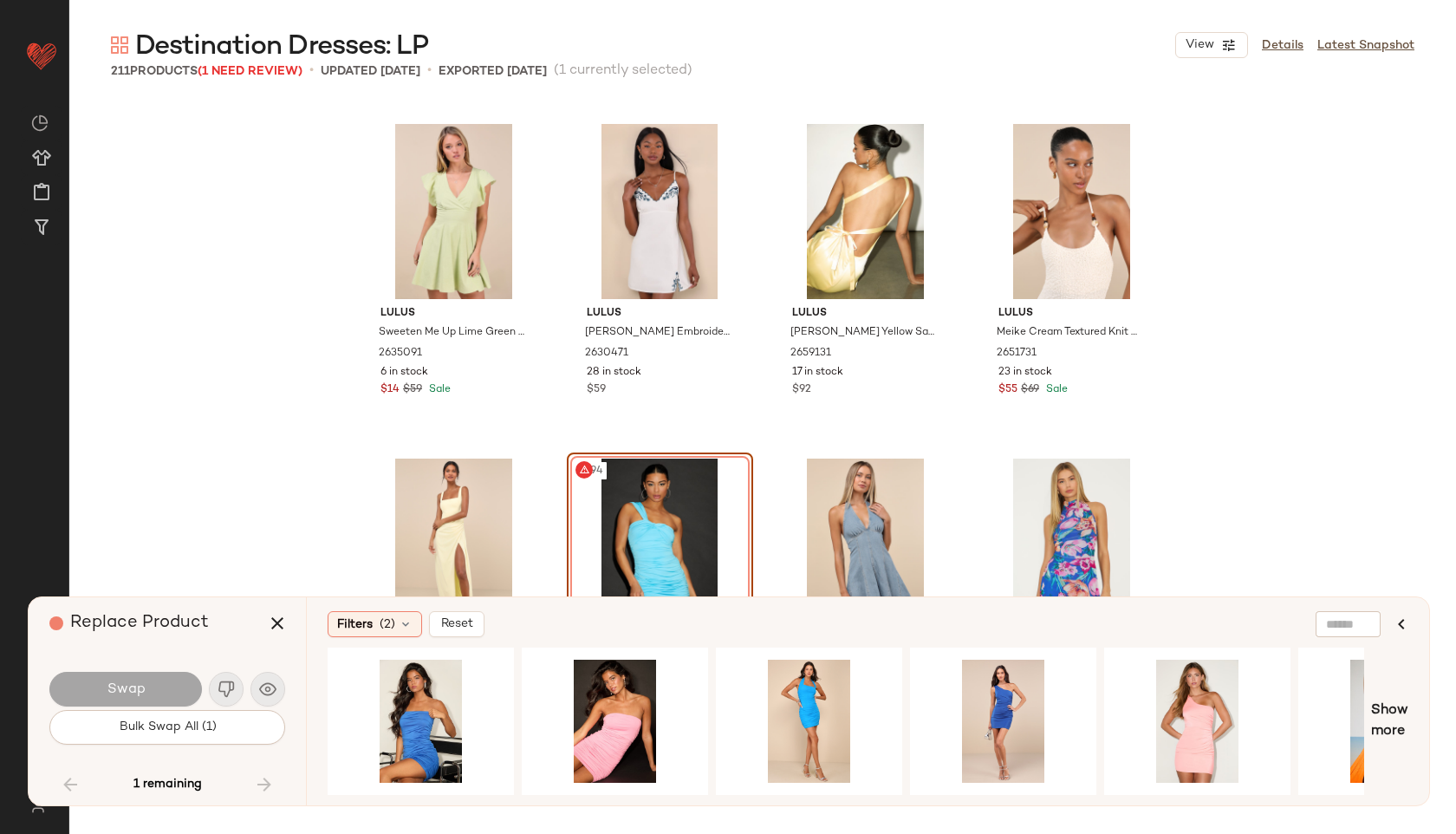
click at [260, 773] on div "1 remaining" at bounding box center [166, 785] width 236 height 42
click at [278, 622] on icon "button" at bounding box center [278, 624] width 21 height 21
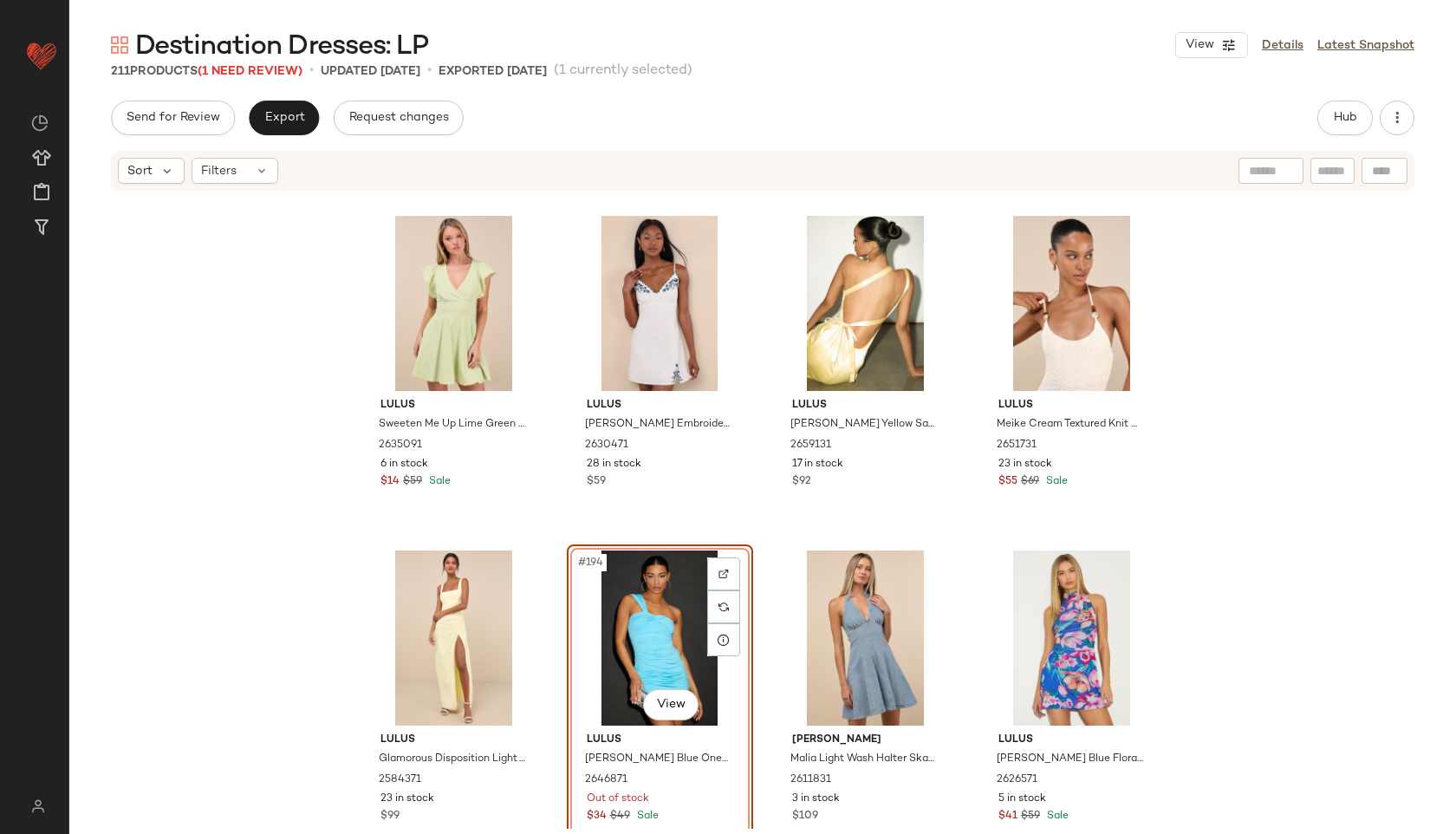
click at [655, 599] on div "#194 View" at bounding box center [659, 638] width 174 height 175
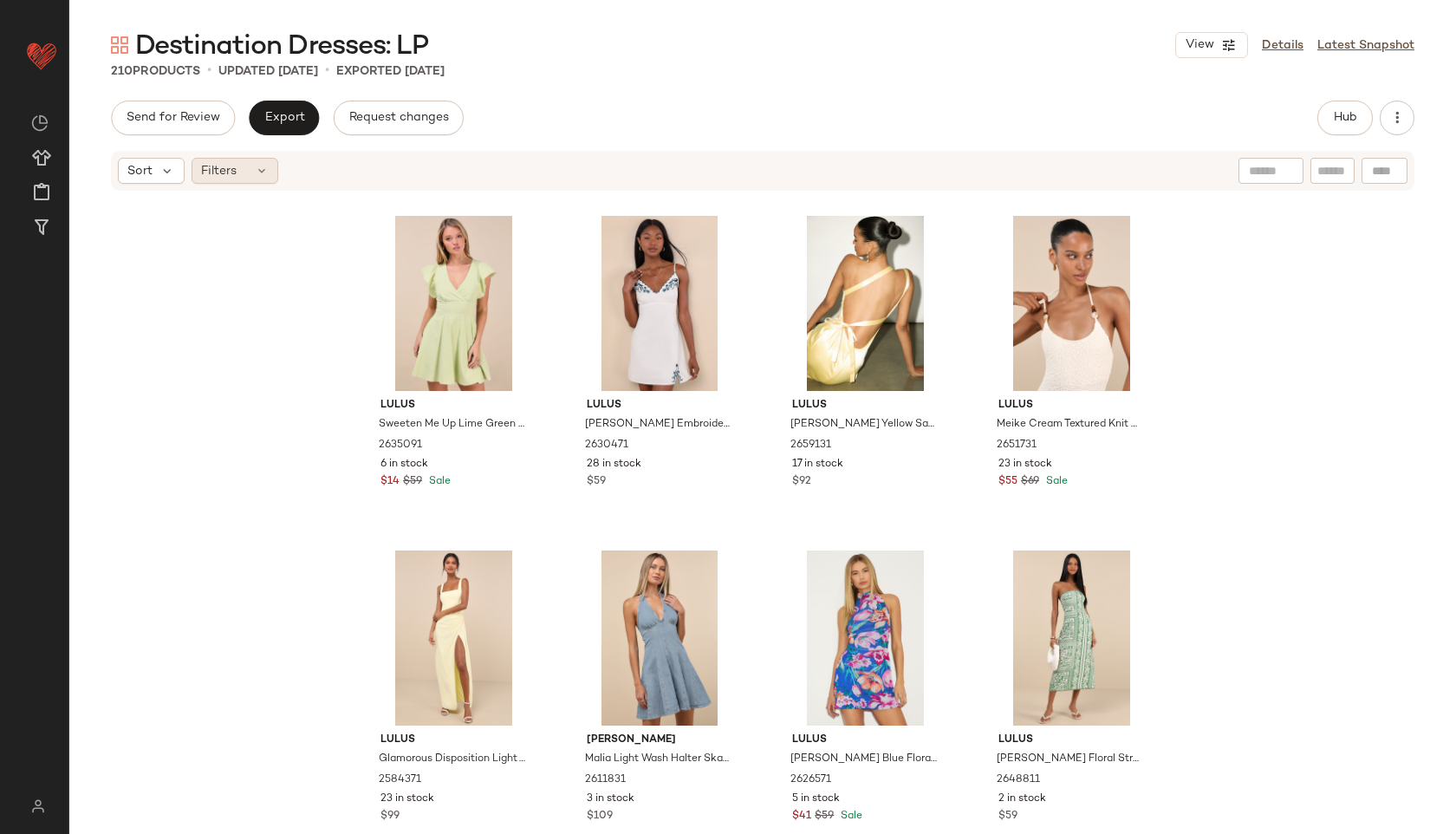
click at [255, 171] on icon at bounding box center [262, 171] width 14 height 14
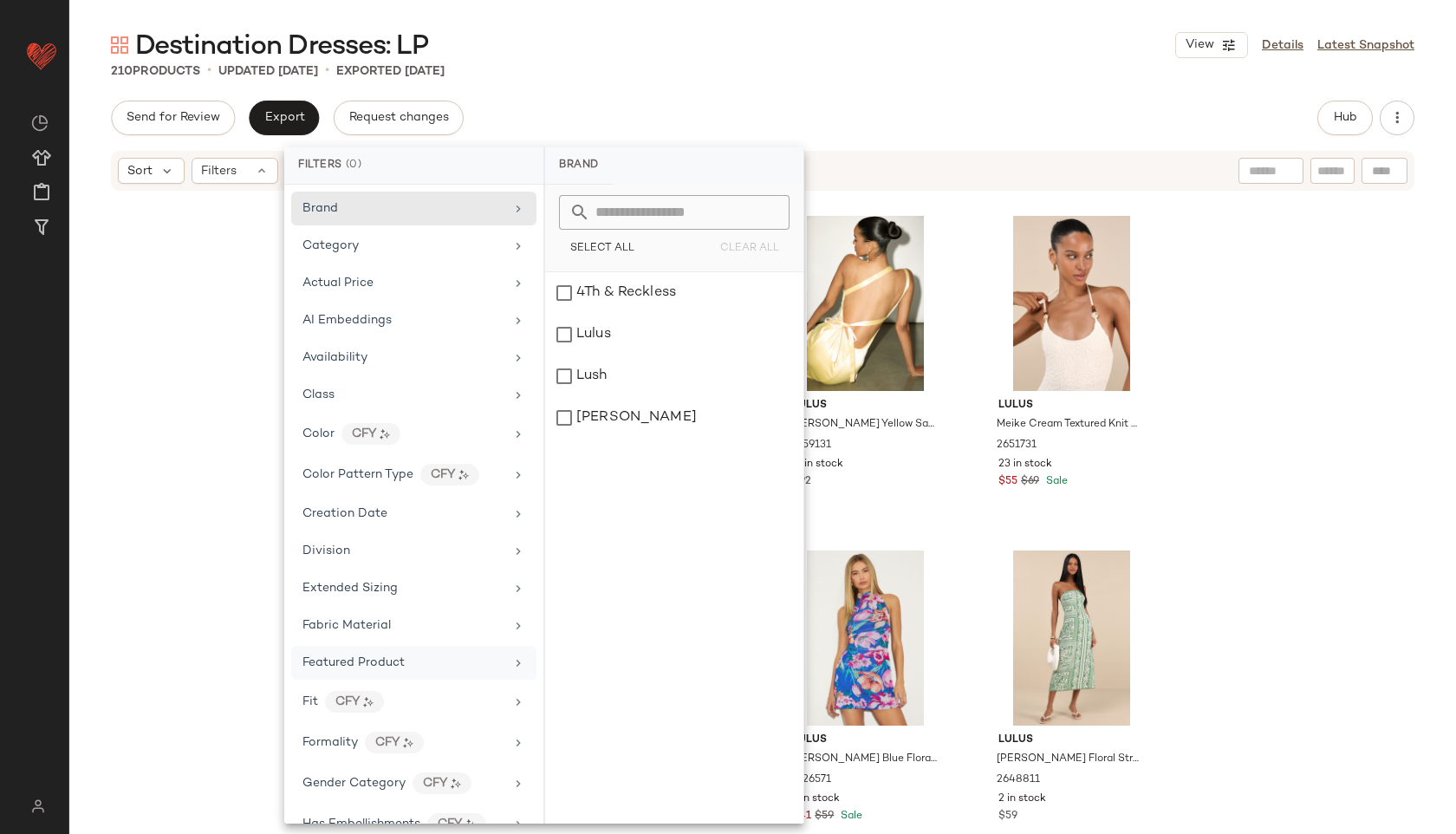
scroll to position [888, 0]
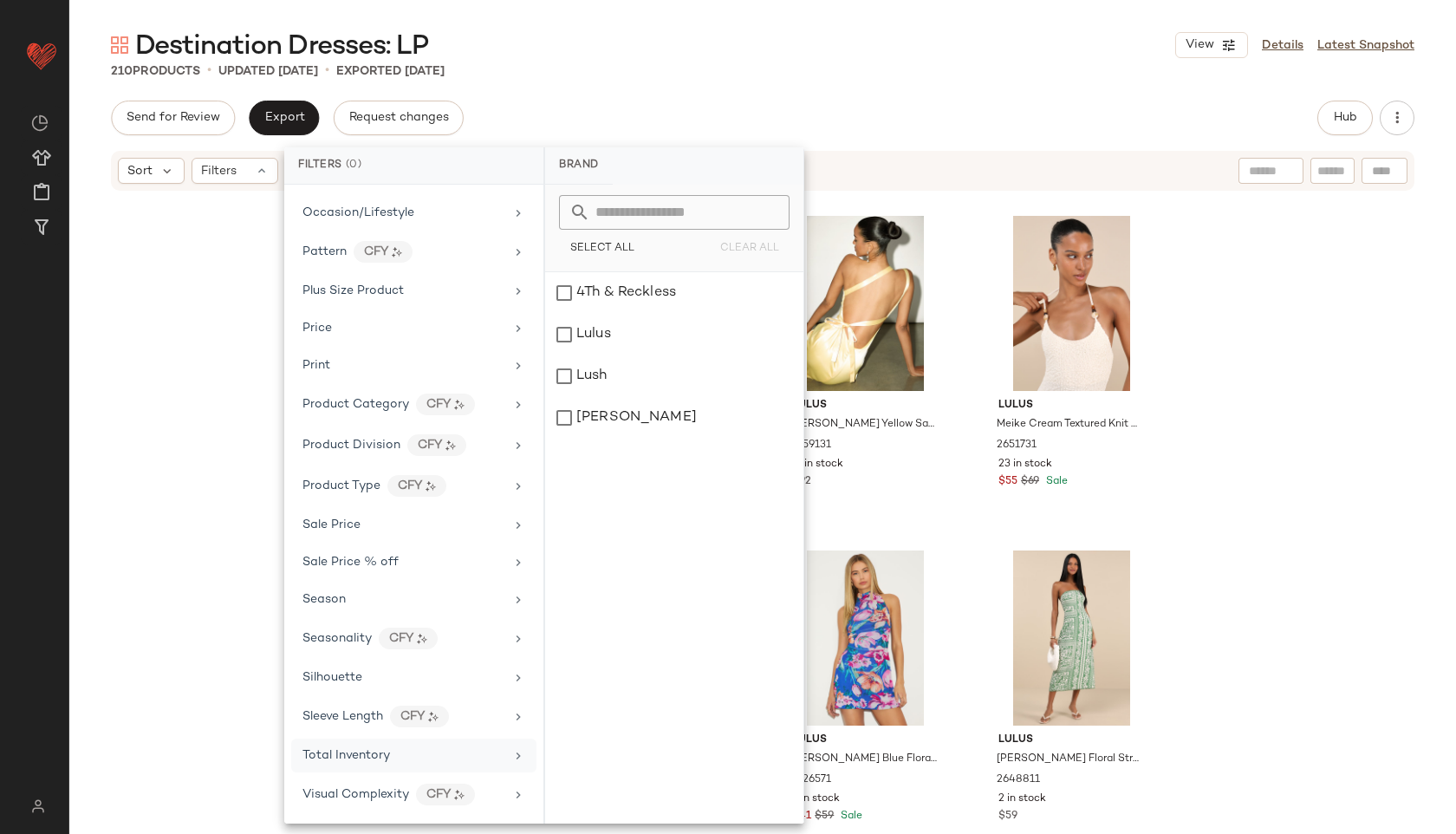
click at [359, 765] on div "Total Inventory" at bounding box center [414, 755] width 245 height 34
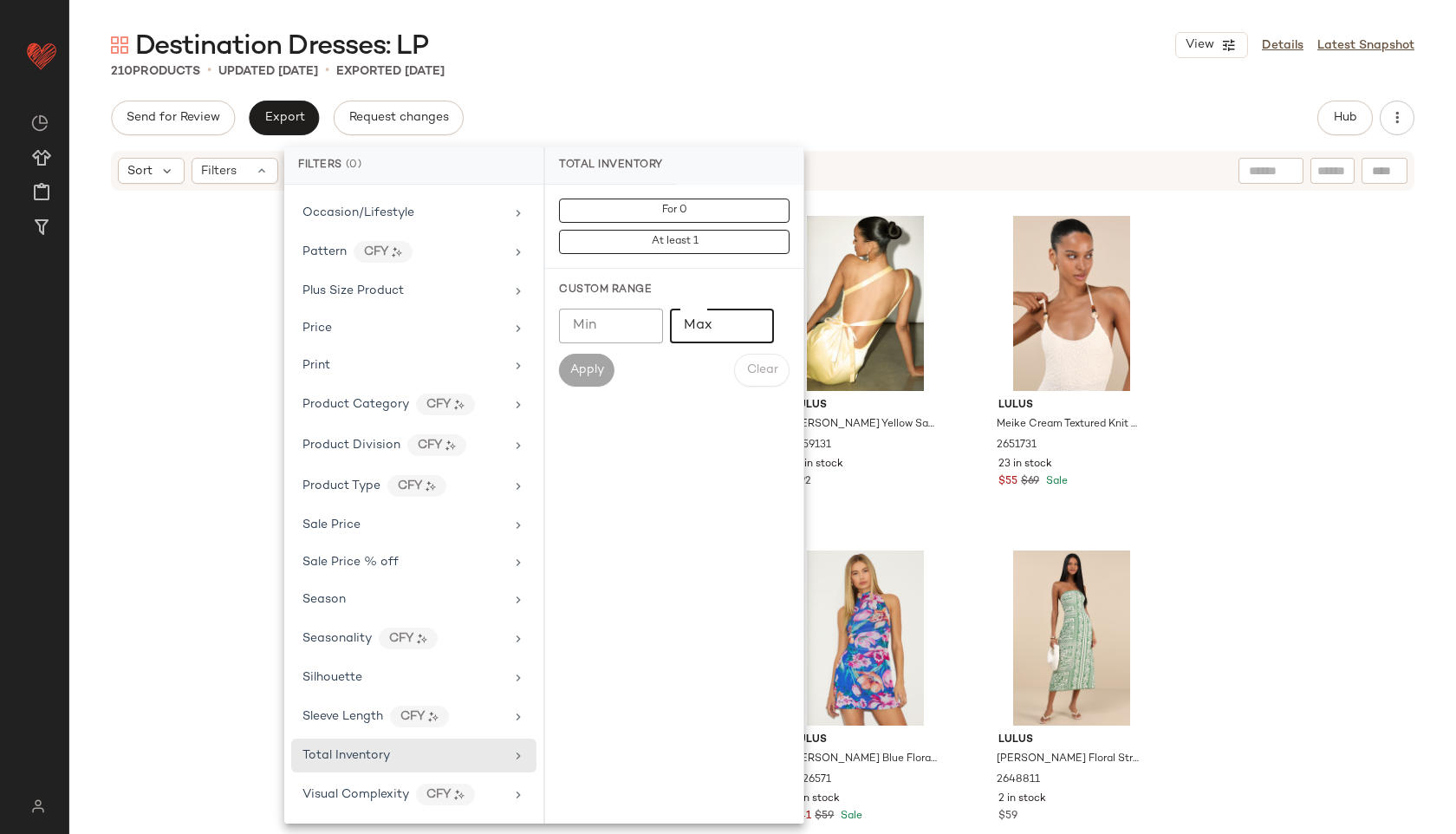
click at [701, 334] on input "Max" at bounding box center [721, 326] width 104 height 35
type input "**"
click at [583, 376] on span "Apply" at bounding box center [587, 371] width 35 height 14
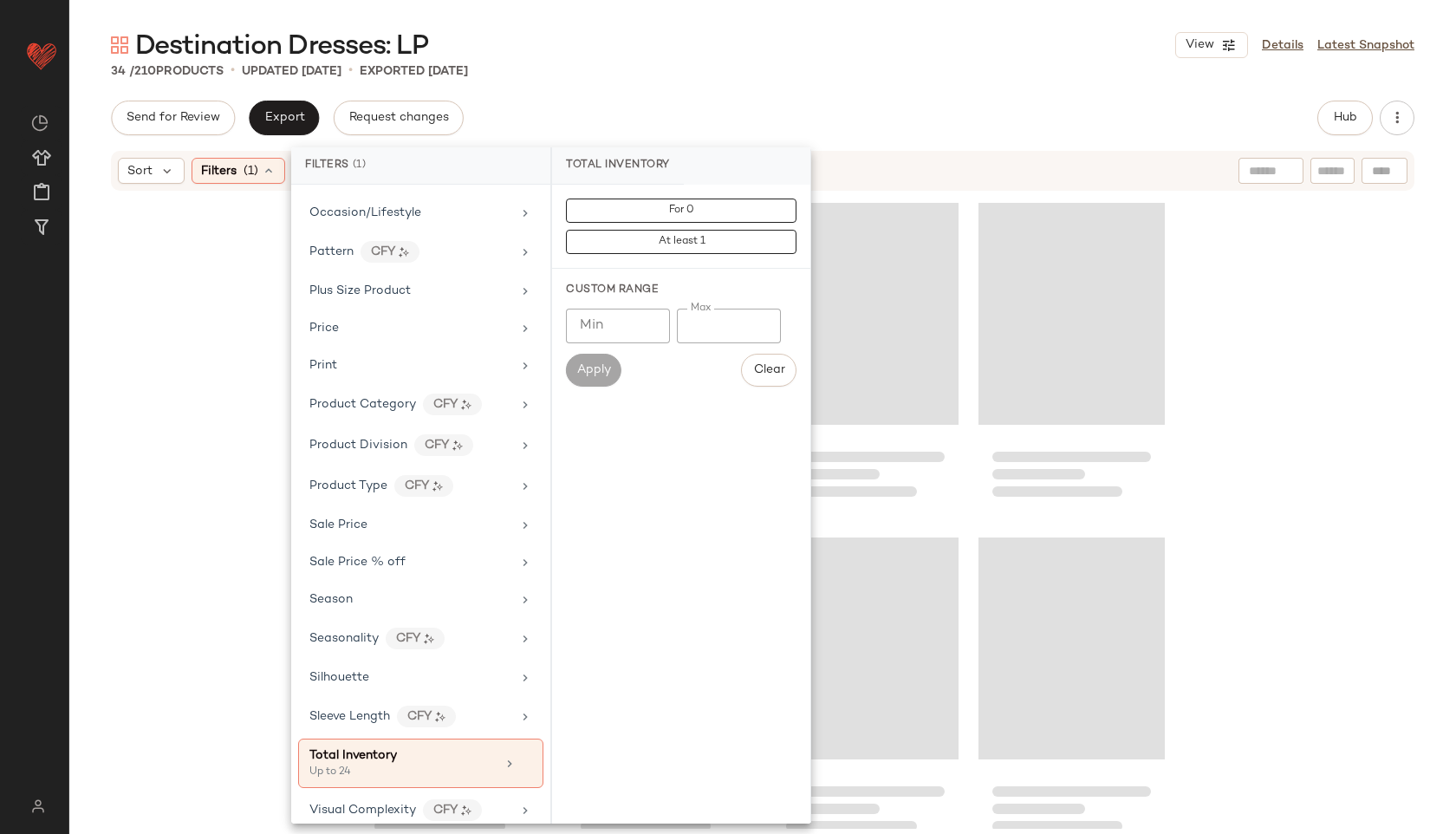
click at [699, 91] on div "Destination Dresses: LP View Details Latest Snapshot 34 / 210 Products • update…" at bounding box center [763, 431] width 1387 height 806
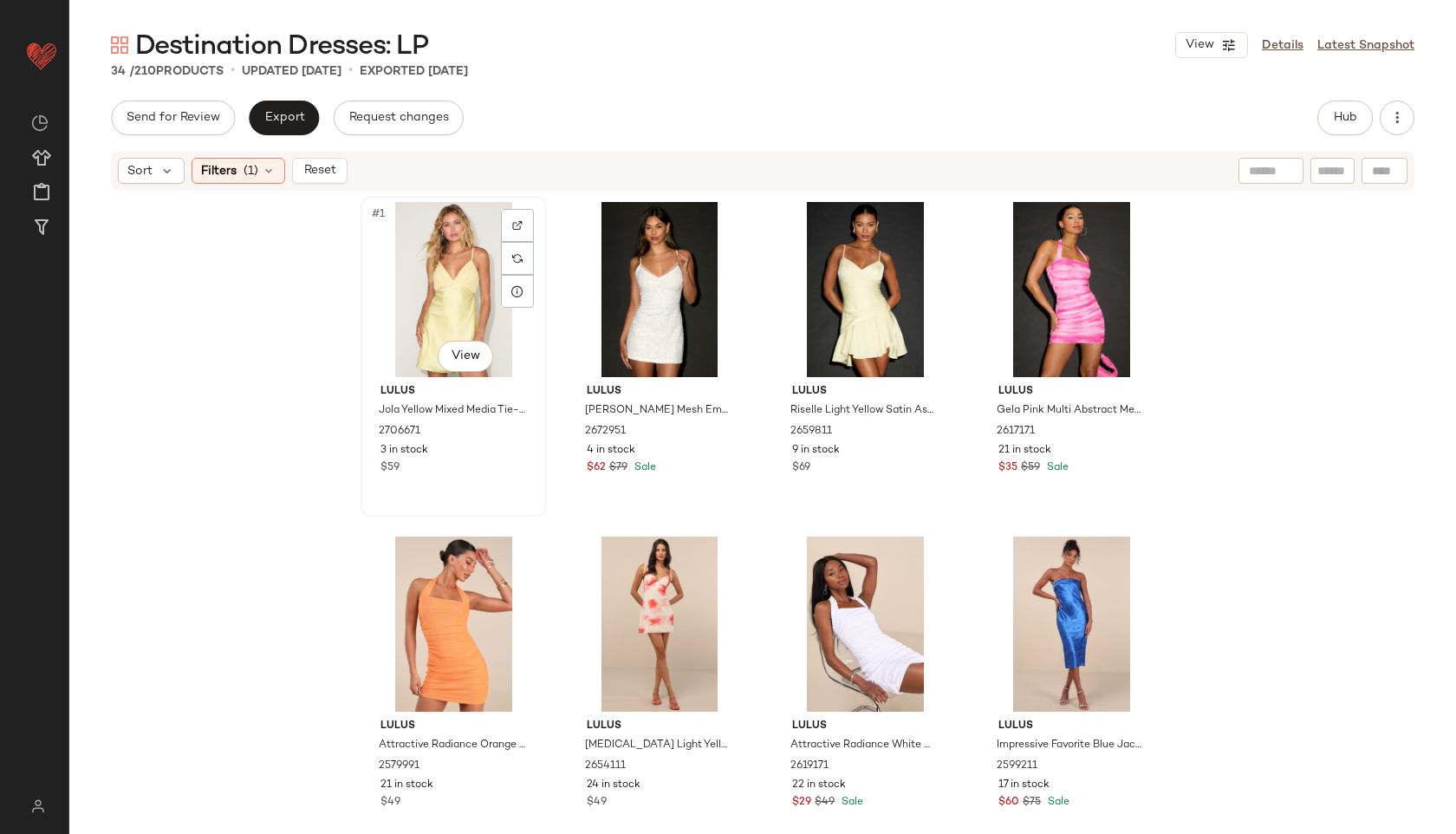
click at [428, 291] on div "#1 View" at bounding box center [454, 290] width 174 height 175
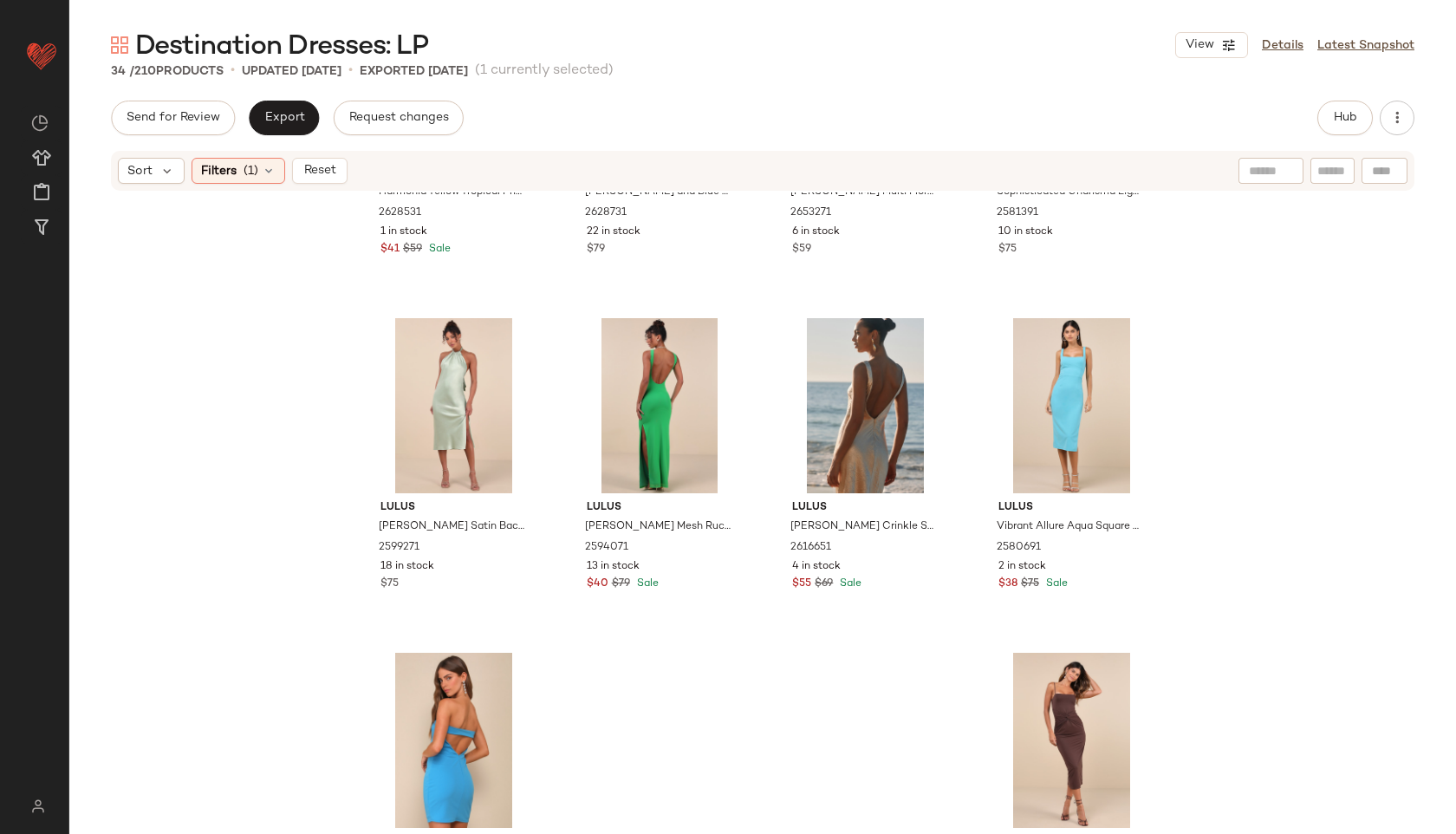
scroll to position [2379, 0]
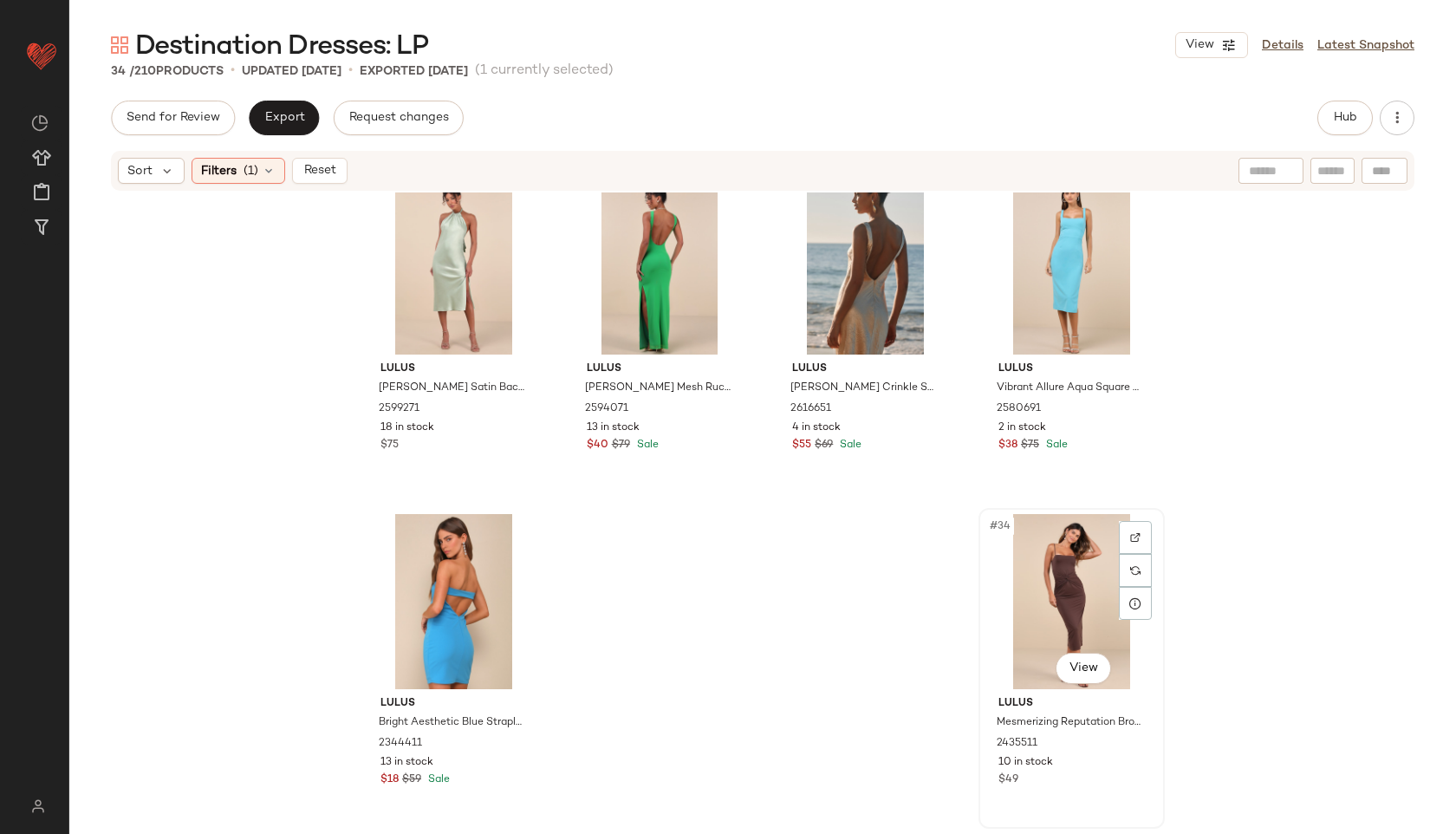
click at [1059, 616] on div "#34 View" at bounding box center [1071, 602] width 174 height 175
